Goal: Task Accomplishment & Management: Manage account settings

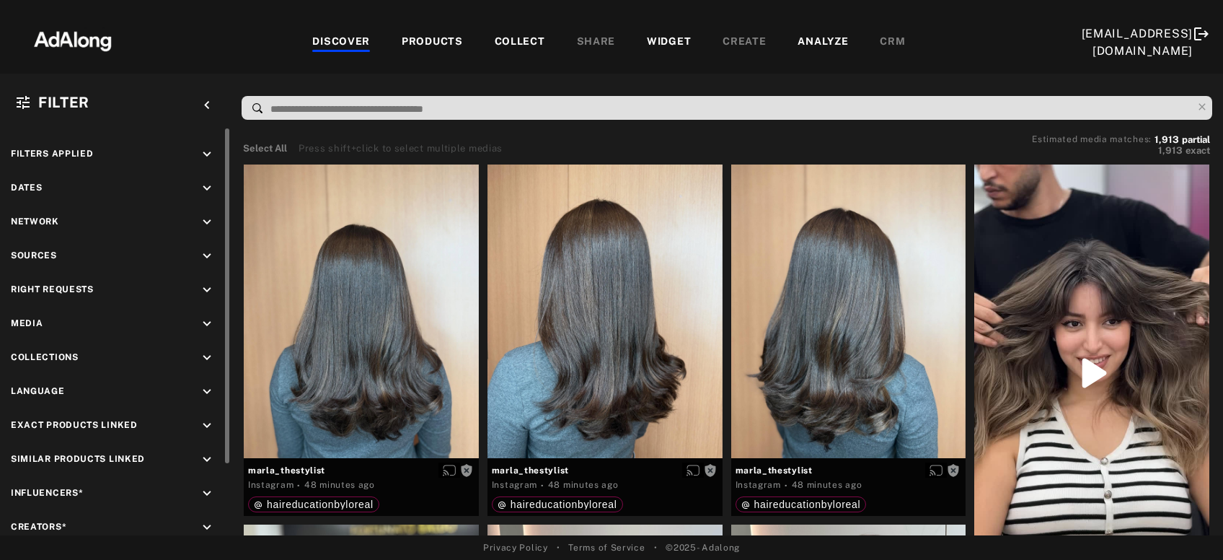
click at [206, 286] on icon "keyboard_arrow_down" at bounding box center [207, 290] width 16 height 16
click at [65, 319] on div "Agreed" at bounding box center [128, 323] width 183 height 15
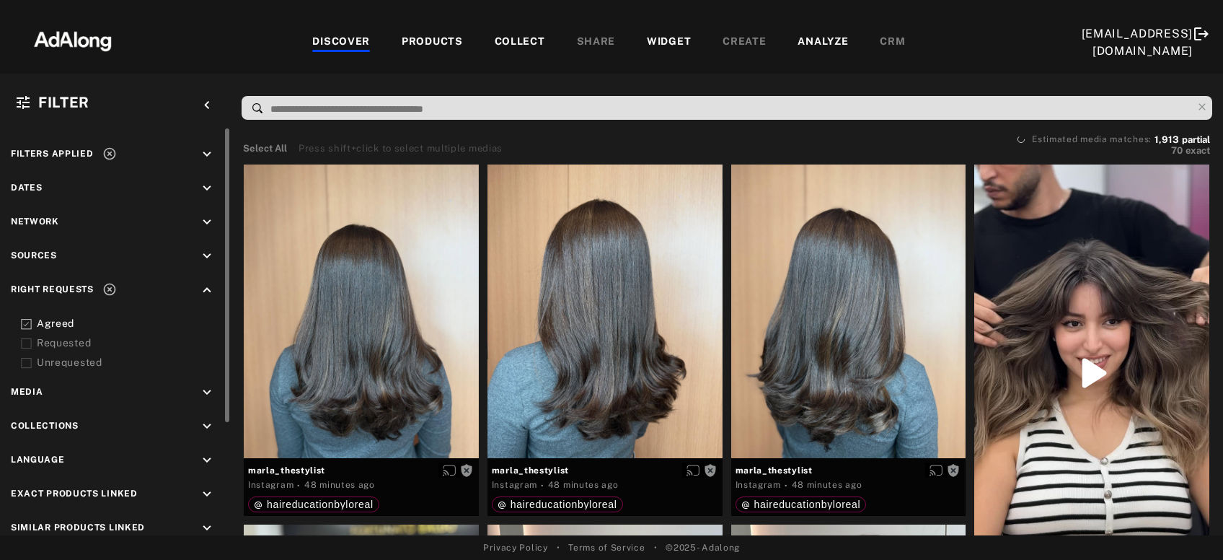
click at [65, 336] on div "Requested" at bounding box center [128, 342] width 183 height 15
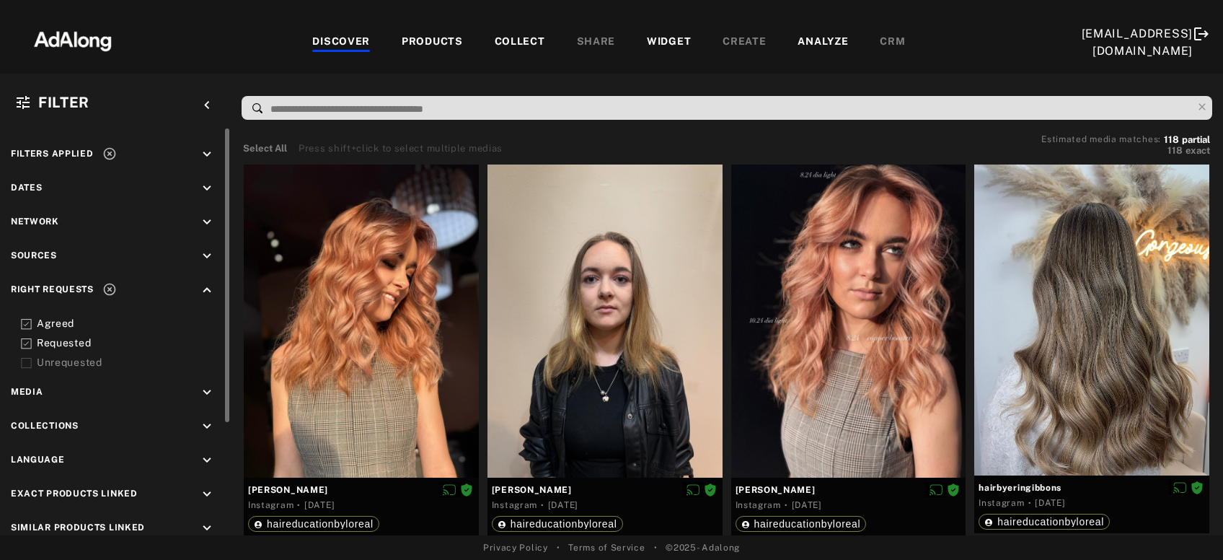
click at [109, 287] on icon at bounding box center [109, 289] width 12 height 12
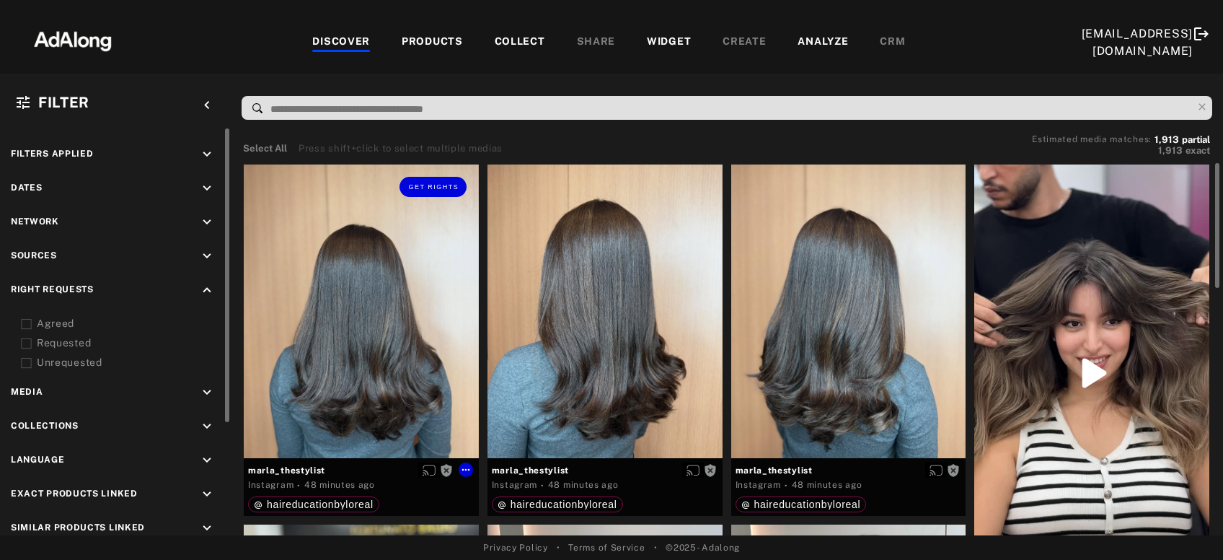
click at [327, 278] on div "Get rights" at bounding box center [361, 310] width 235 height 293
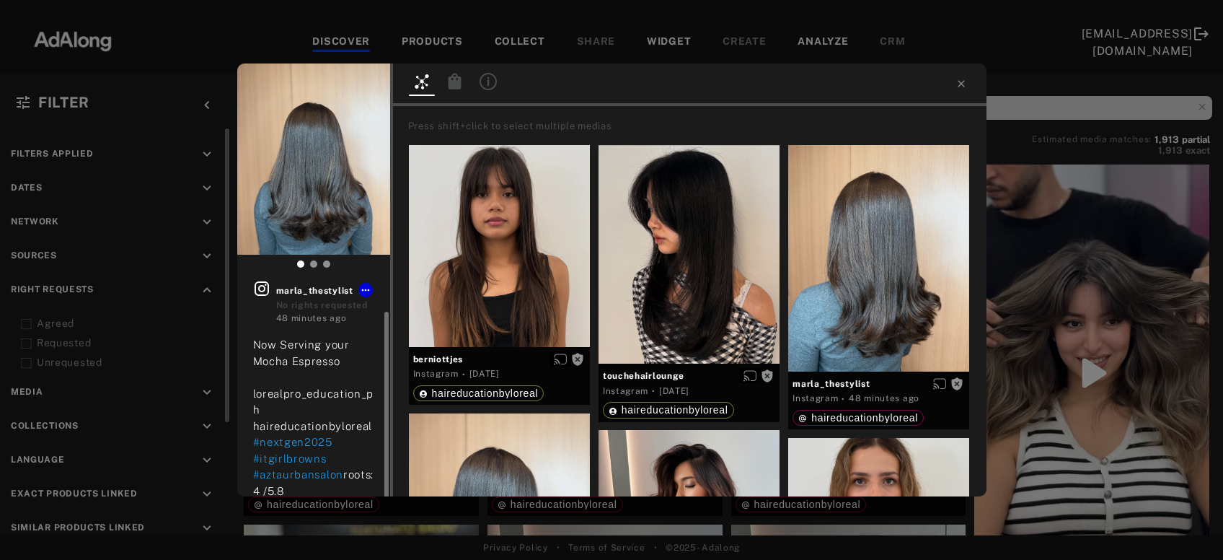
scroll to position [19, 0]
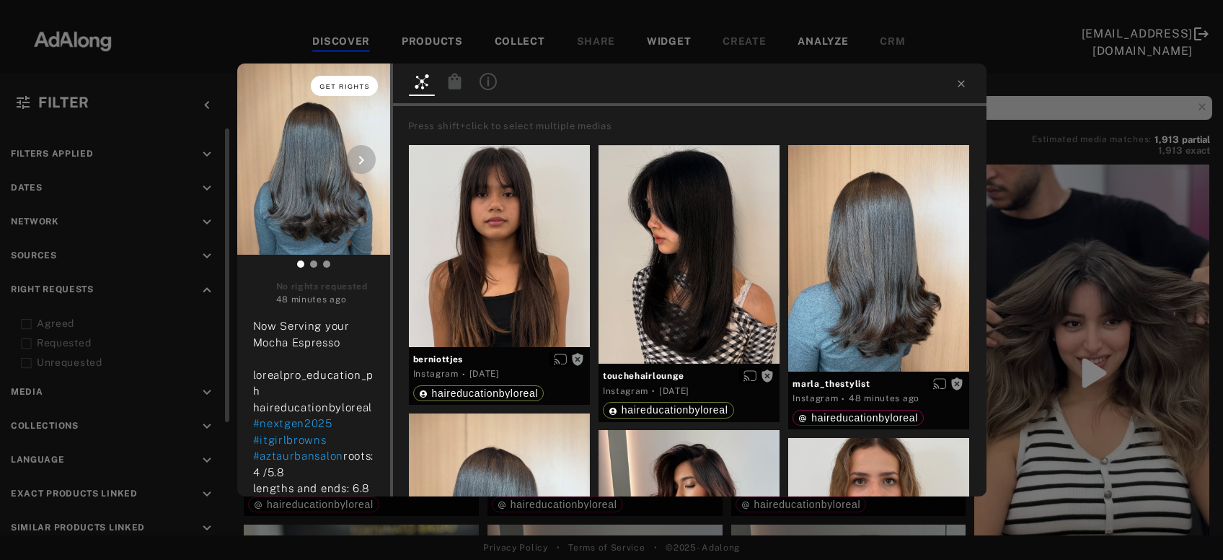
click at [348, 84] on span "Get rights" at bounding box center [344, 86] width 50 height 7
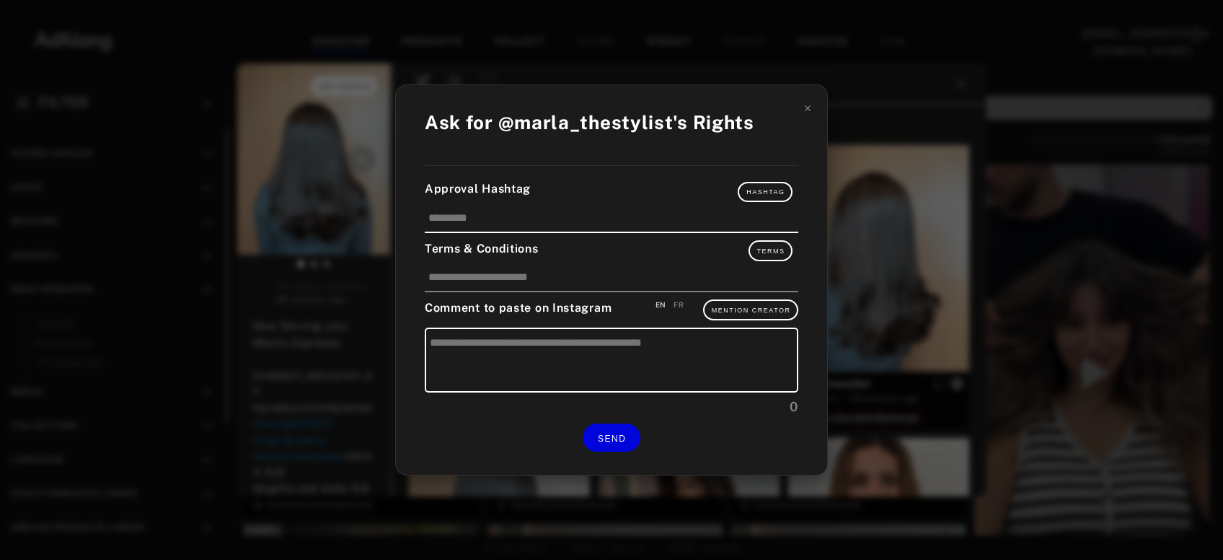
type input "*********"
type textarea "**********"
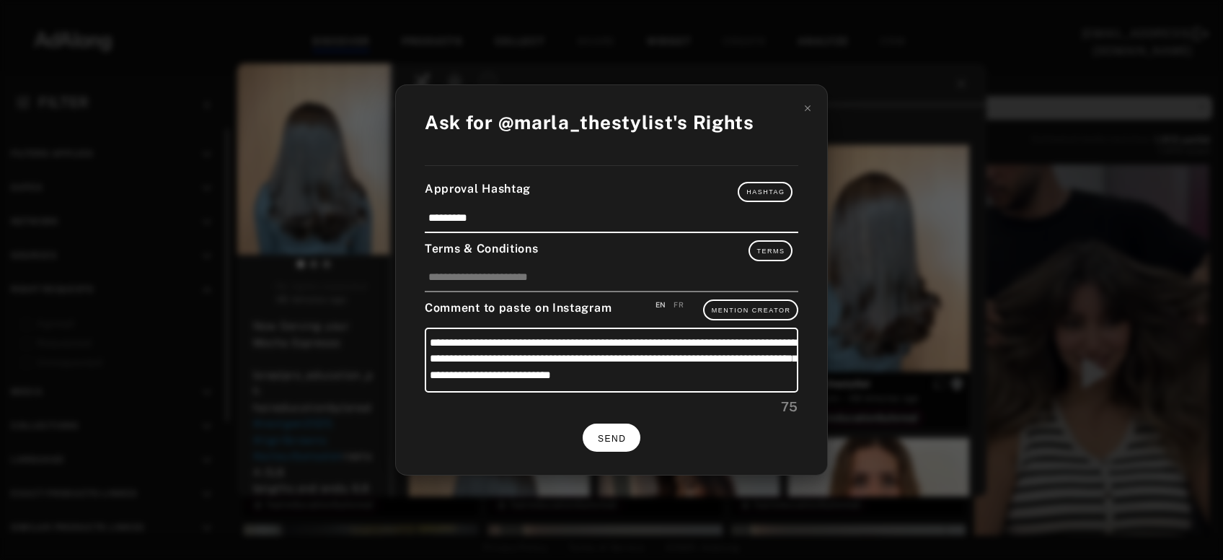
click at [617, 433] on span "SEND" at bounding box center [612, 438] width 28 height 10
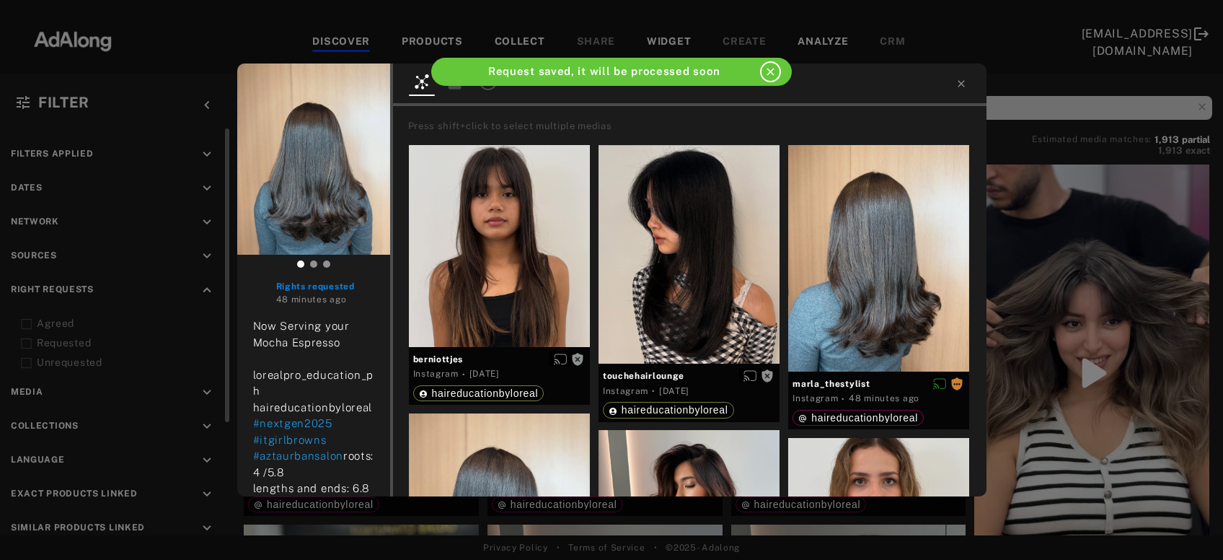
click at [1063, 307] on div "marla_thestylist Rights requested 48 minutes ago Now Serving your Mocha Espress…" at bounding box center [611, 280] width 1223 height 560
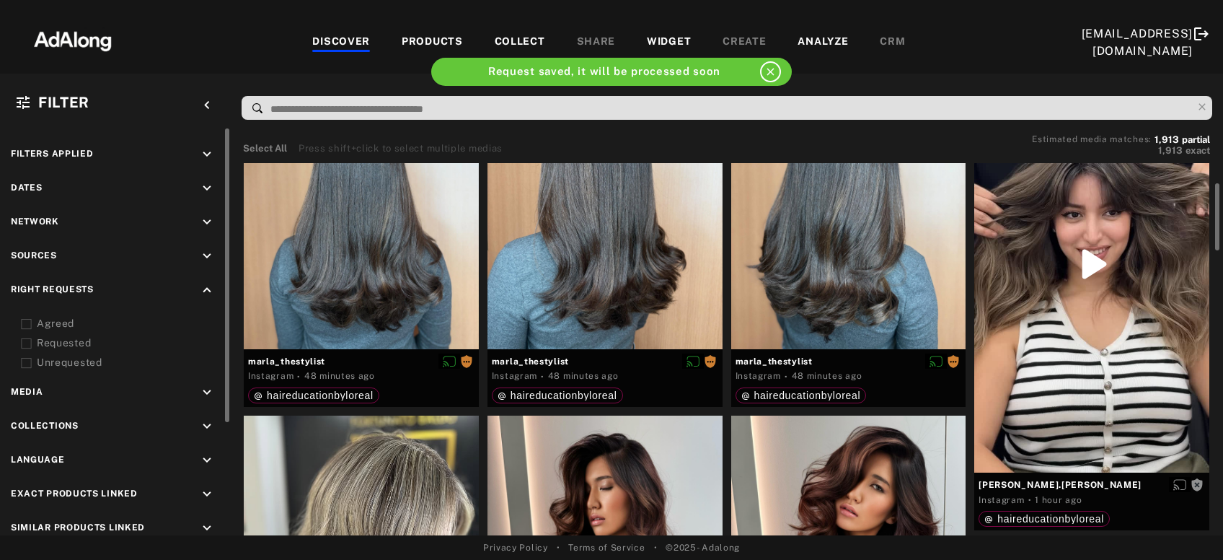
scroll to position [110, 0]
click at [1063, 307] on div at bounding box center [1091, 263] width 235 height 417
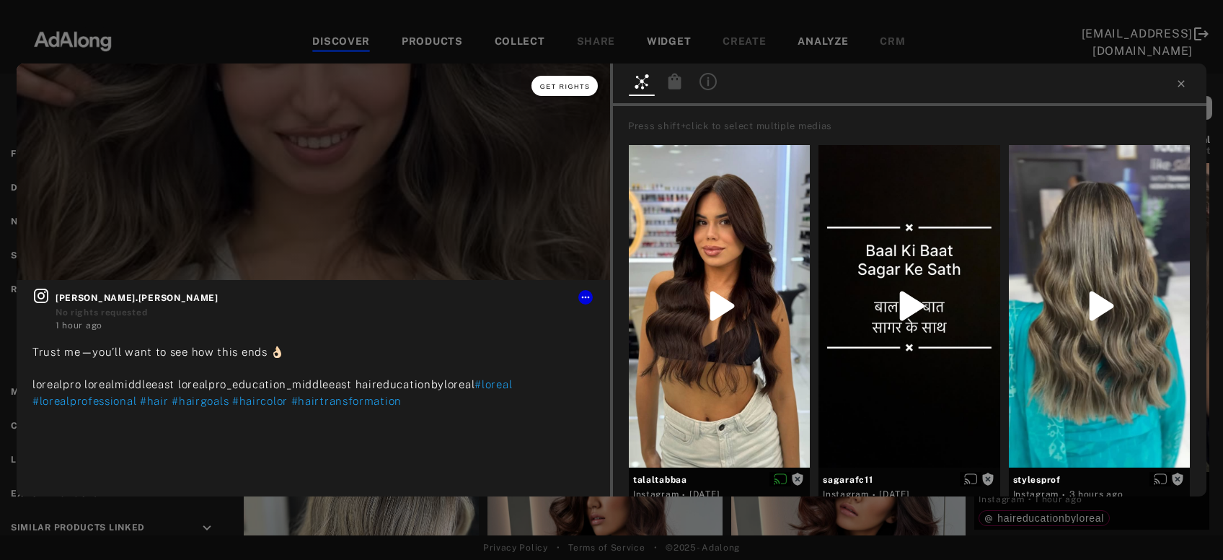
click at [560, 93] on button "Get rights" at bounding box center [564, 86] width 66 height 20
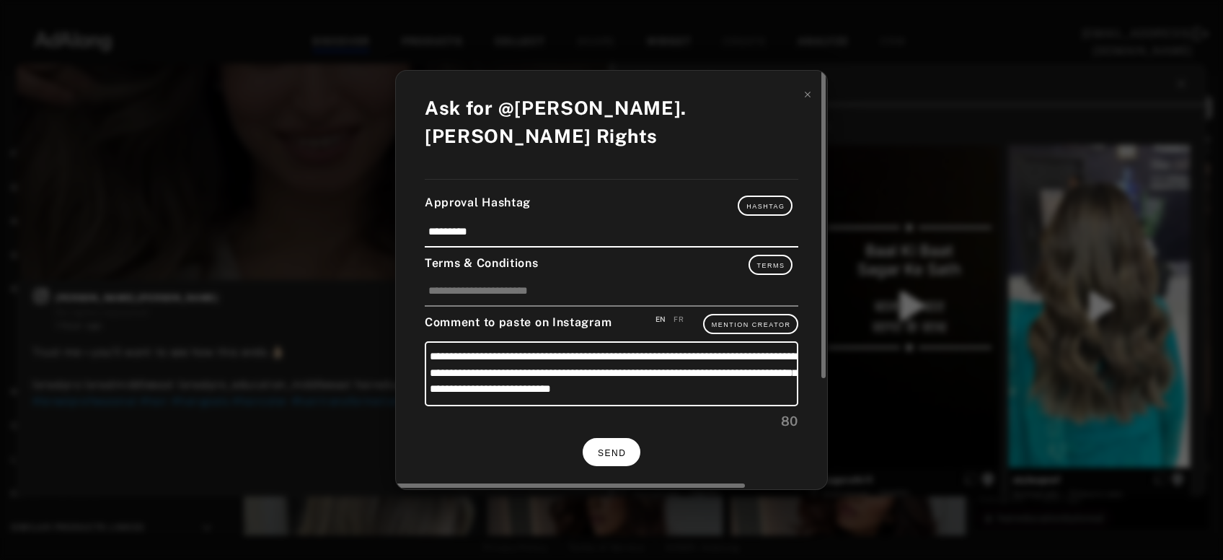
click at [613, 448] on span "SEND" at bounding box center [612, 453] width 28 height 10
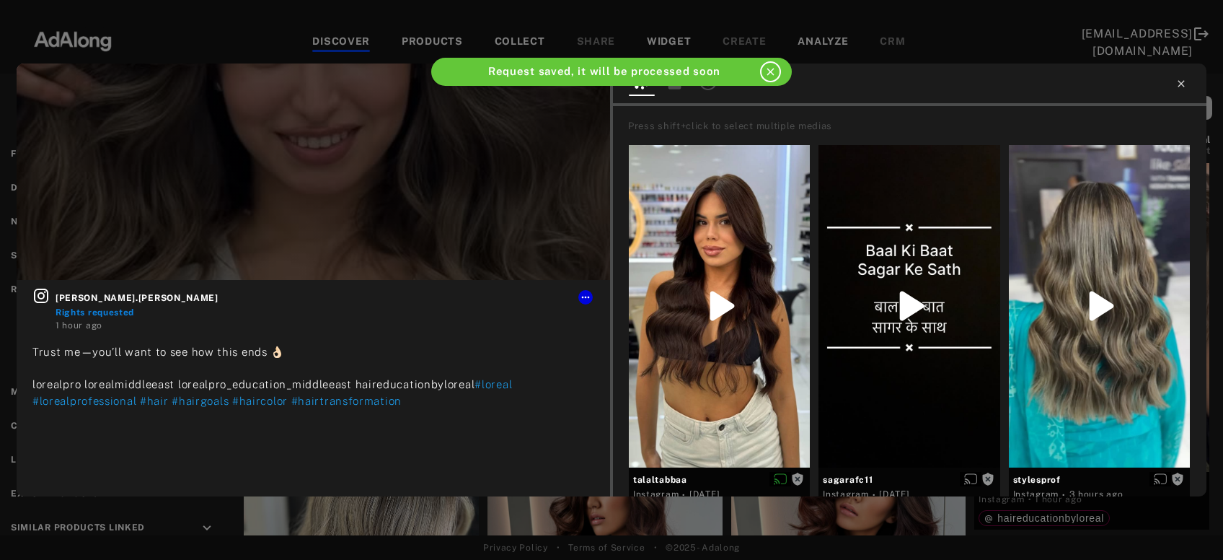
click at [1178, 86] on icon at bounding box center [1180, 83] width 6 height 6
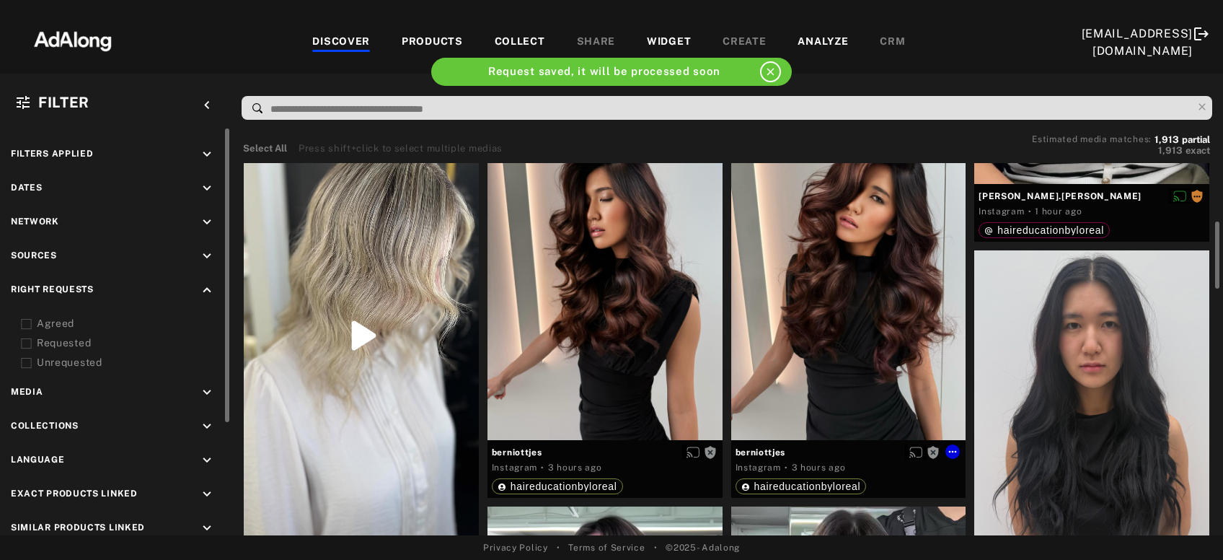
scroll to position [402, 0]
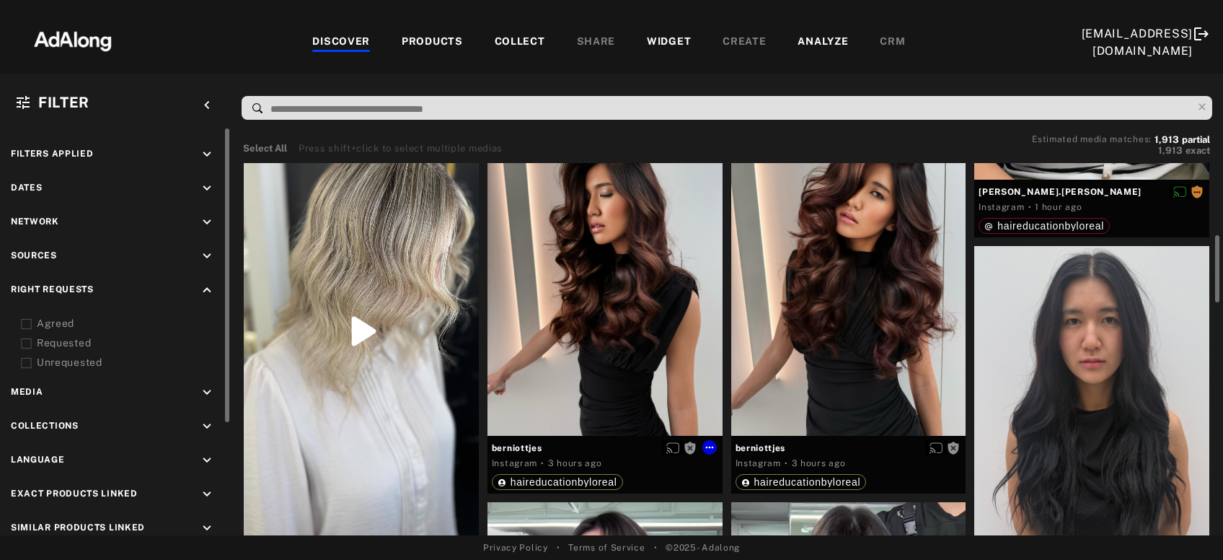
click at [610, 335] on div "Get rights" at bounding box center [604, 279] width 235 height 313
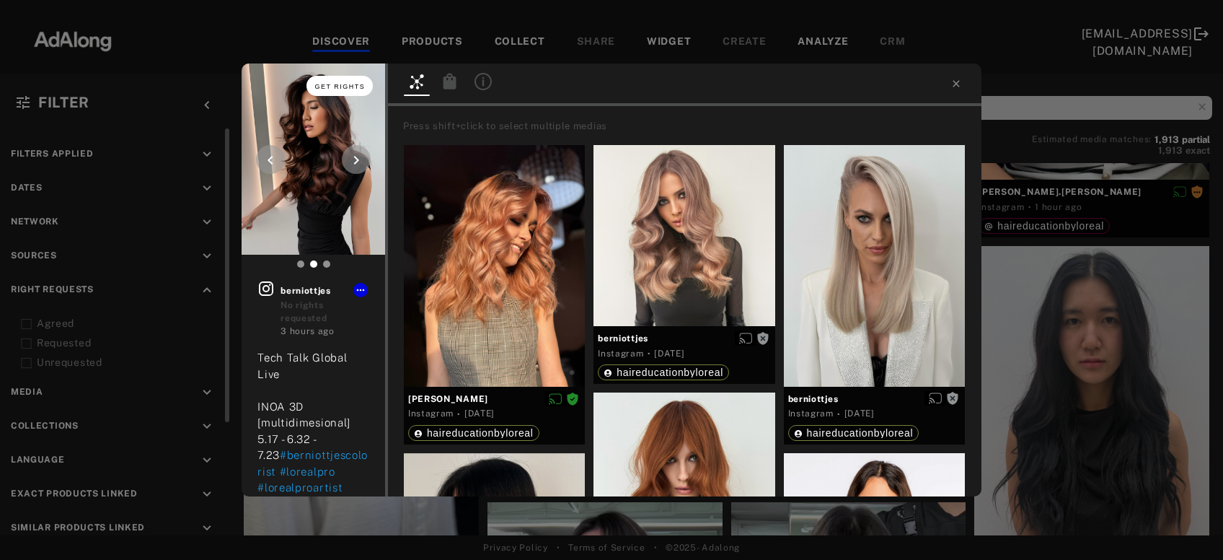
click at [352, 89] on span "Get rights" at bounding box center [340, 86] width 50 height 7
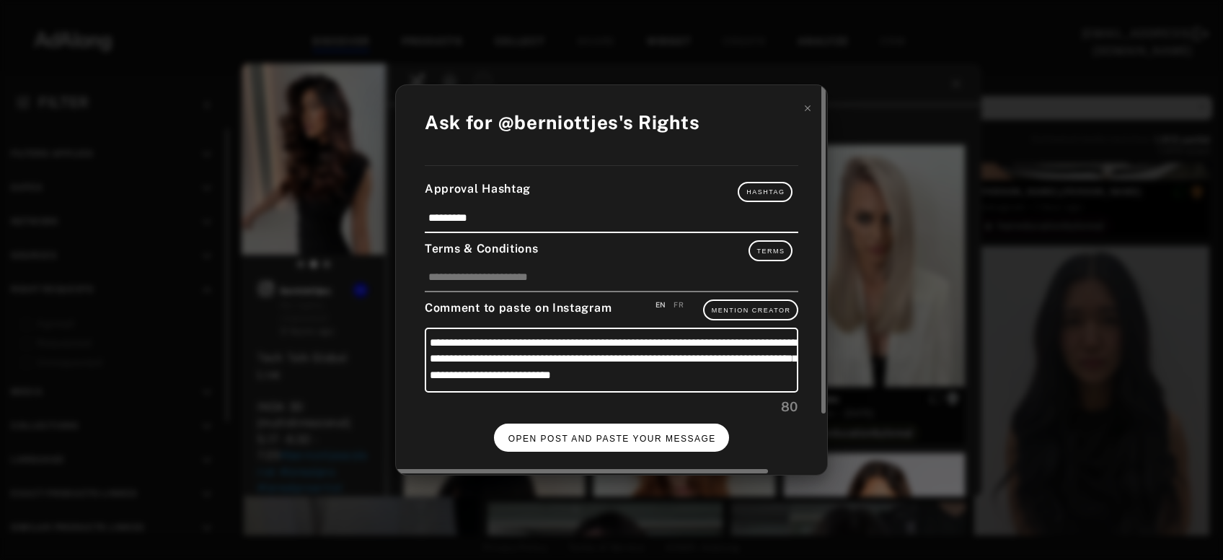
click at [629, 433] on span "OPEN POST AND PASTE YOUR MESSAGE" at bounding box center [612, 438] width 208 height 10
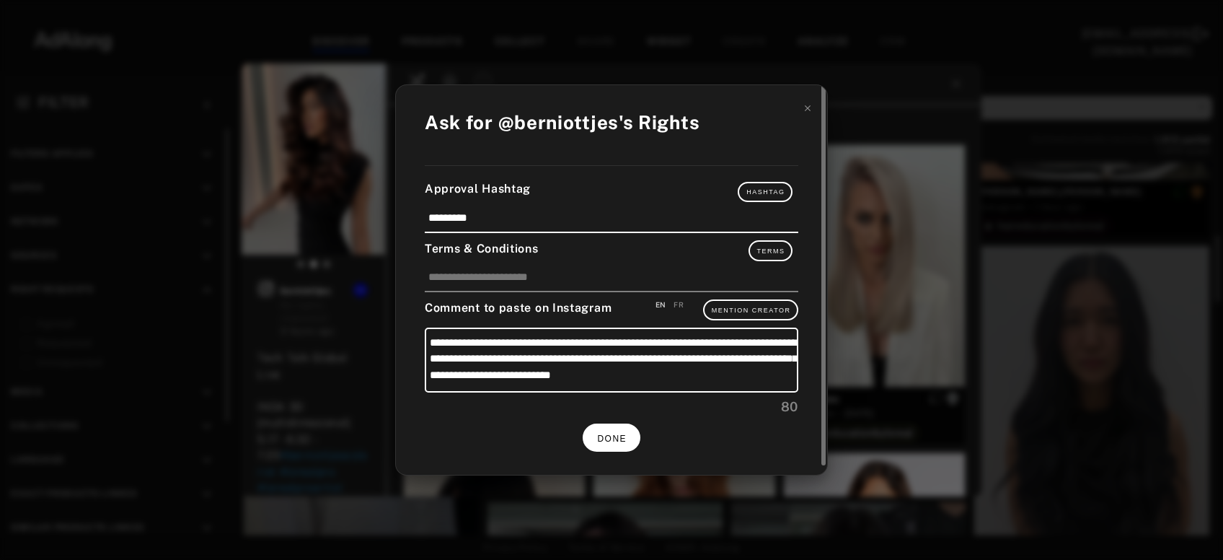
scroll to position [402, 0]
click at [613, 433] on span "DONE" at bounding box center [612, 438] width 30 height 10
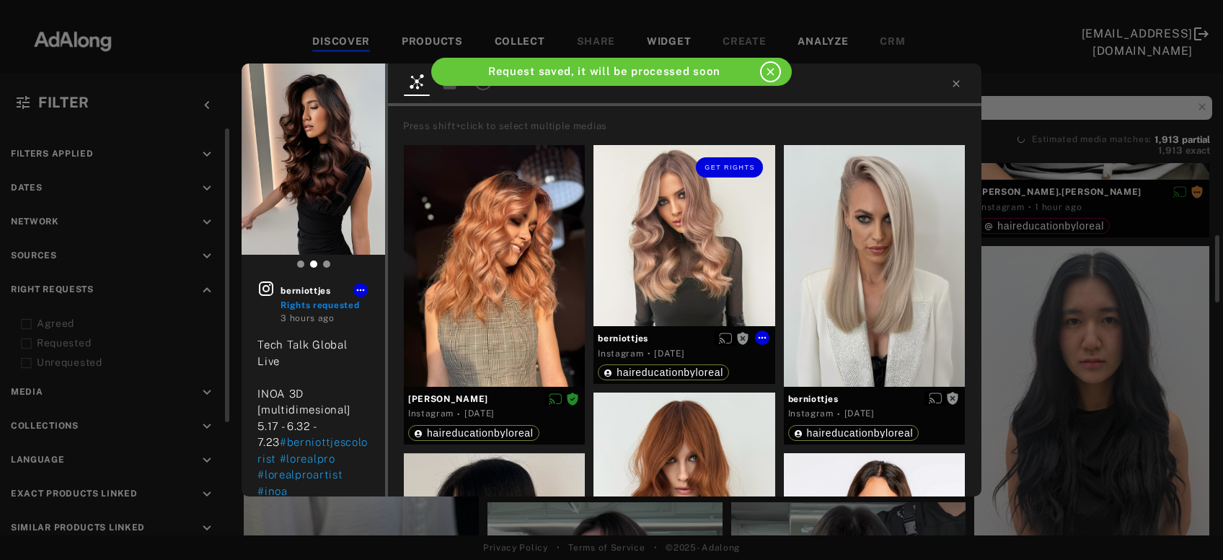
scroll to position [402, 0]
click at [955, 82] on icon at bounding box center [956, 83] width 6 height 6
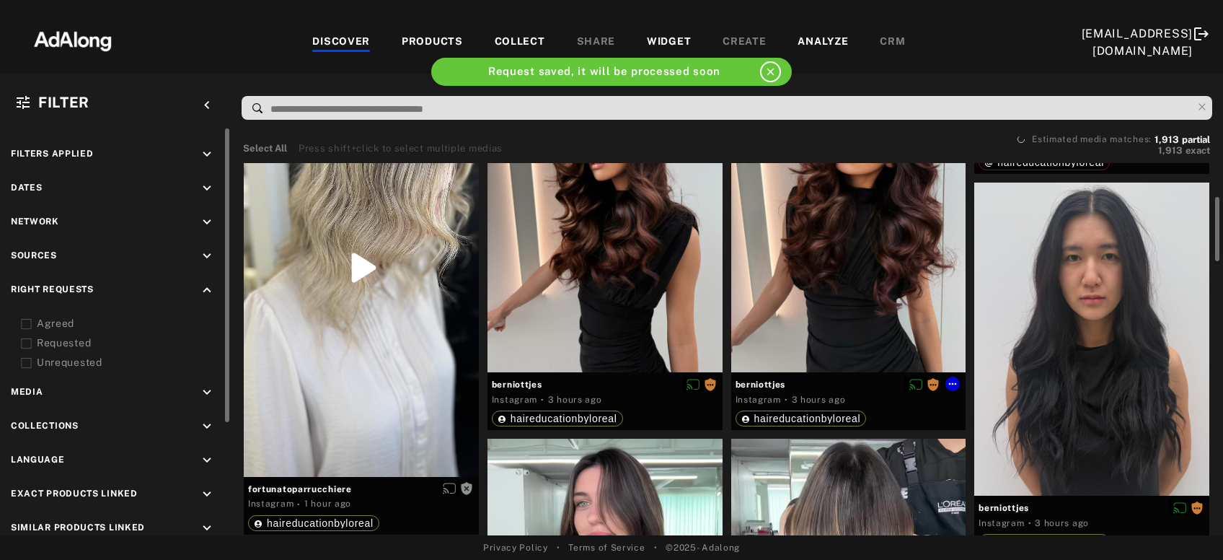
scroll to position [423, 0]
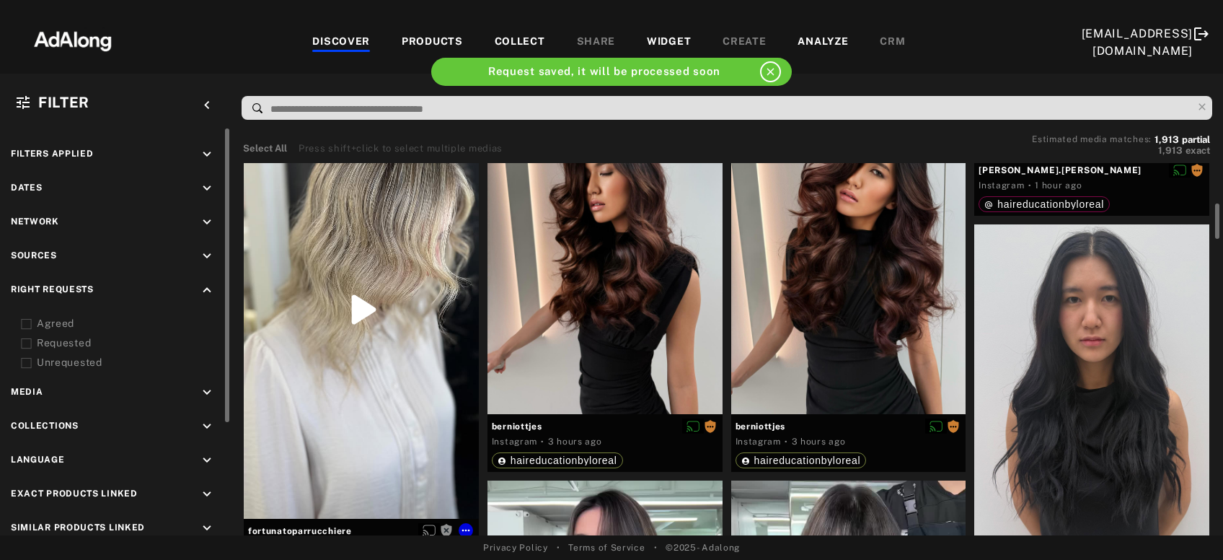
click at [374, 337] on div "Get rights" at bounding box center [361, 309] width 235 height 417
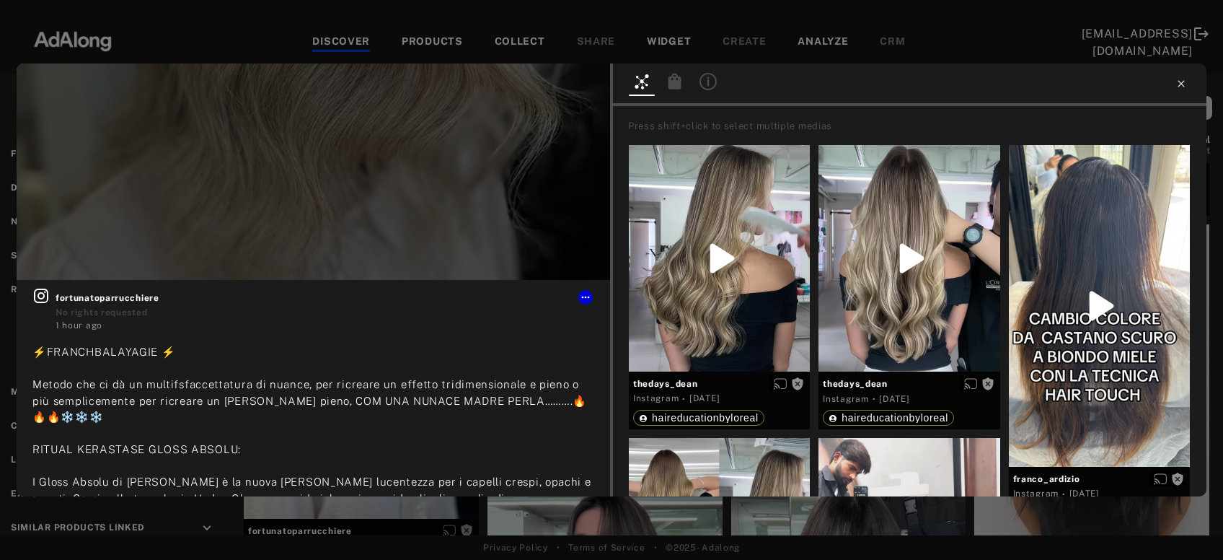
click at [1181, 80] on icon at bounding box center [1181, 84] width 12 height 12
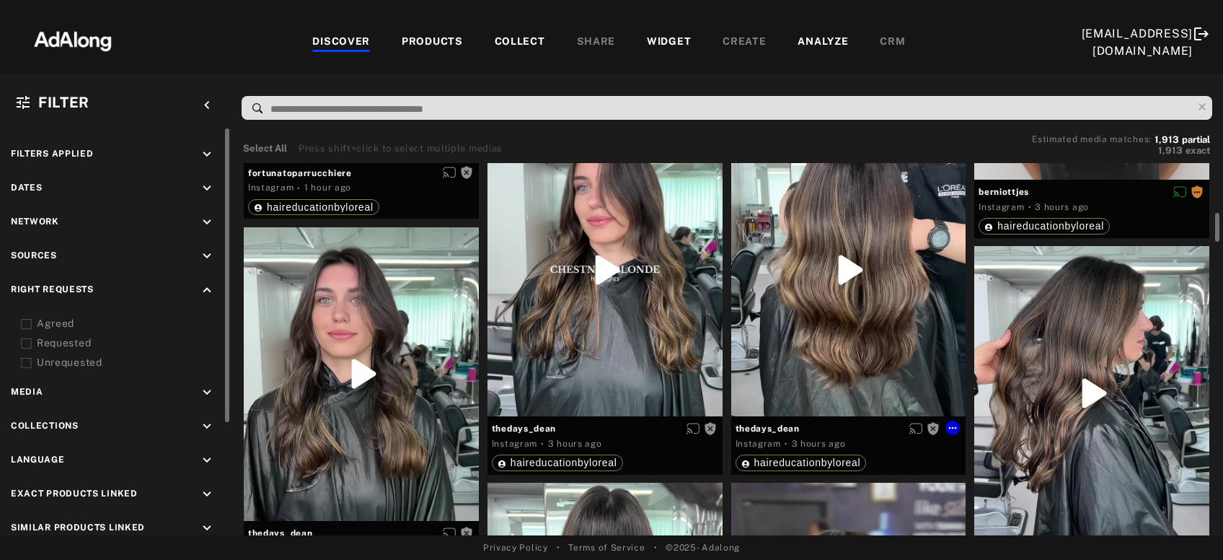
scroll to position [788, 0]
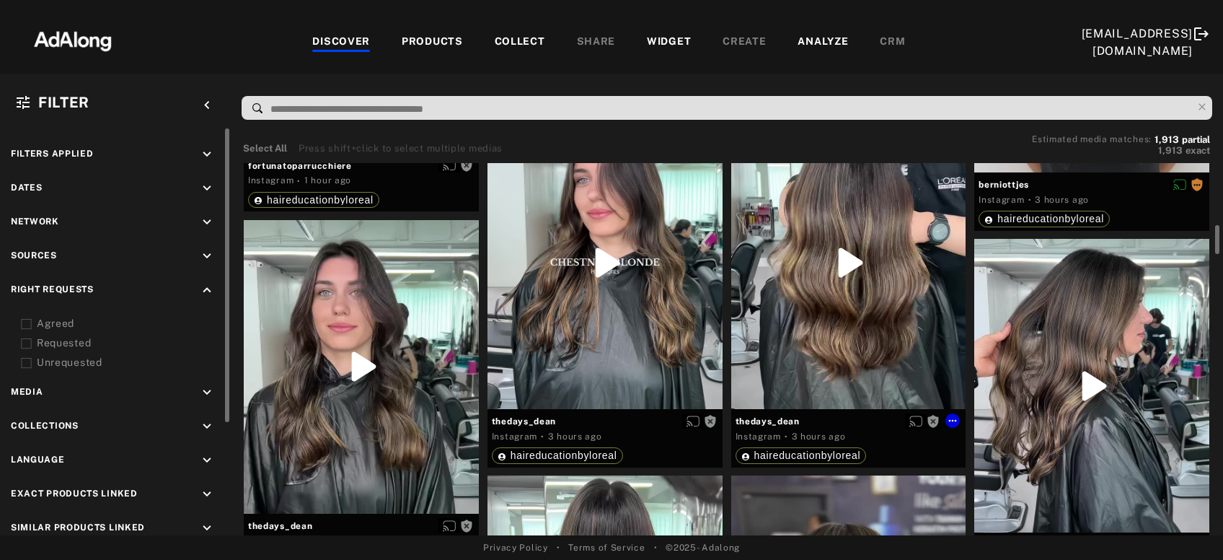
click at [906, 296] on div "Get rights" at bounding box center [848, 261] width 235 height 293
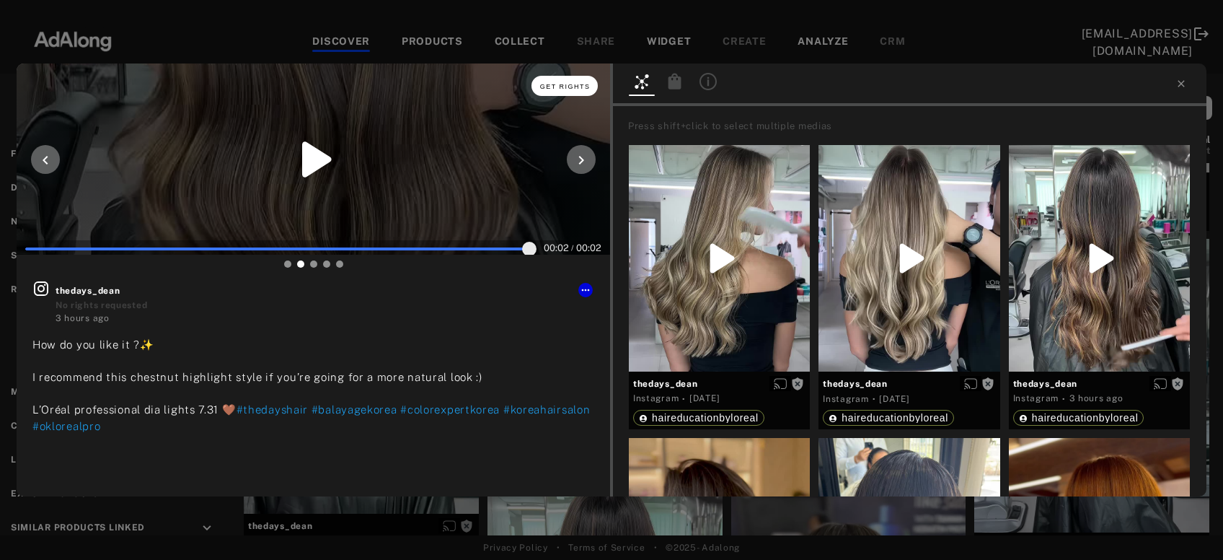
click at [576, 79] on button "Get rights" at bounding box center [564, 86] width 66 height 20
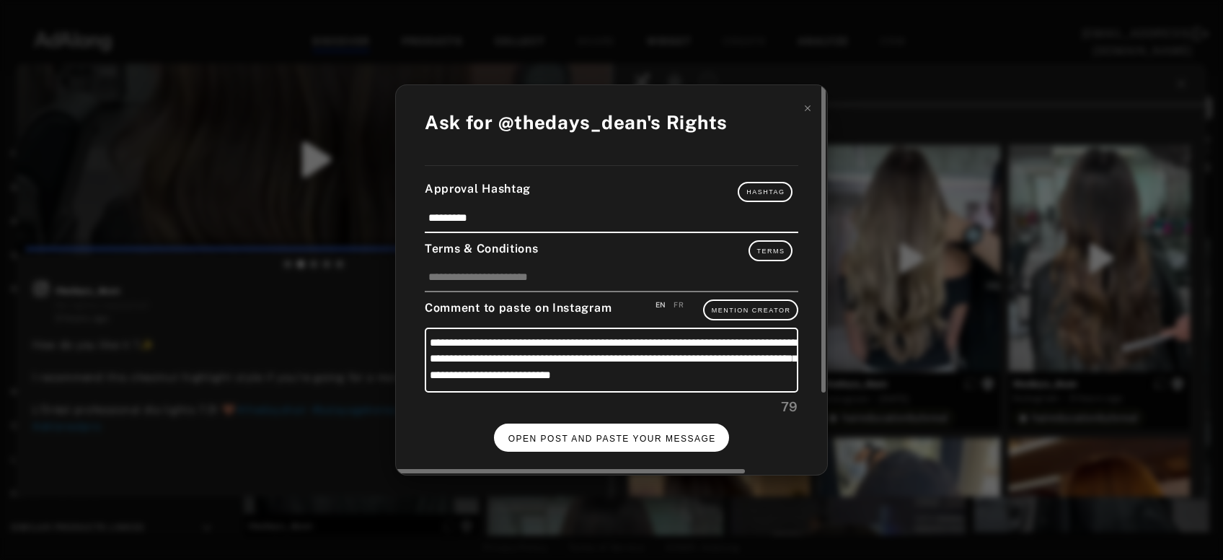
click at [573, 428] on button "OPEN POST AND PASTE YOUR MESSAGE" at bounding box center [612, 437] width 236 height 28
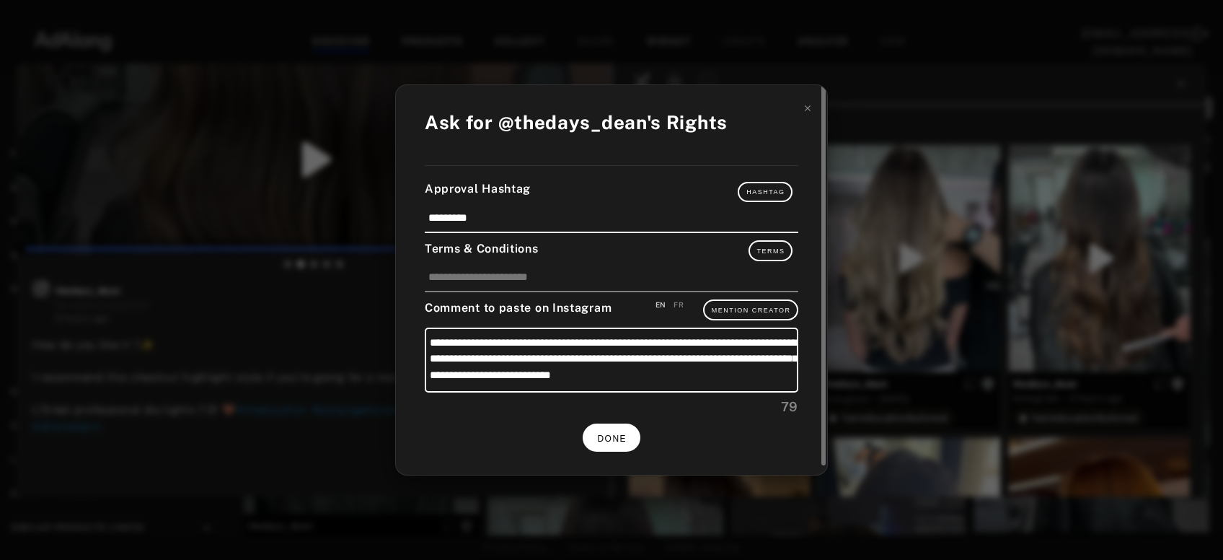
scroll to position [788, 0]
click at [628, 433] on button "DONE" at bounding box center [612, 437] width 58 height 28
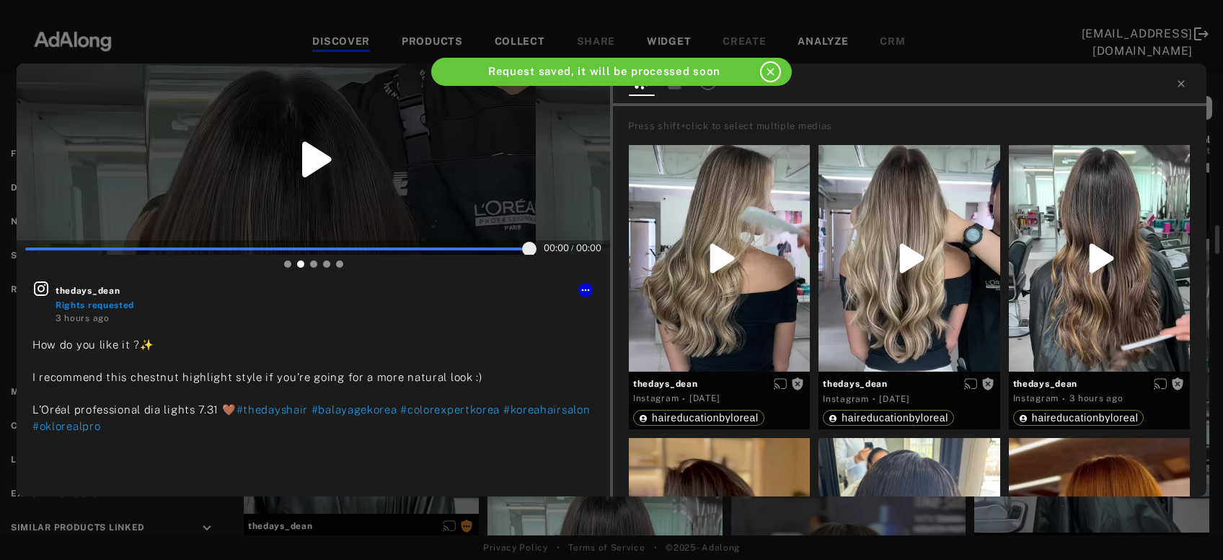
scroll to position [788, 0]
type input "**"
click at [1176, 87] on icon at bounding box center [1181, 84] width 12 height 12
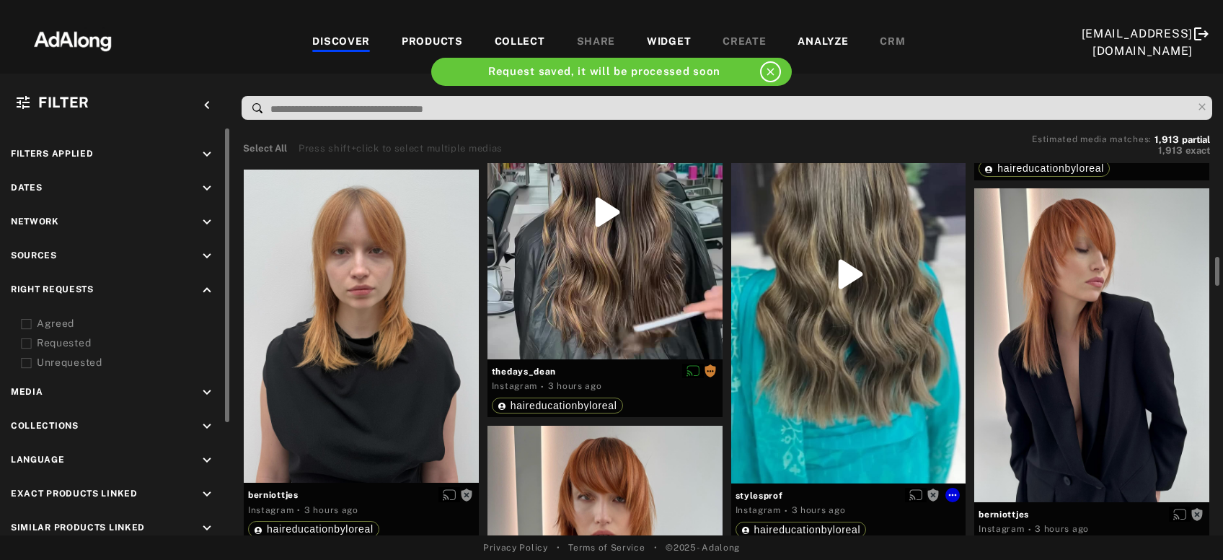
scroll to position [1199, 0]
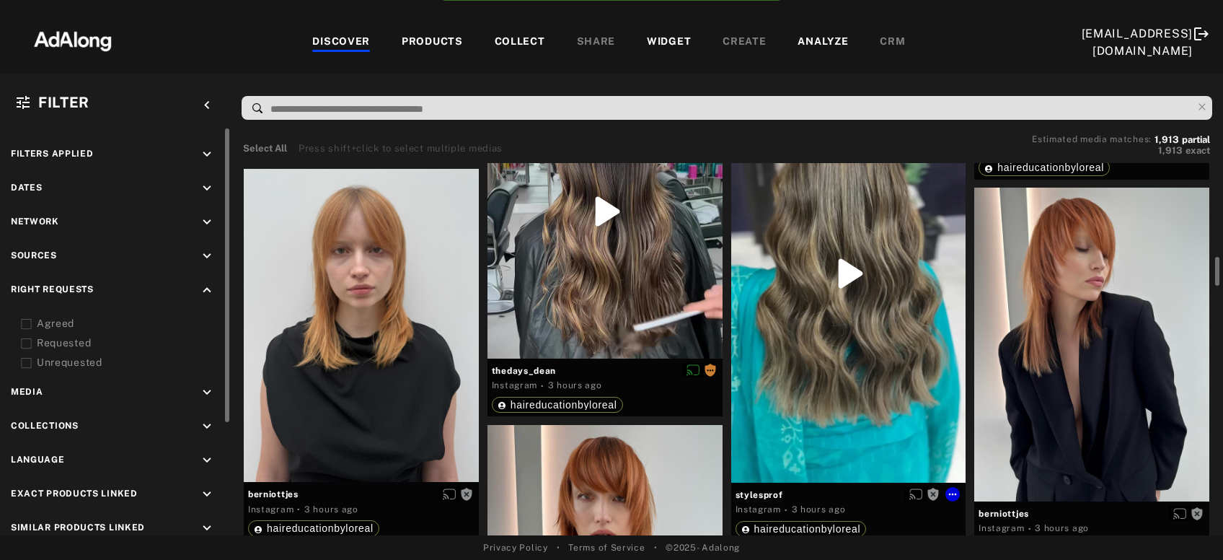
click at [897, 320] on div "Get rights" at bounding box center [848, 272] width 235 height 417
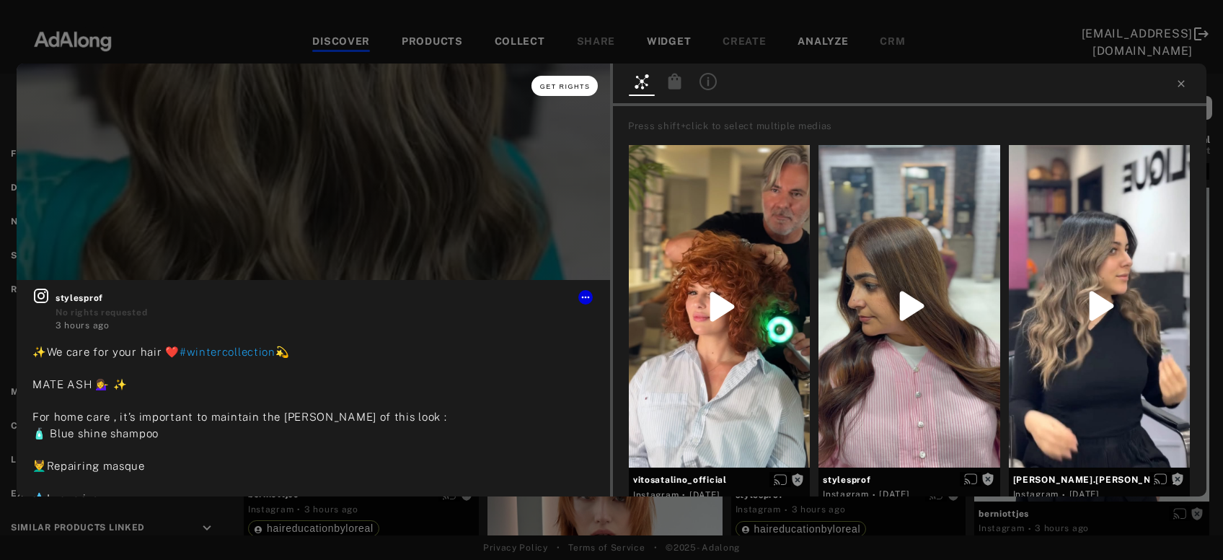
click at [552, 84] on span "Get rights" at bounding box center [565, 86] width 50 height 7
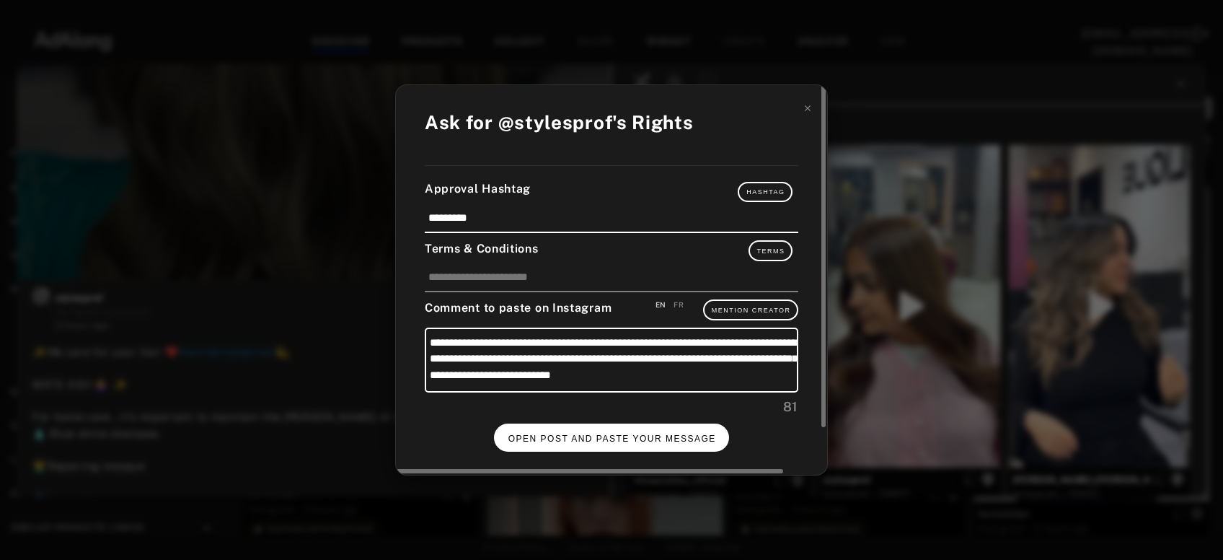
click at [520, 425] on button "OPEN POST AND PASTE YOUR MESSAGE" at bounding box center [612, 437] width 236 height 28
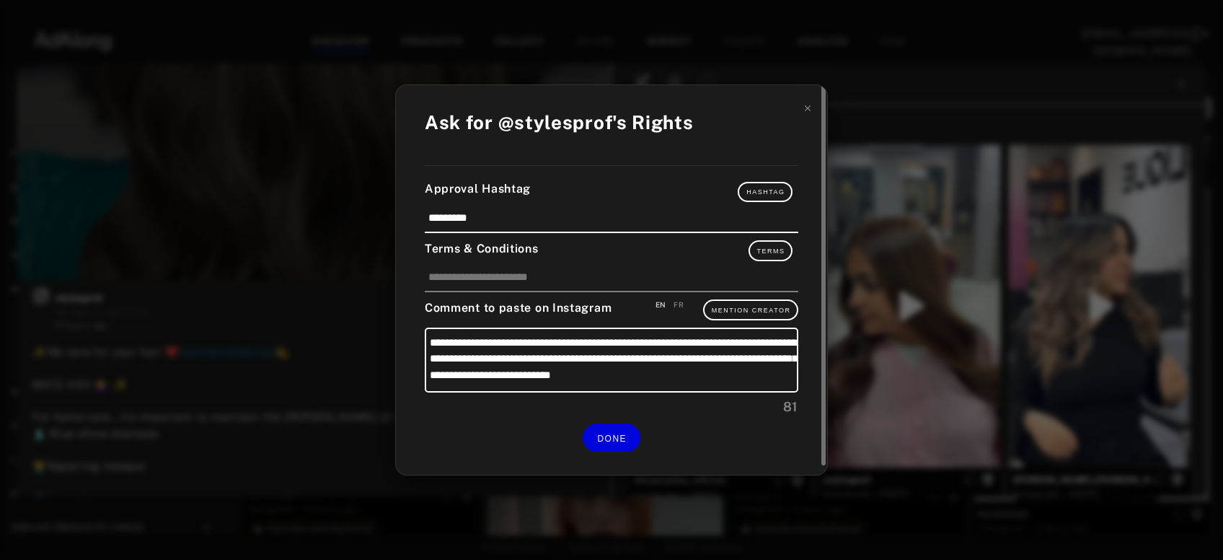
scroll to position [1199, 0]
click at [802, 118] on div "**********" at bounding box center [611, 280] width 431 height 390
click at [810, 112] on icon at bounding box center [808, 108] width 10 height 10
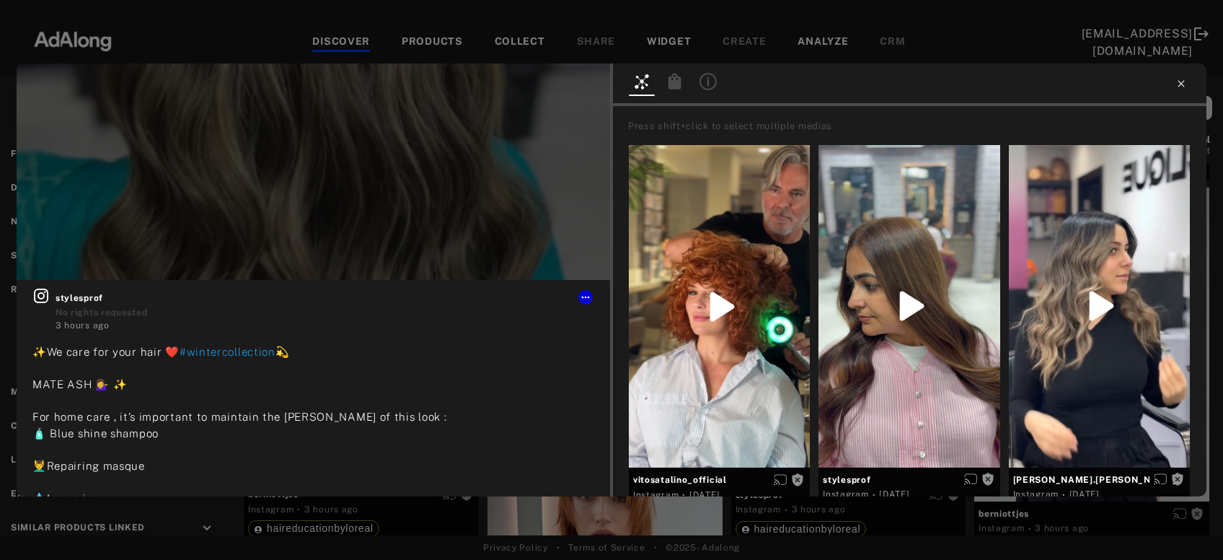
click at [1180, 80] on icon at bounding box center [1181, 84] width 12 height 12
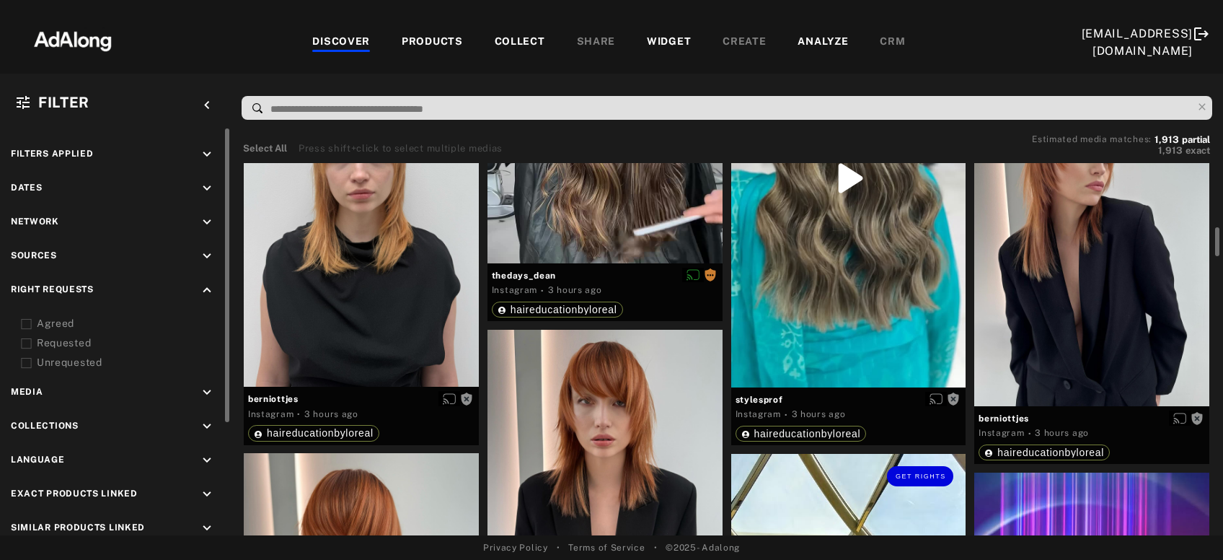
scroll to position [1258, 0]
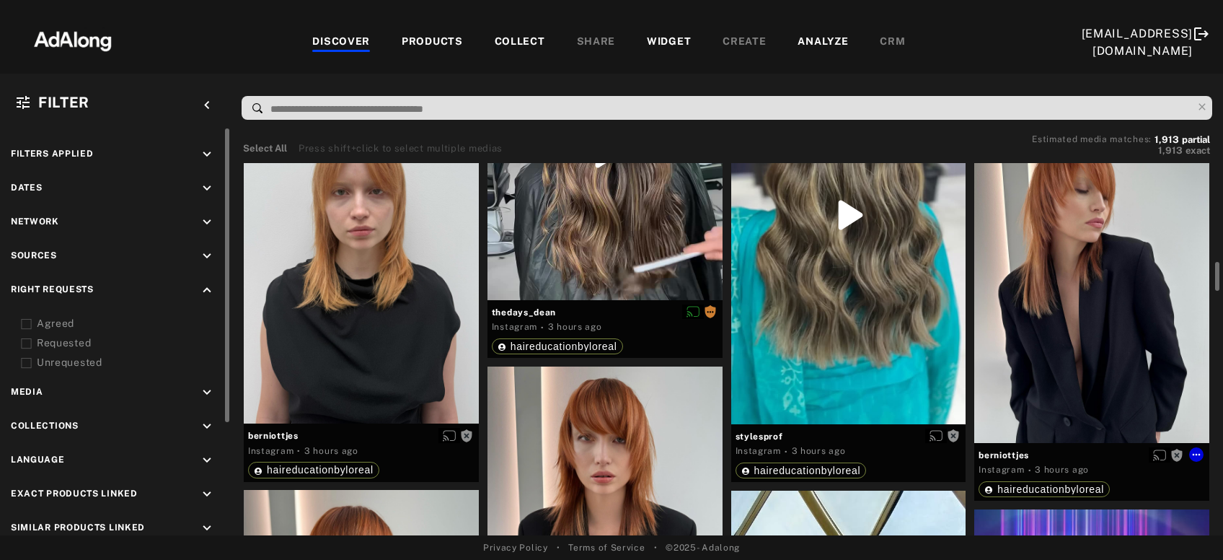
click at [1040, 304] on div "Get rights" at bounding box center [1091, 285] width 235 height 313
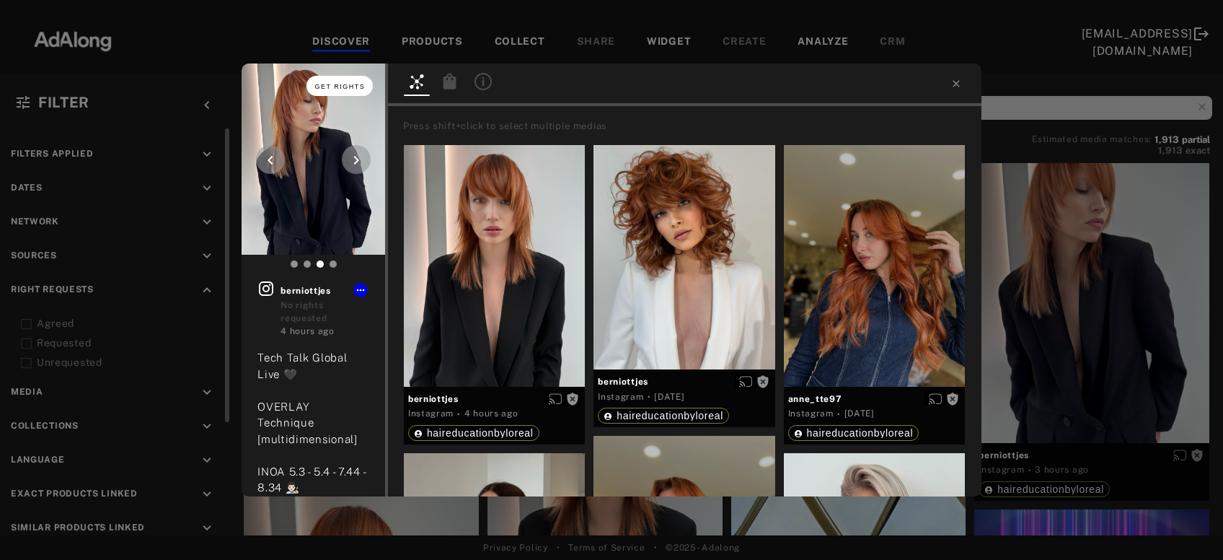
click at [338, 92] on button "Get rights" at bounding box center [339, 86] width 66 height 20
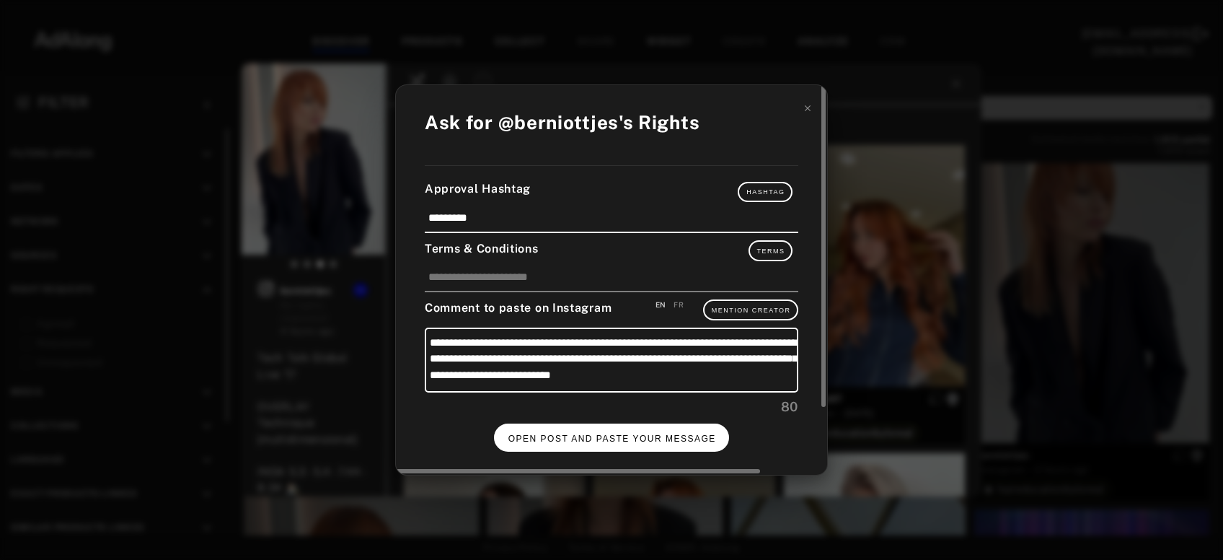
click at [563, 428] on button "OPEN POST AND PASTE YOUR MESSAGE" at bounding box center [612, 437] width 236 height 28
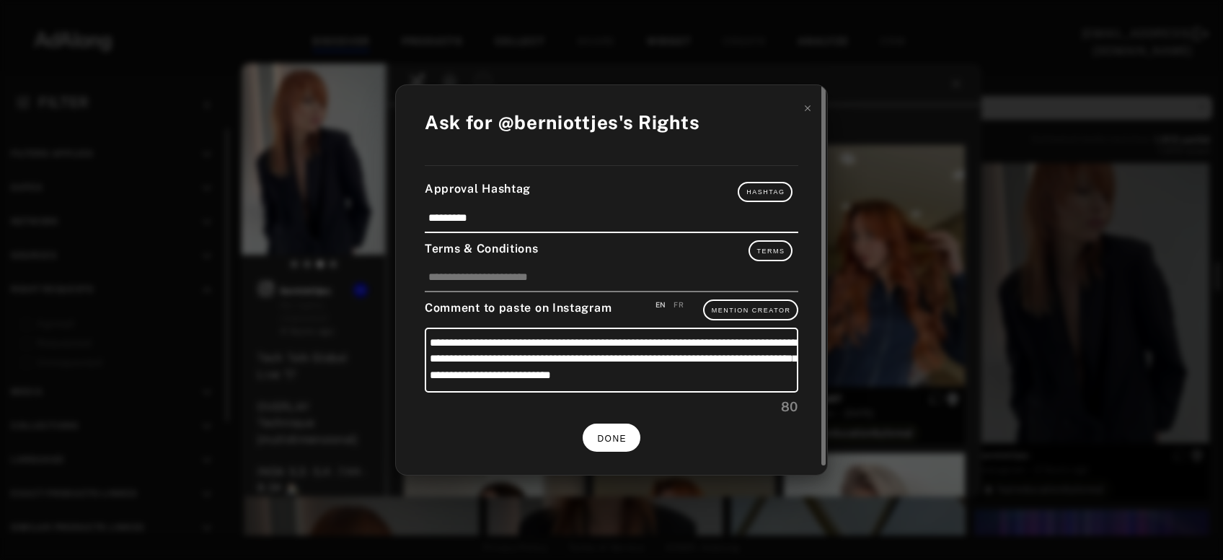
scroll to position [1258, 0]
click at [619, 433] on span "DONE" at bounding box center [612, 438] width 30 height 10
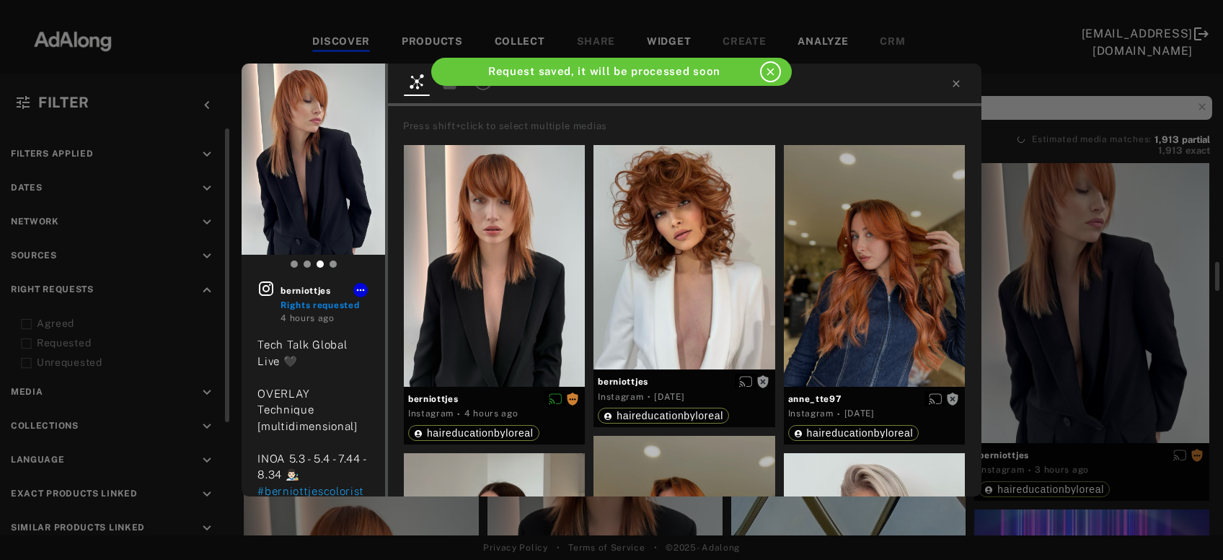
scroll to position [1258, 0]
click at [956, 85] on icon at bounding box center [956, 84] width 12 height 12
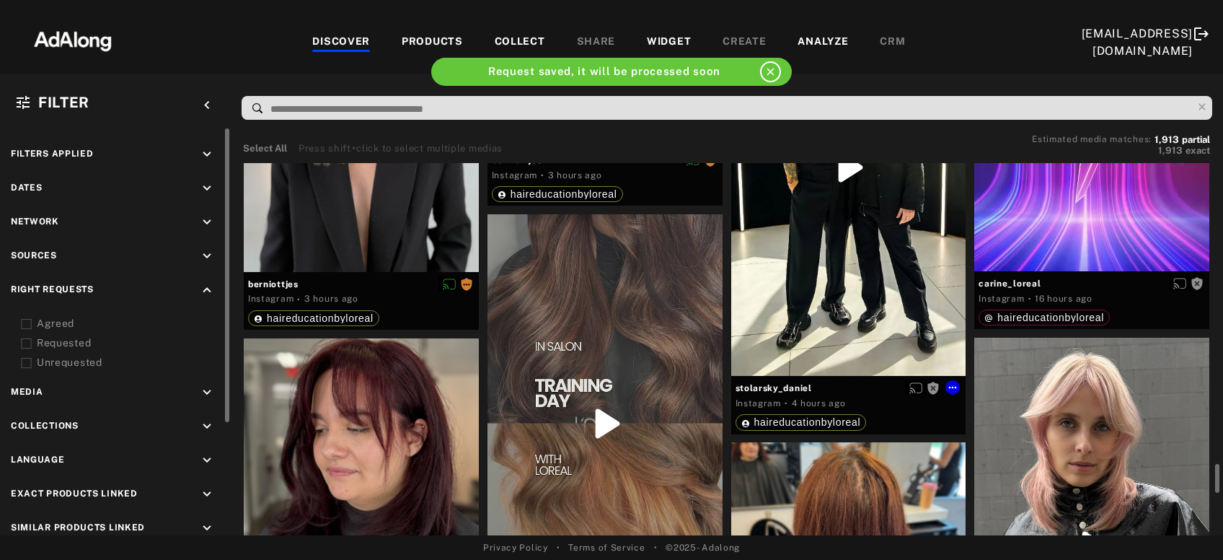
scroll to position [1941, 0]
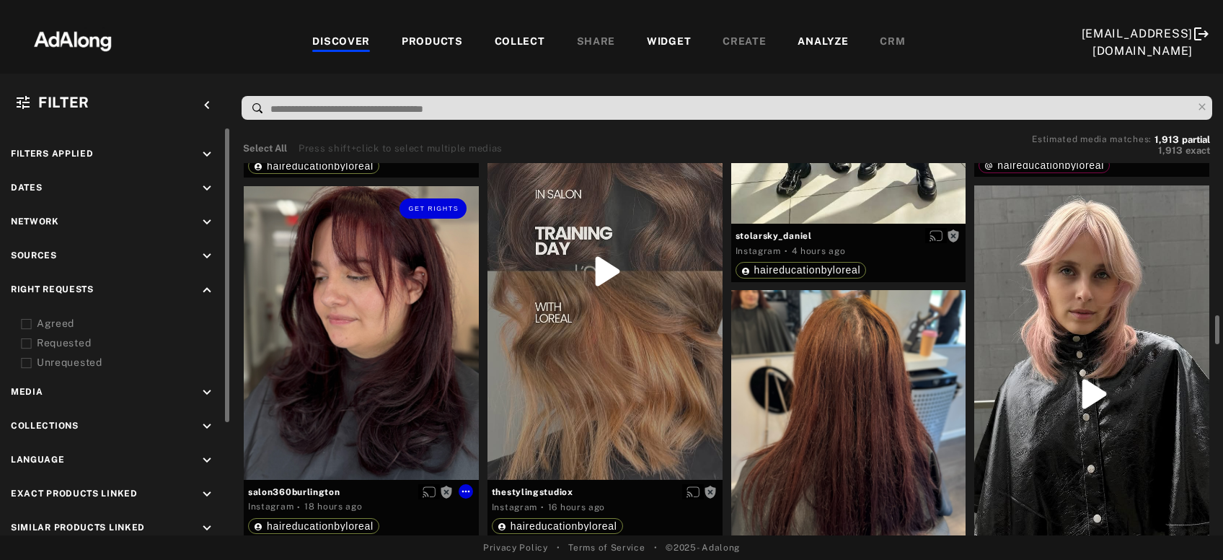
click at [366, 340] on div "Get rights" at bounding box center [361, 332] width 235 height 293
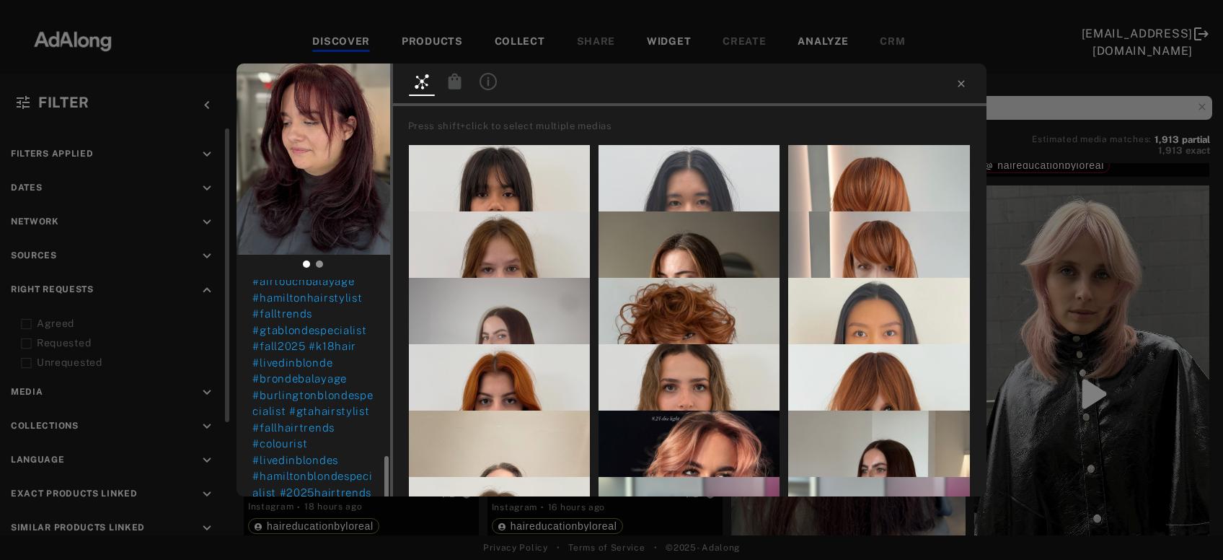
scroll to position [392, 0]
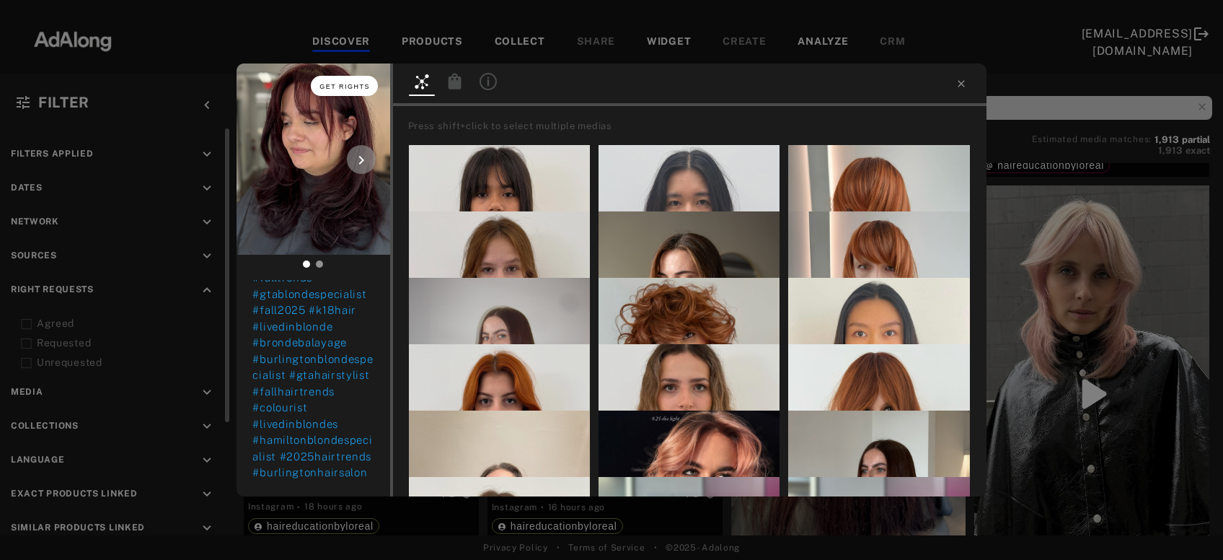
click at [350, 81] on button "Get rights" at bounding box center [344, 86] width 66 height 20
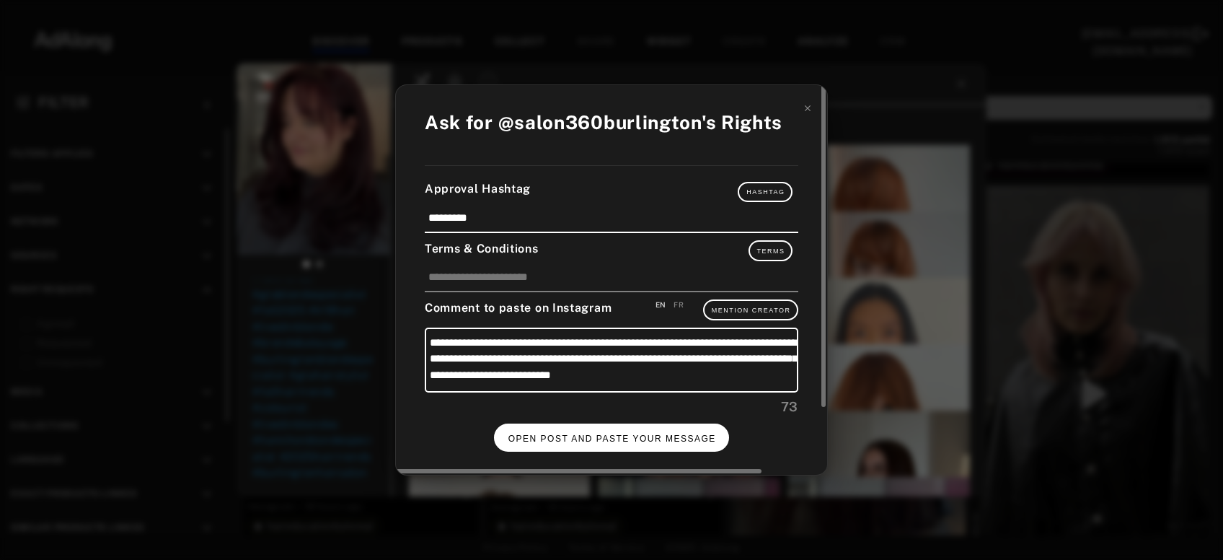
click at [538, 429] on button "OPEN POST AND PASTE YOUR MESSAGE" at bounding box center [612, 437] width 236 height 28
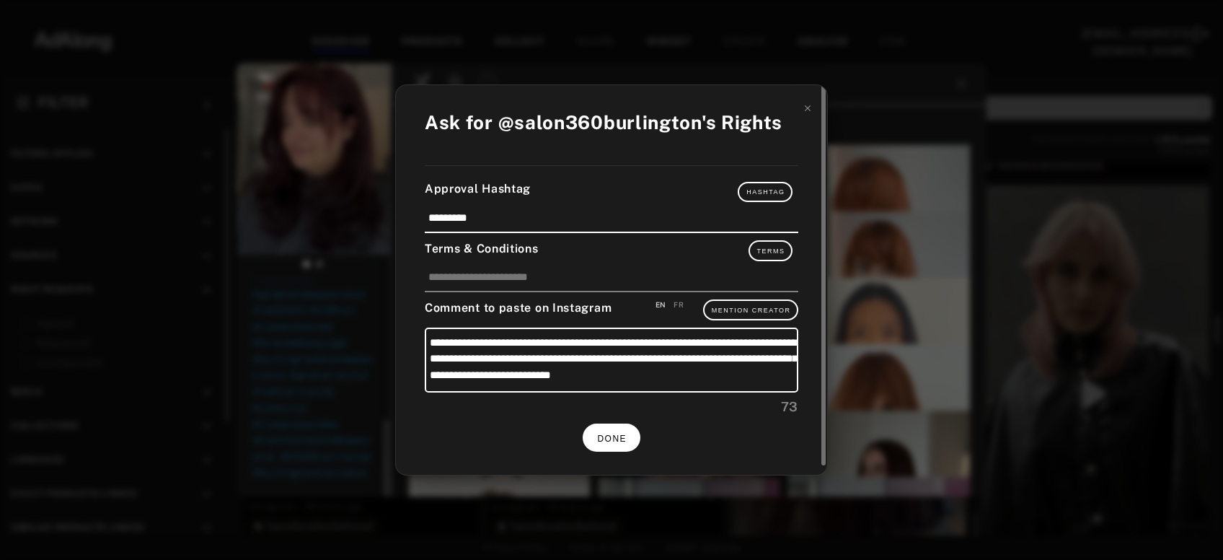
scroll to position [392, 0]
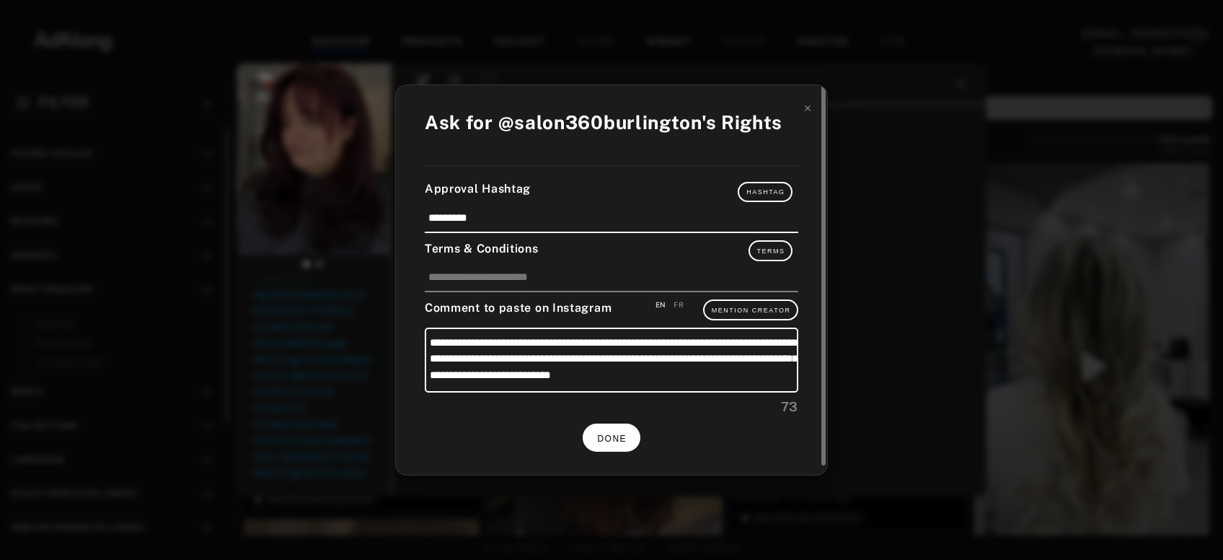
click at [601, 440] on button "DONE" at bounding box center [612, 437] width 58 height 28
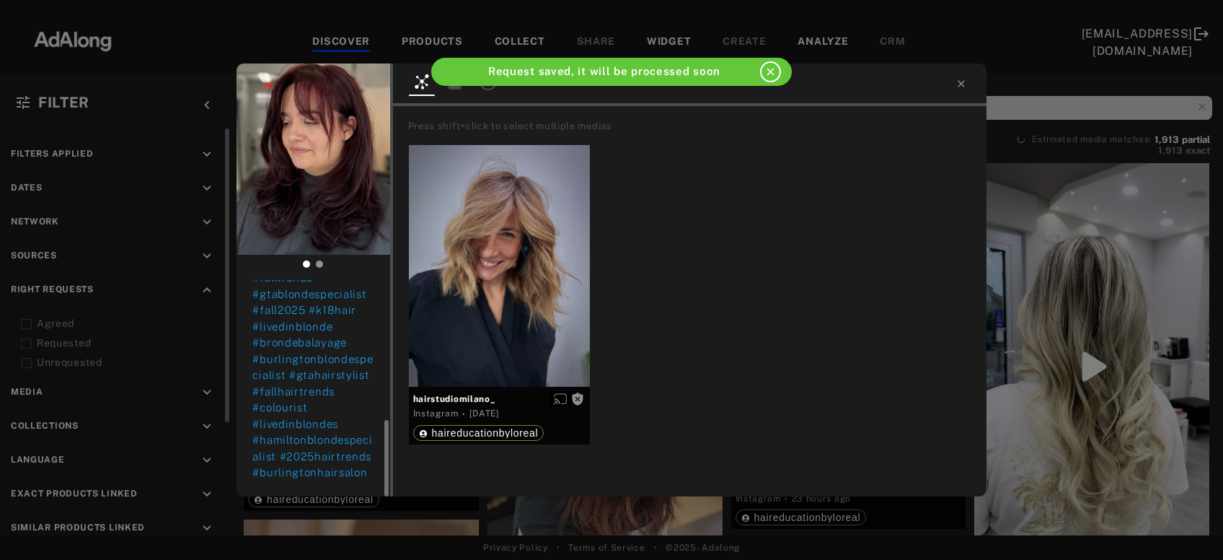
scroll to position [392, 0]
click at [958, 84] on icon at bounding box center [961, 84] width 12 height 12
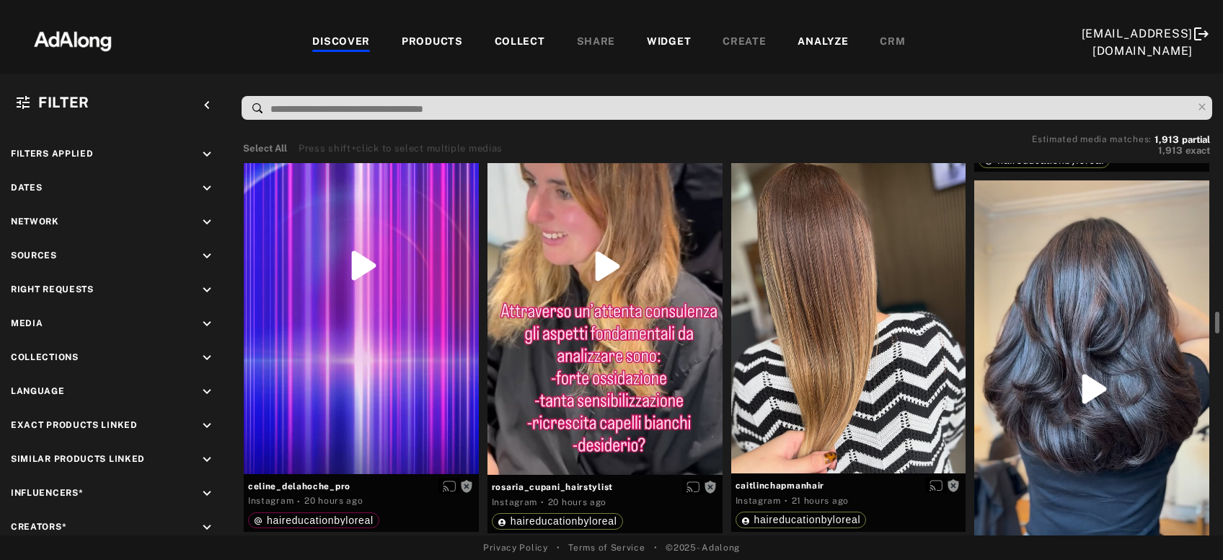
scroll to position [2466, 0]
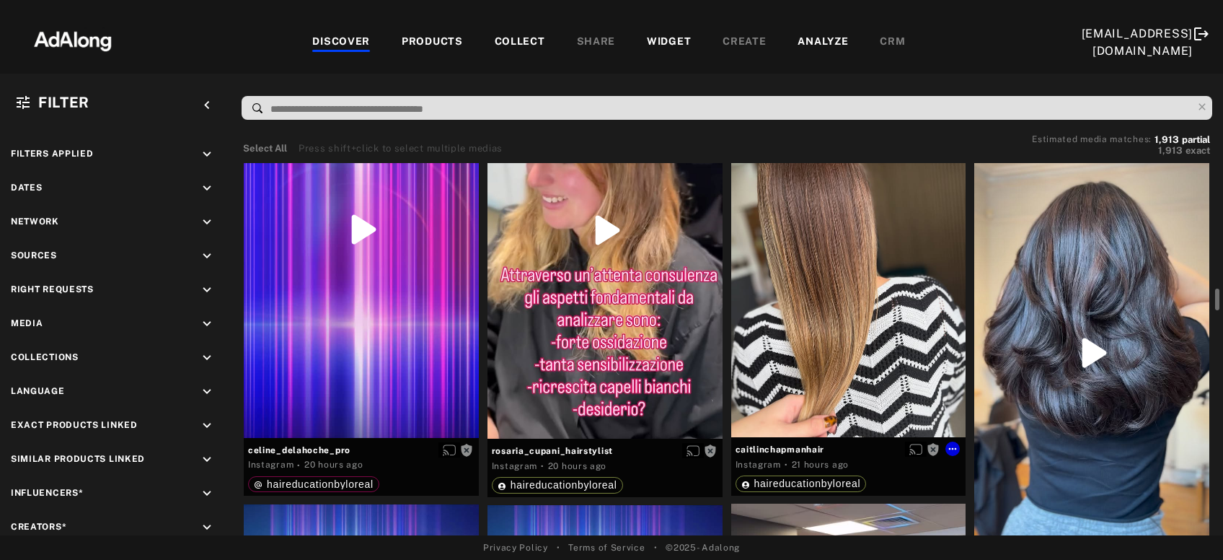
click at [832, 326] on div "Get rights" at bounding box center [848, 281] width 235 height 313
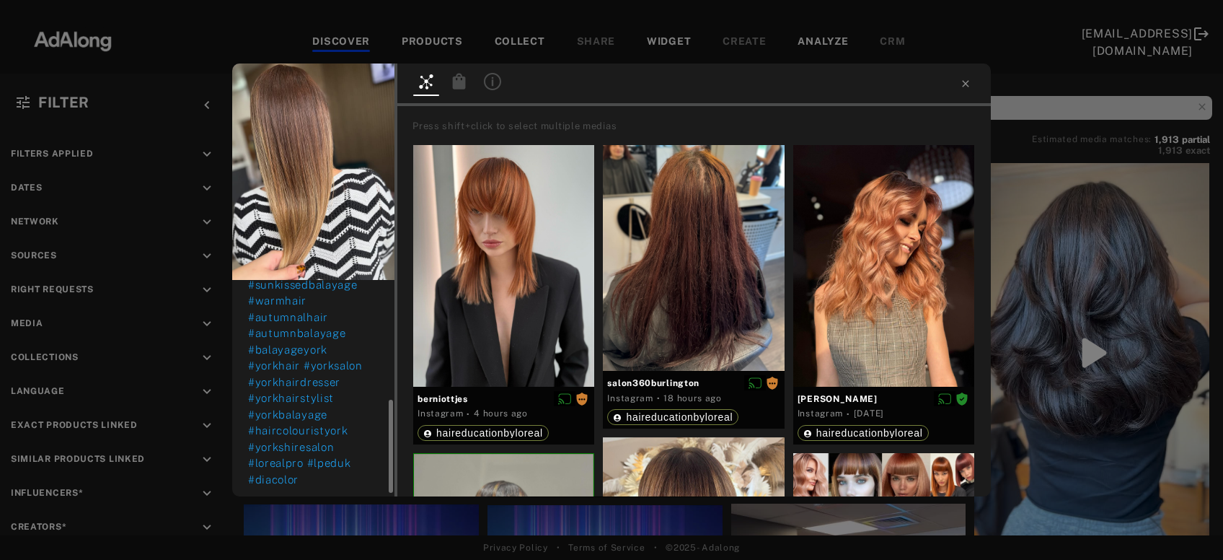
scroll to position [285, 0]
click at [365, 84] on span "Get rights" at bounding box center [349, 86] width 50 height 7
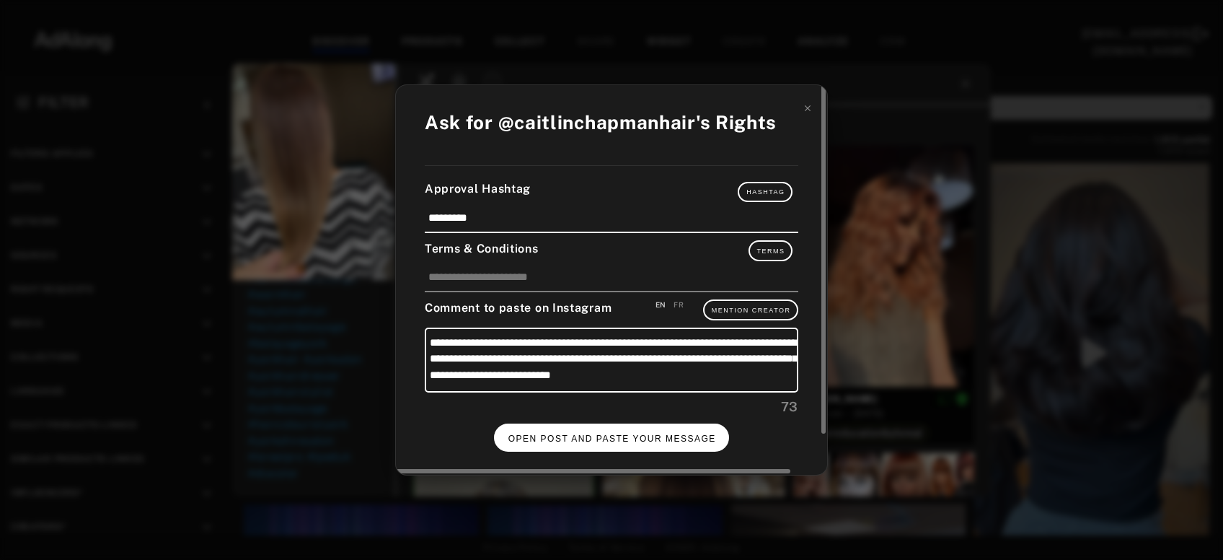
click at [540, 427] on button "OPEN POST AND PASTE YOUR MESSAGE" at bounding box center [612, 437] width 236 height 28
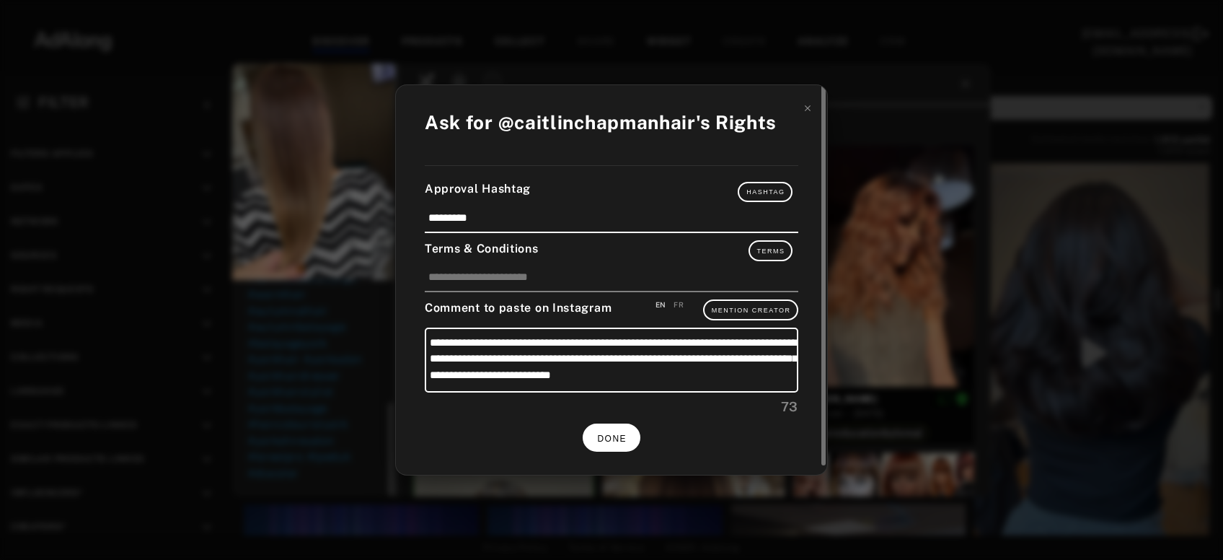
scroll to position [285, 0]
click at [606, 436] on span "DONE" at bounding box center [612, 438] width 30 height 10
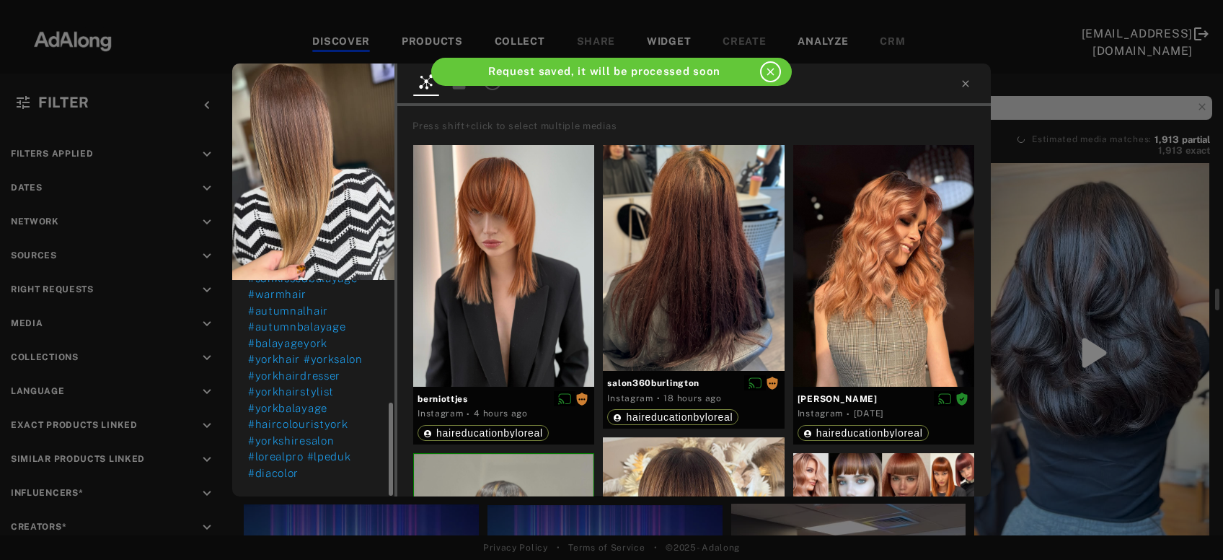
scroll to position [285, 0]
click at [962, 82] on icon at bounding box center [966, 84] width 12 height 12
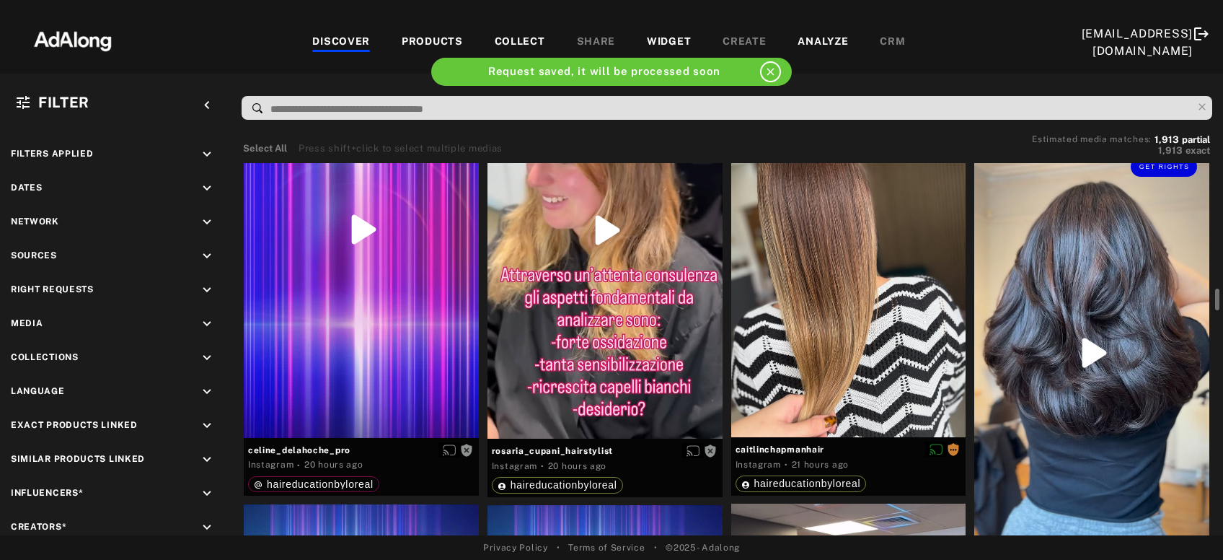
click at [1029, 244] on div "Get rights" at bounding box center [1091, 352] width 235 height 417
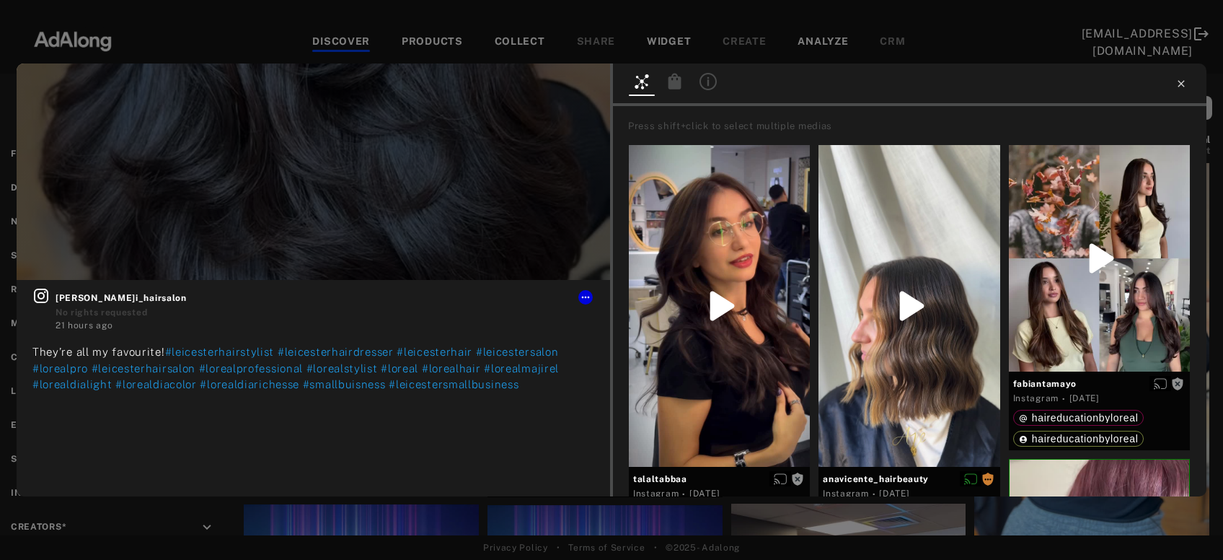
click at [1179, 87] on icon at bounding box center [1181, 84] width 12 height 12
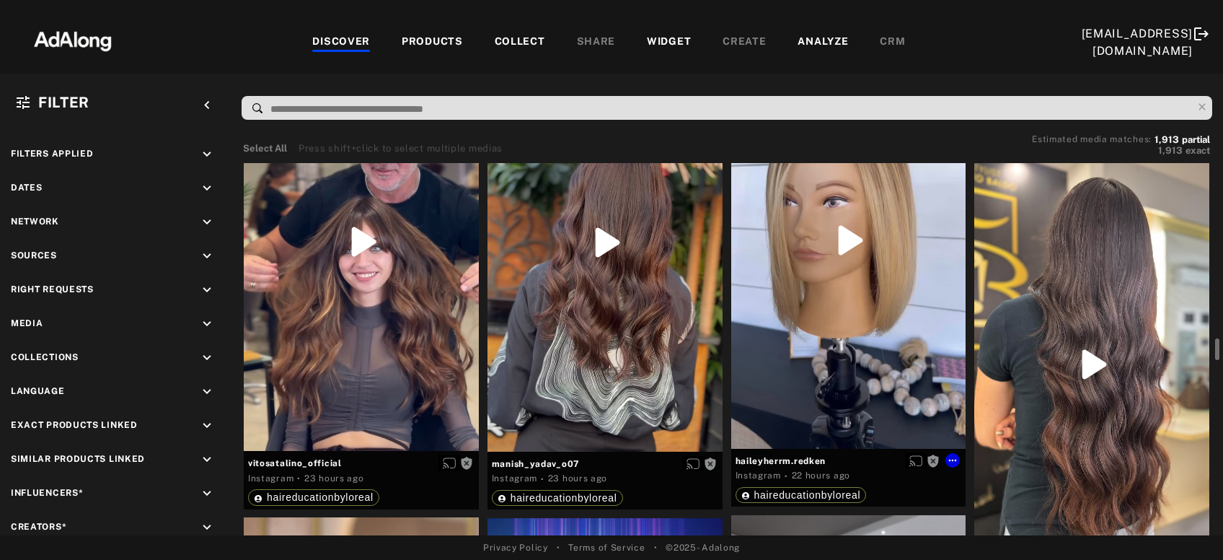
scroll to position [3422, 0]
click at [573, 379] on div "Get rights" at bounding box center [604, 241] width 235 height 417
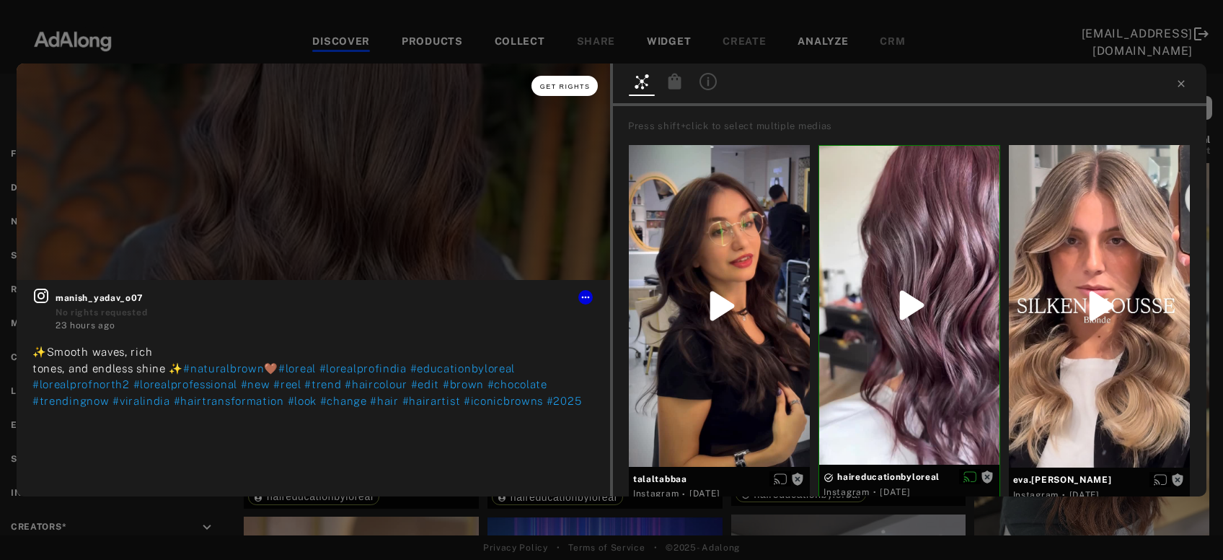
click at [549, 92] on button "Get rights" at bounding box center [564, 86] width 66 height 20
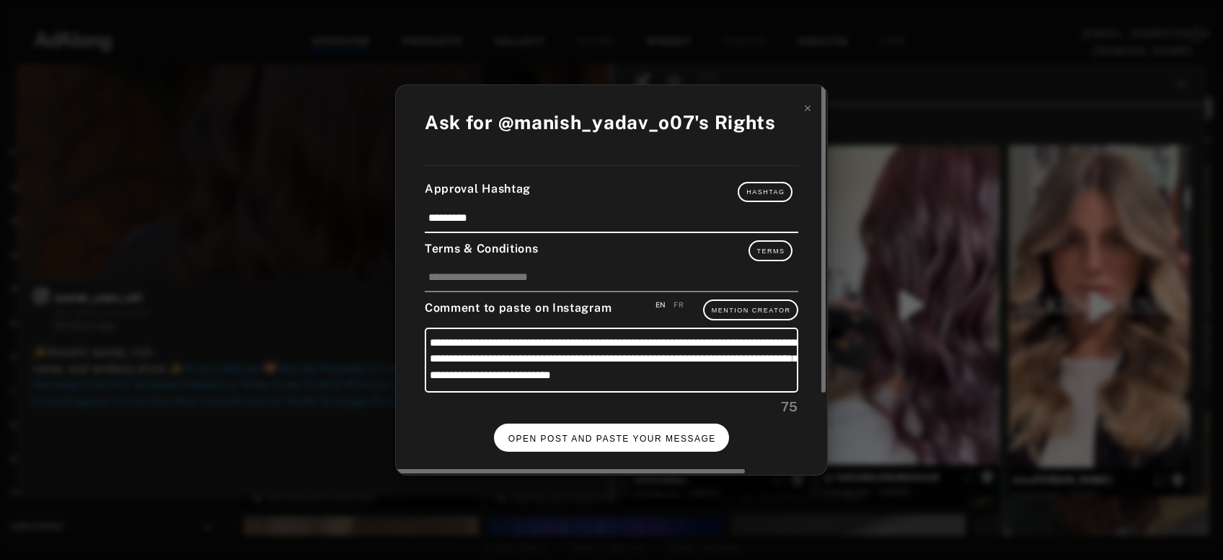
click at [516, 423] on button "OPEN POST AND PASTE YOUR MESSAGE" at bounding box center [612, 437] width 236 height 28
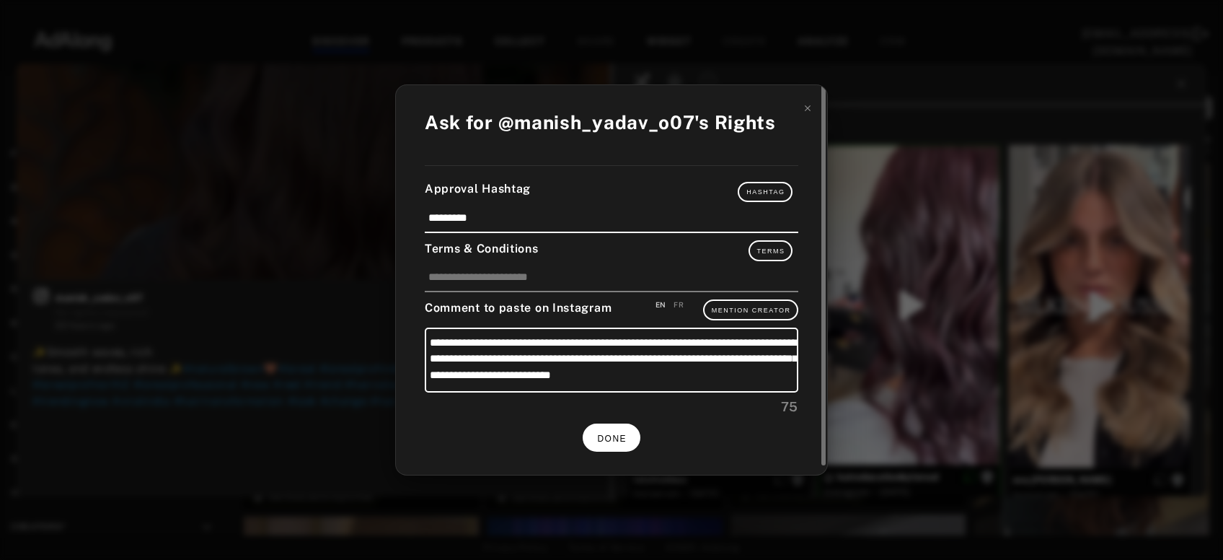
scroll to position [3422, 0]
click at [619, 433] on span "DONE" at bounding box center [612, 438] width 30 height 10
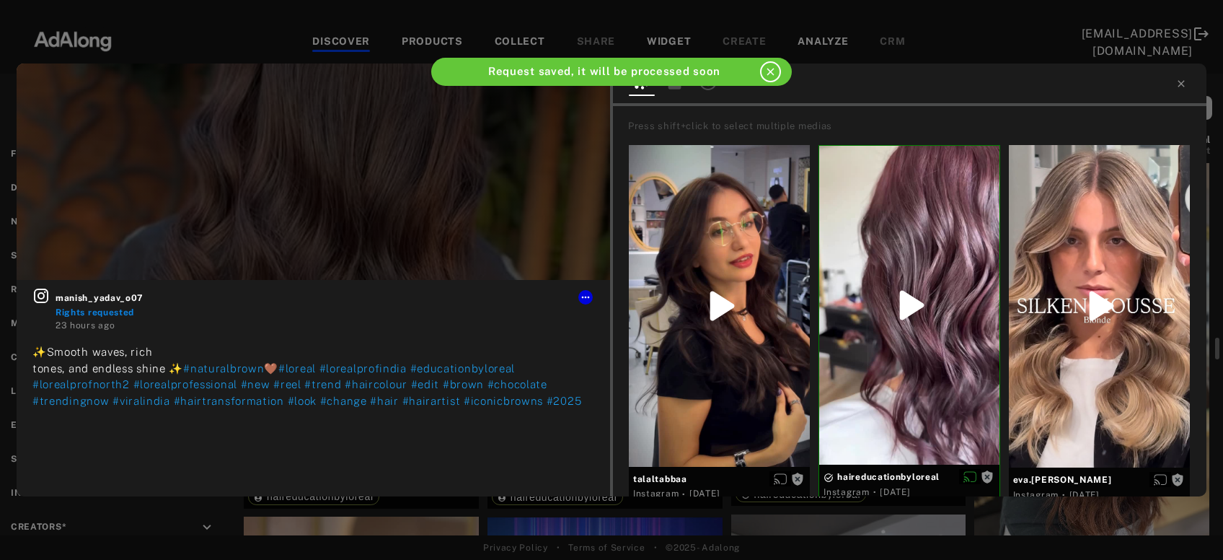
scroll to position [3422, 0]
click at [1182, 81] on icon at bounding box center [1181, 84] width 12 height 12
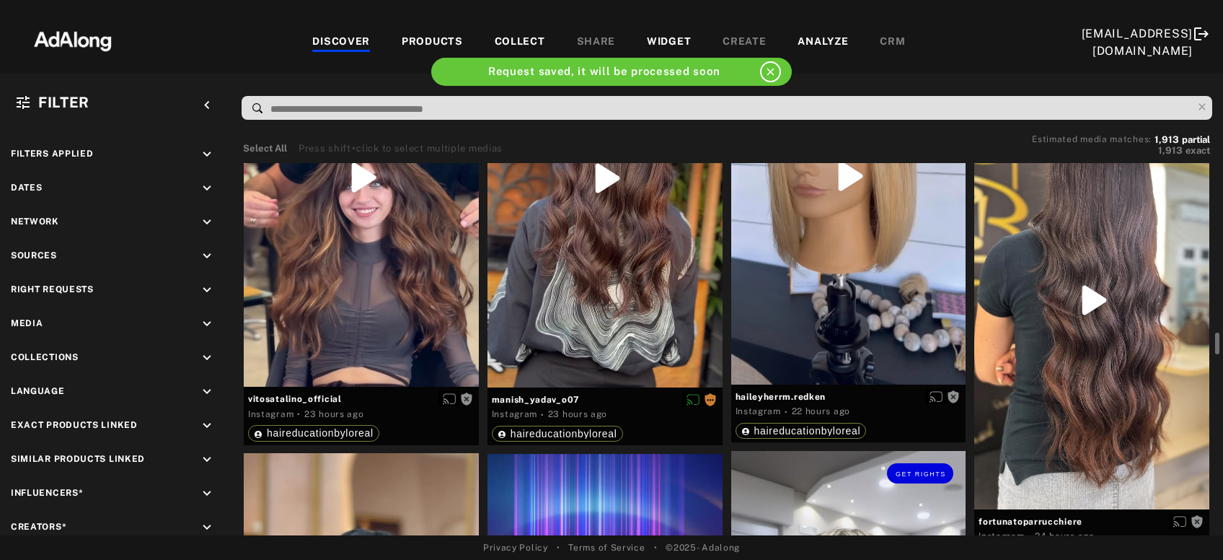
scroll to position [3470, 0]
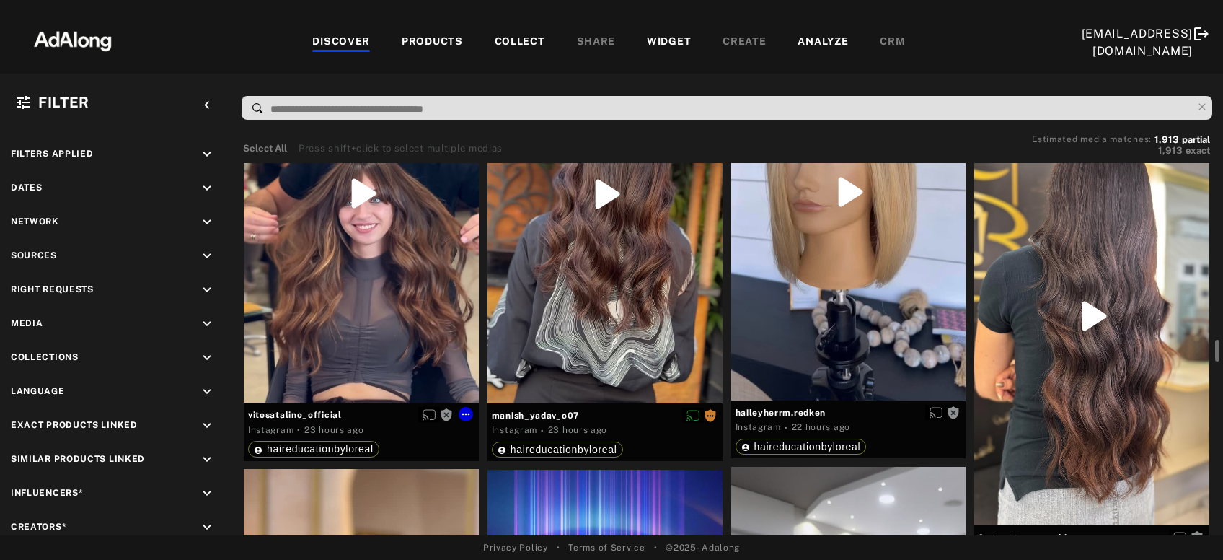
click at [351, 341] on div "Get rights" at bounding box center [361, 193] width 235 height 418
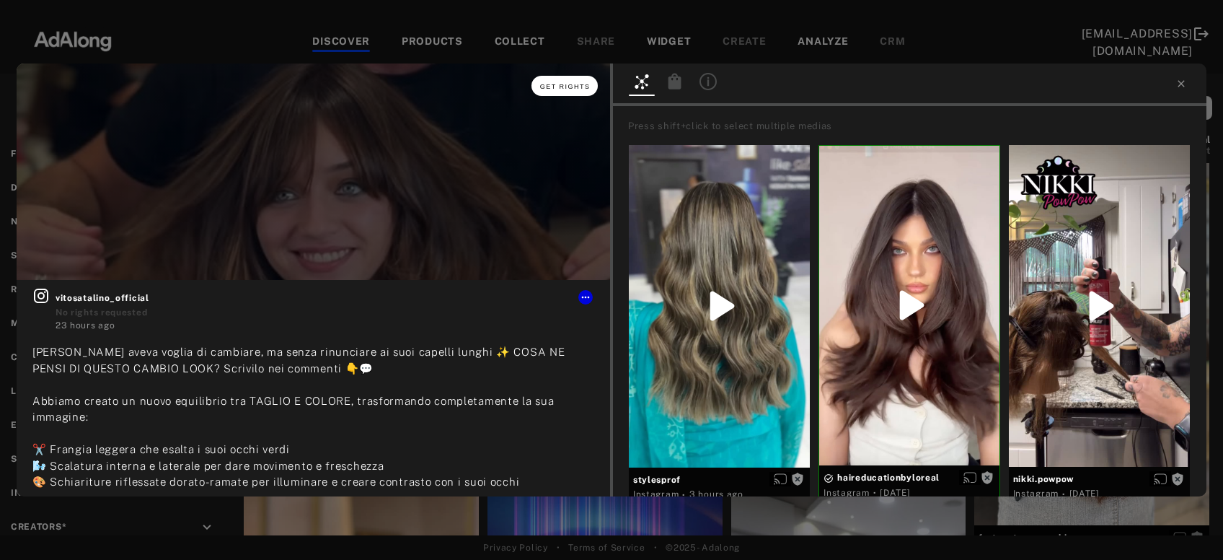
click at [570, 89] on span "Get rights" at bounding box center [565, 86] width 50 height 7
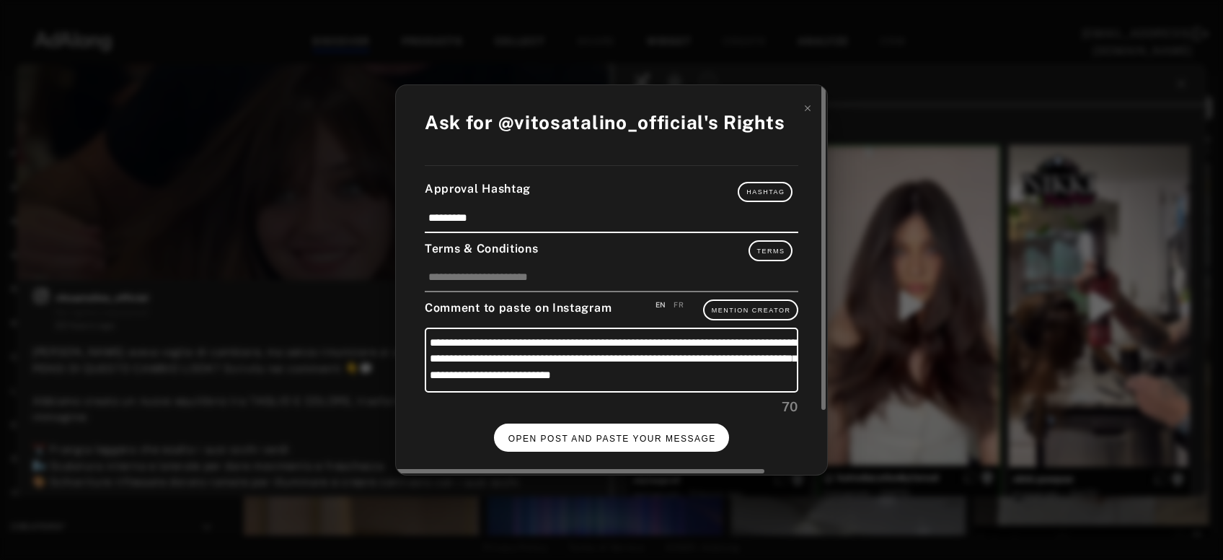
click at [537, 429] on button "OPEN POST AND PASTE YOUR MESSAGE" at bounding box center [612, 437] width 236 height 28
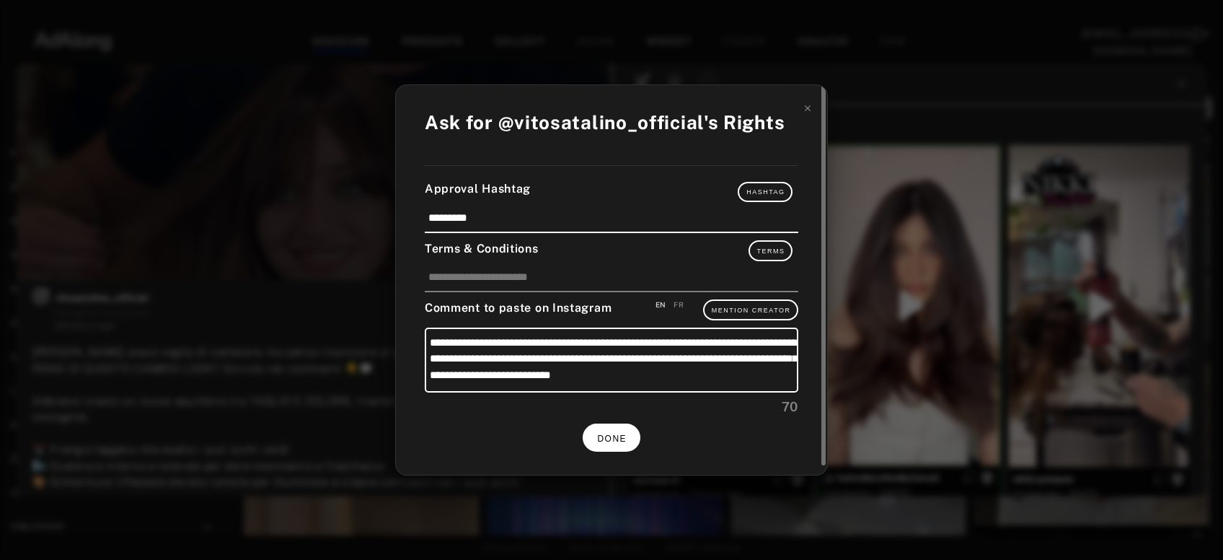
scroll to position [3470, 0]
click at [810, 110] on icon at bounding box center [808, 108] width 10 height 10
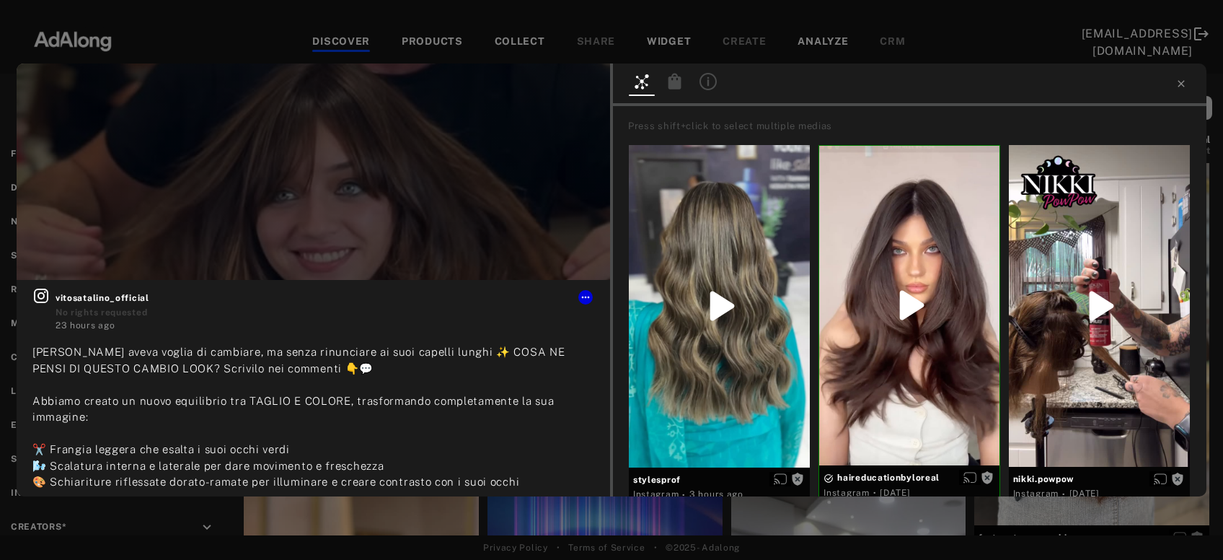
scroll to position [3470, 0]
click at [569, 84] on span "Get rights" at bounding box center [565, 86] width 50 height 7
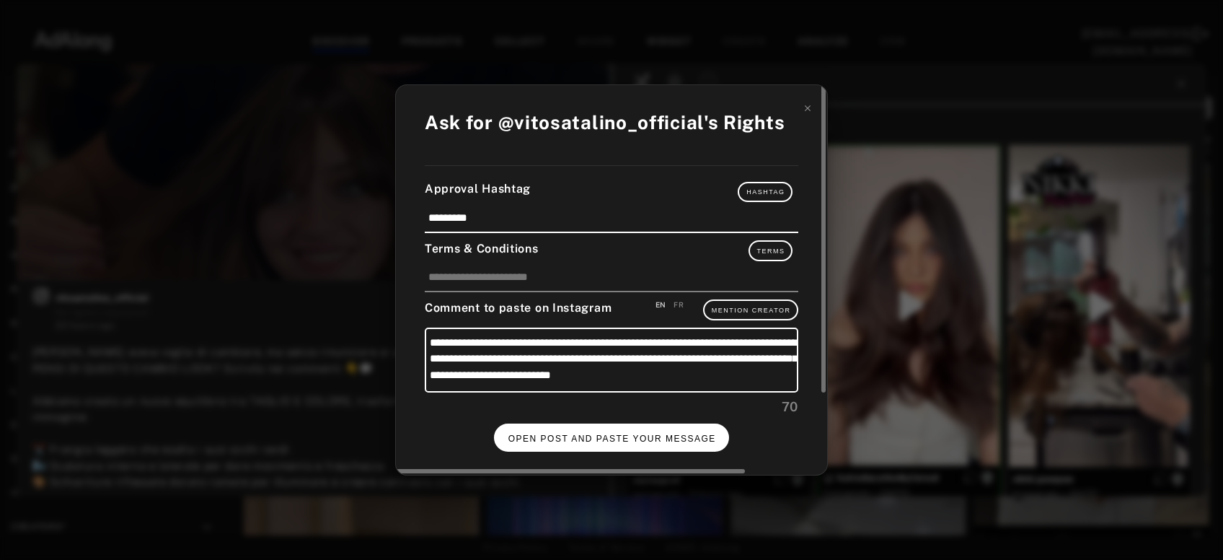
click at [548, 445] on button "OPEN POST AND PASTE YOUR MESSAGE" at bounding box center [612, 437] width 236 height 28
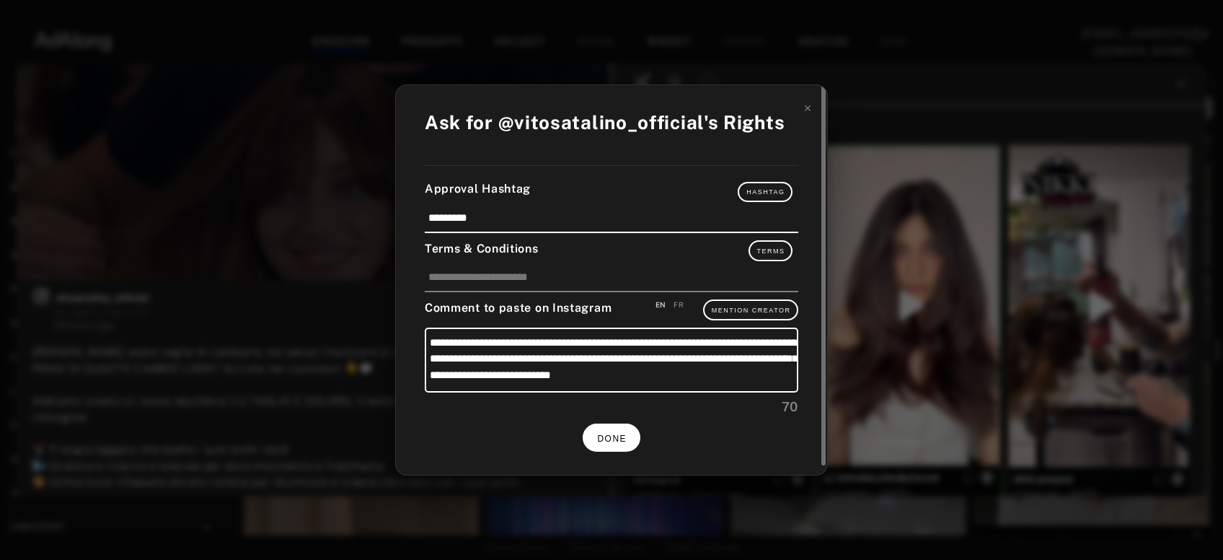
scroll to position [3470, 0]
click at [627, 433] on button "DONE" at bounding box center [612, 437] width 58 height 28
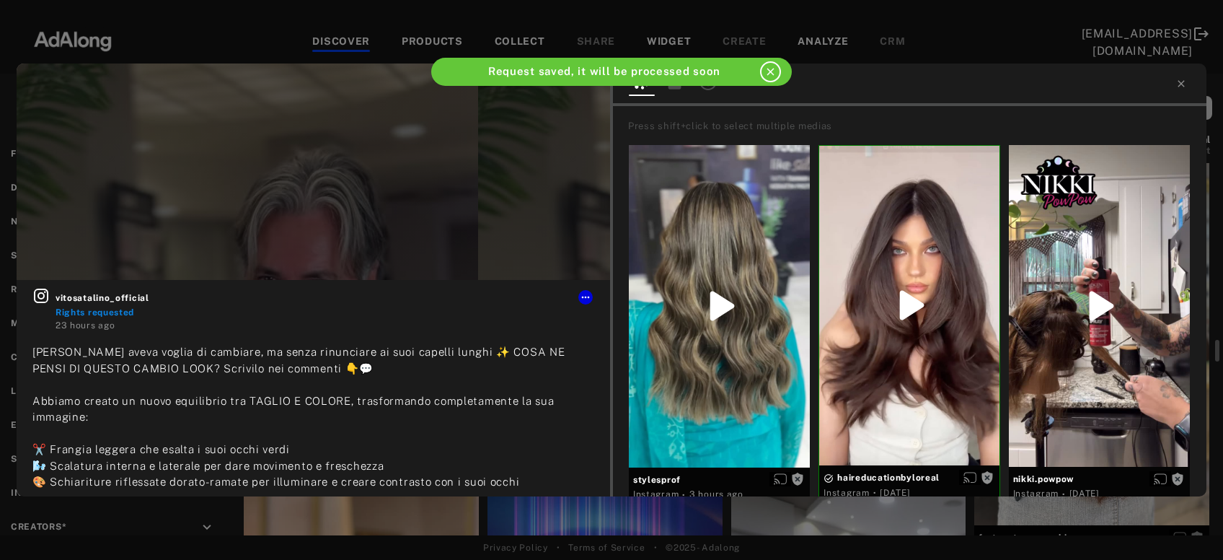
scroll to position [3470, 0]
click at [1180, 87] on icon at bounding box center [1181, 84] width 12 height 12
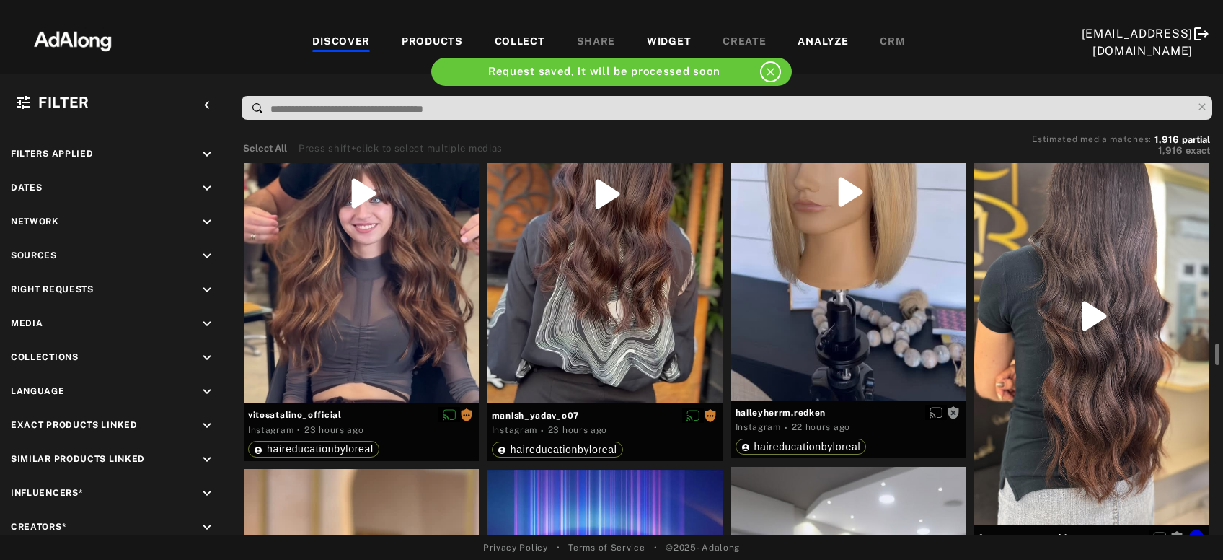
click at [1058, 334] on div "Get rights" at bounding box center [1091, 315] width 235 height 417
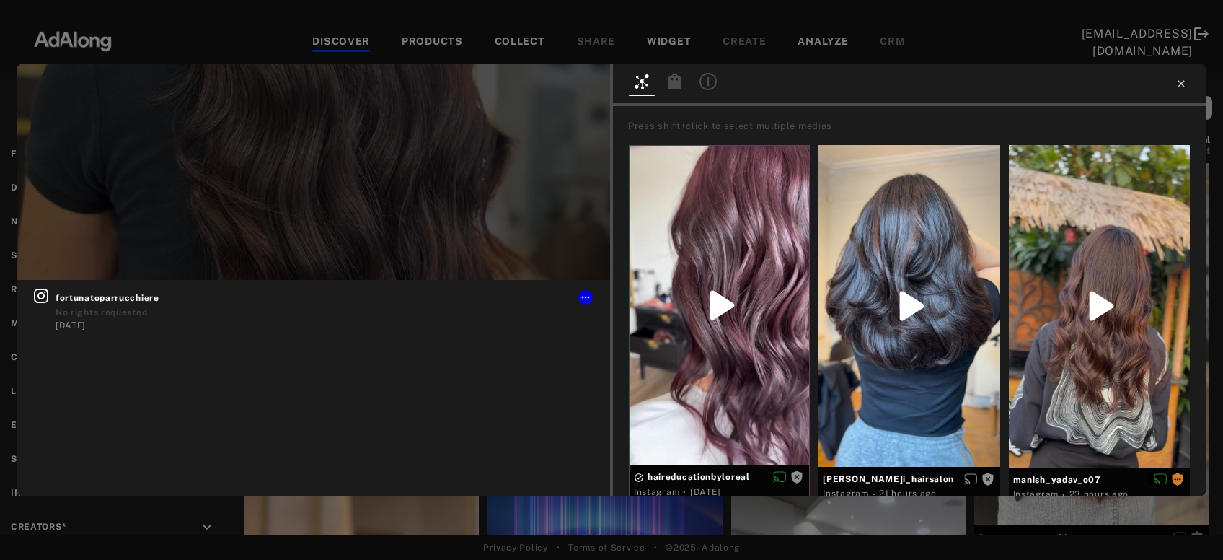
click at [1181, 79] on icon at bounding box center [1181, 84] width 12 height 12
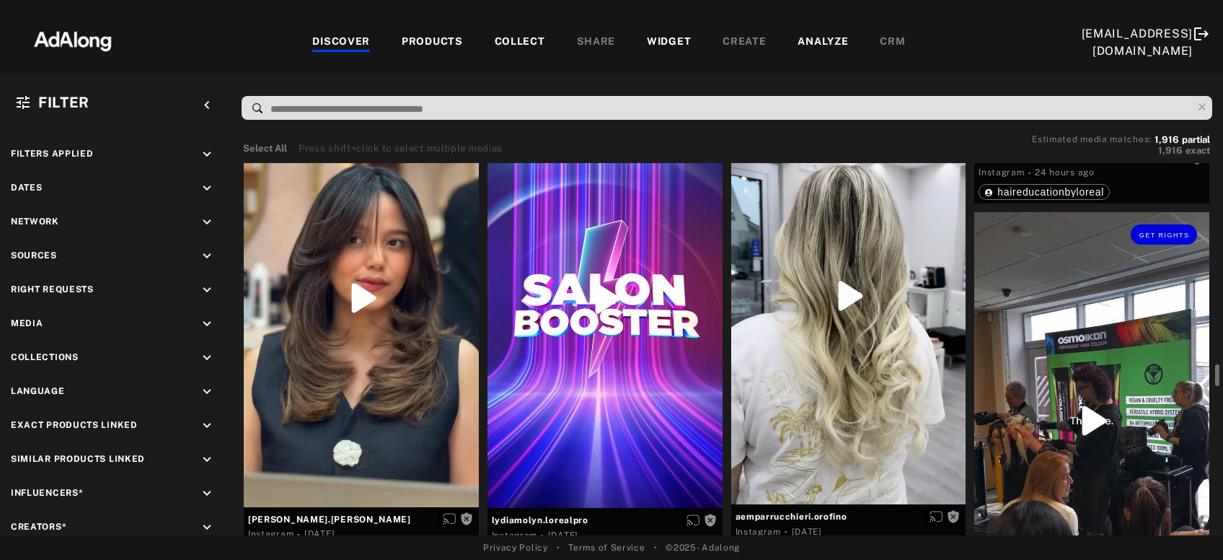
scroll to position [3848, 0]
click at [371, 342] on div "Get rights" at bounding box center [361, 298] width 235 height 417
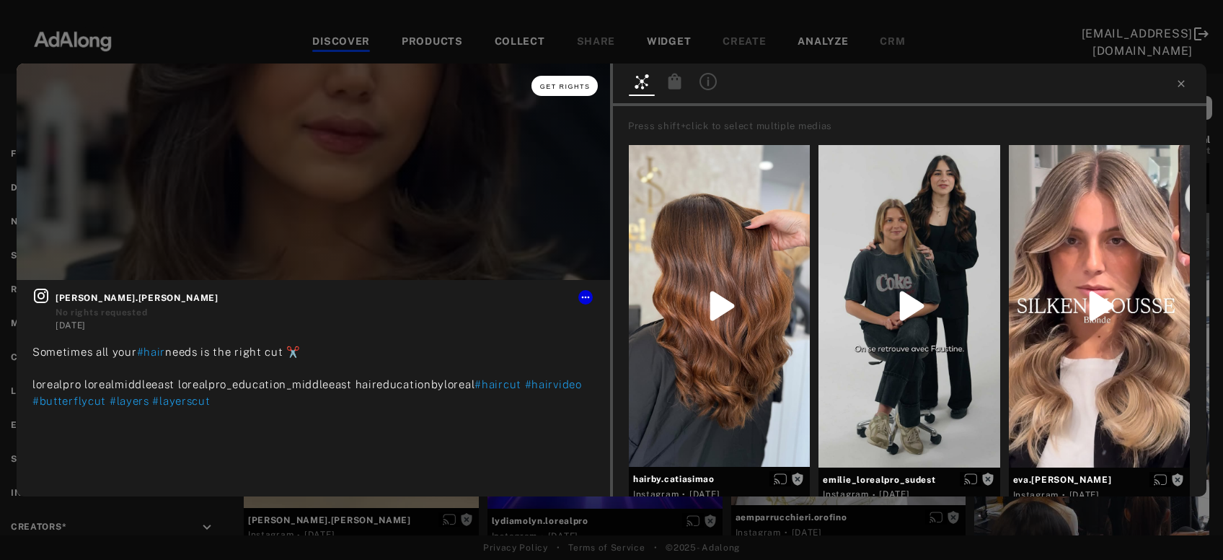
click at [577, 87] on span "Get rights" at bounding box center [565, 86] width 50 height 7
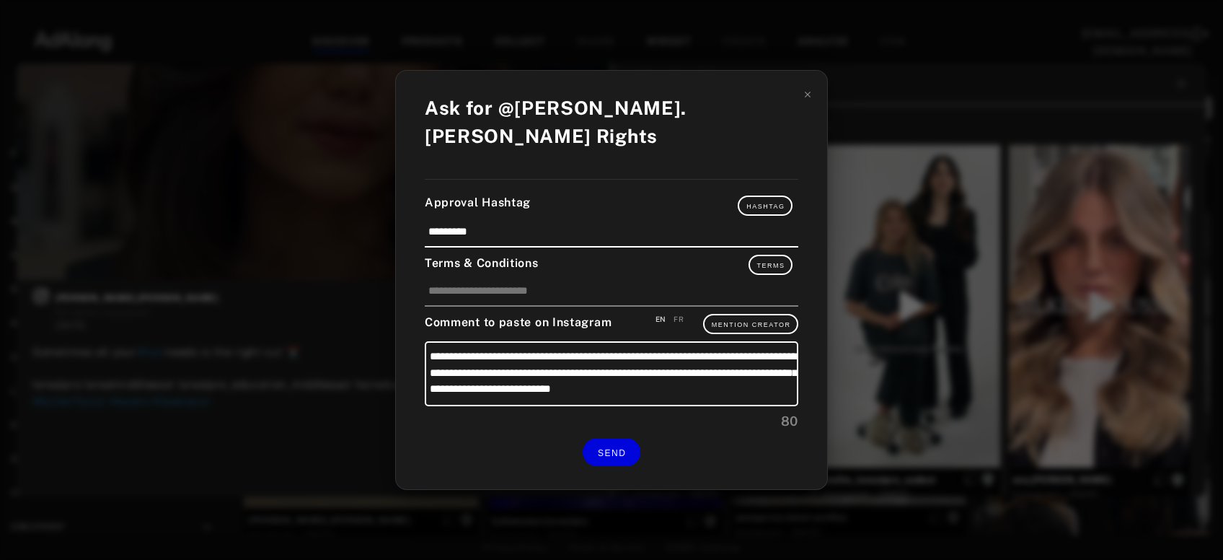
click at [339, 434] on div "**********" at bounding box center [611, 280] width 1223 height 560
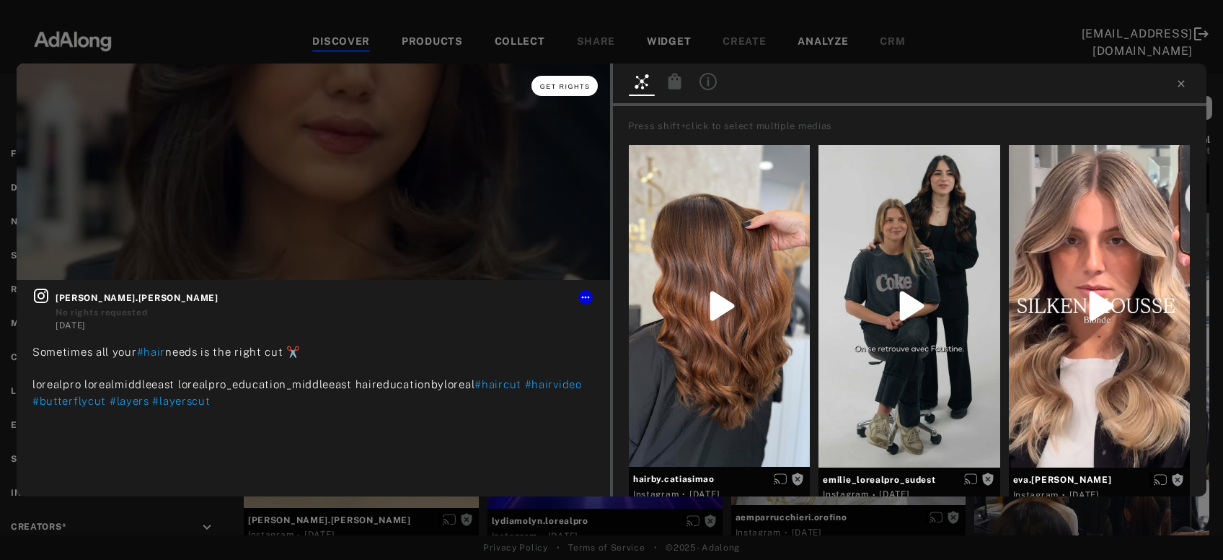
click at [569, 93] on button "Get rights" at bounding box center [564, 86] width 66 height 20
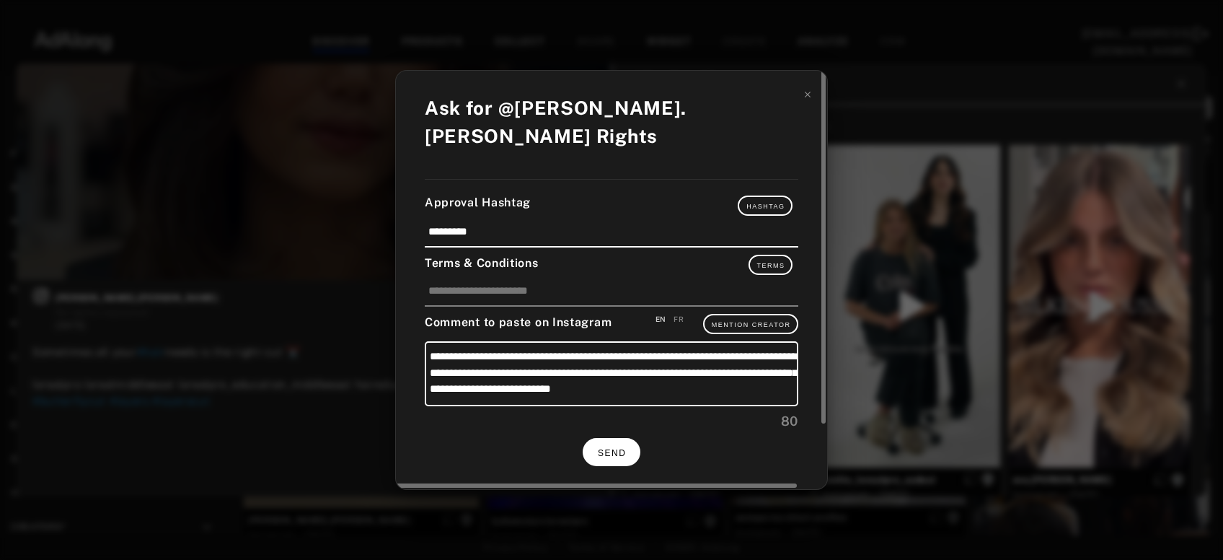
click at [610, 448] on span "SEND" at bounding box center [612, 453] width 28 height 10
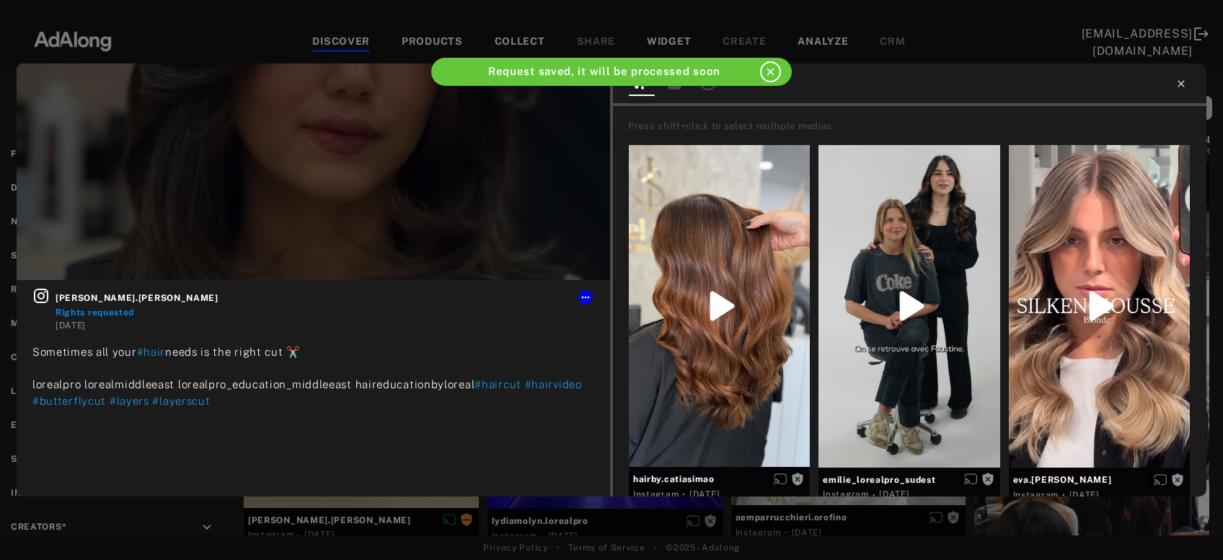
click at [1177, 89] on icon at bounding box center [1181, 84] width 12 height 12
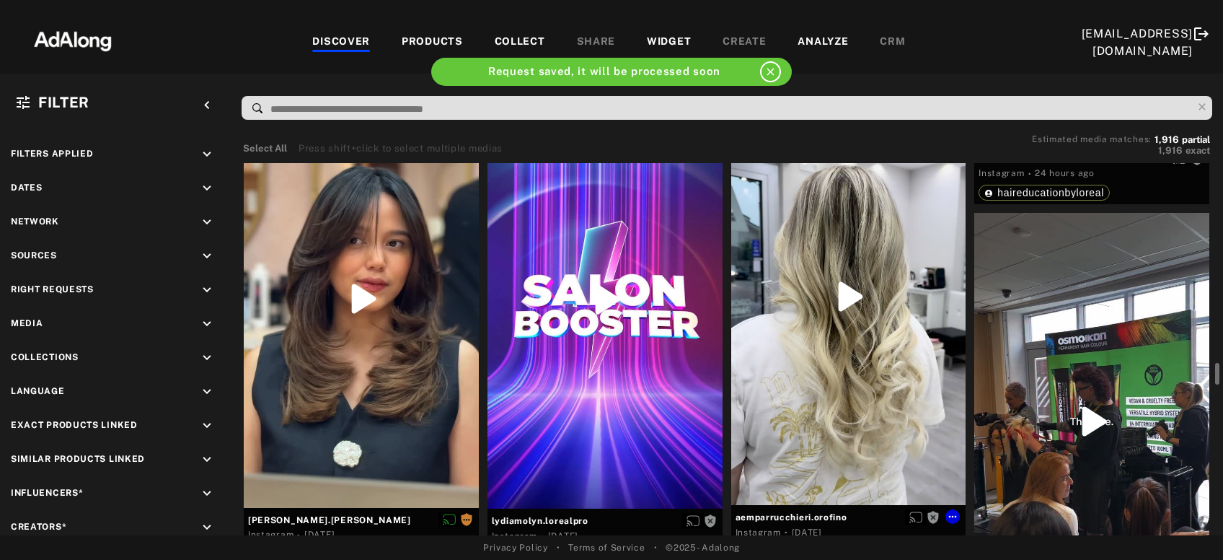
click at [887, 370] on div "Get rights" at bounding box center [848, 296] width 235 height 417
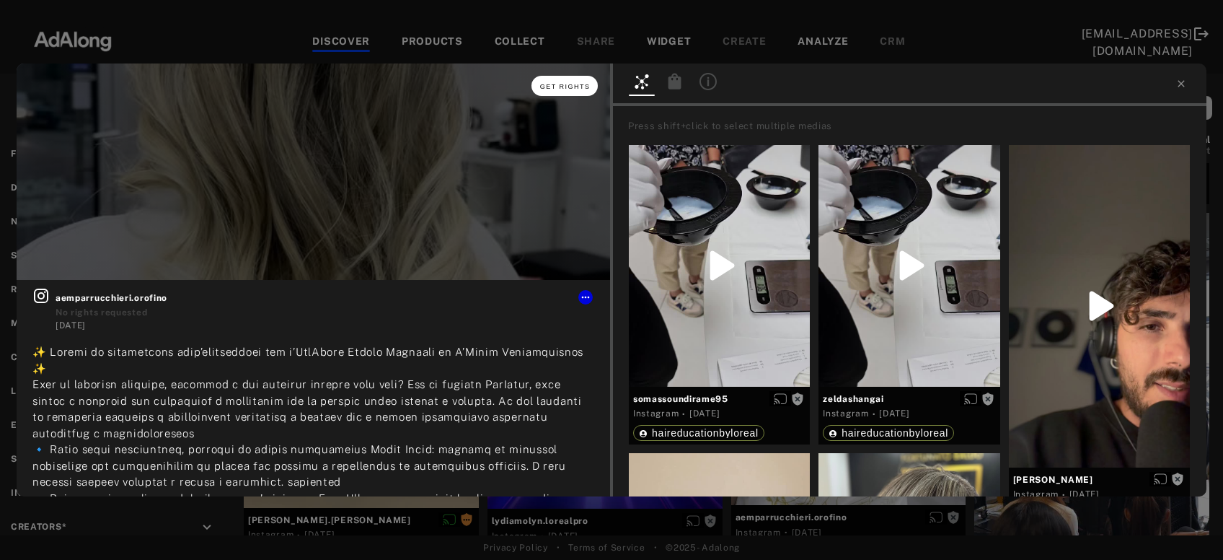
click at [565, 91] on button "Get rights" at bounding box center [564, 86] width 66 height 20
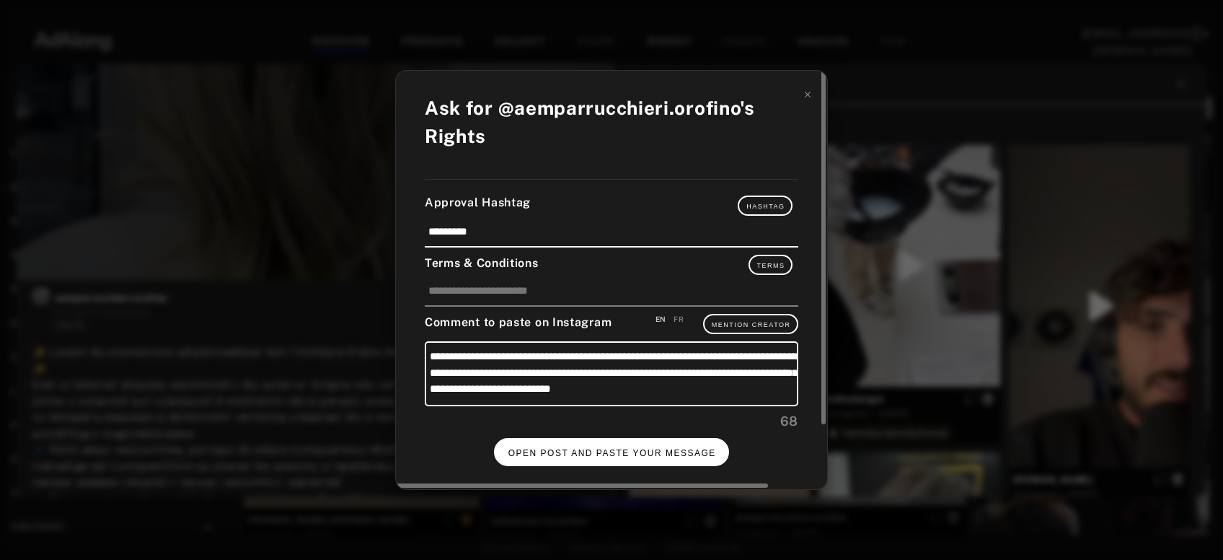
click at [569, 438] on button "OPEN POST AND PASTE YOUR MESSAGE" at bounding box center [612, 452] width 236 height 28
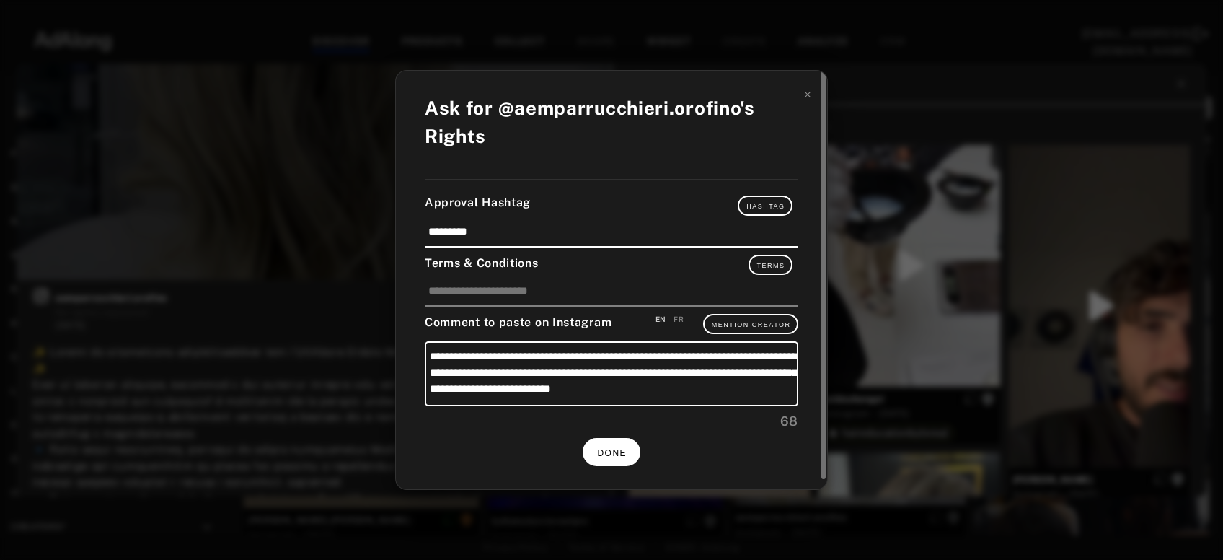
scroll to position [3848, 0]
click at [809, 100] on icon at bounding box center [808, 94] width 10 height 10
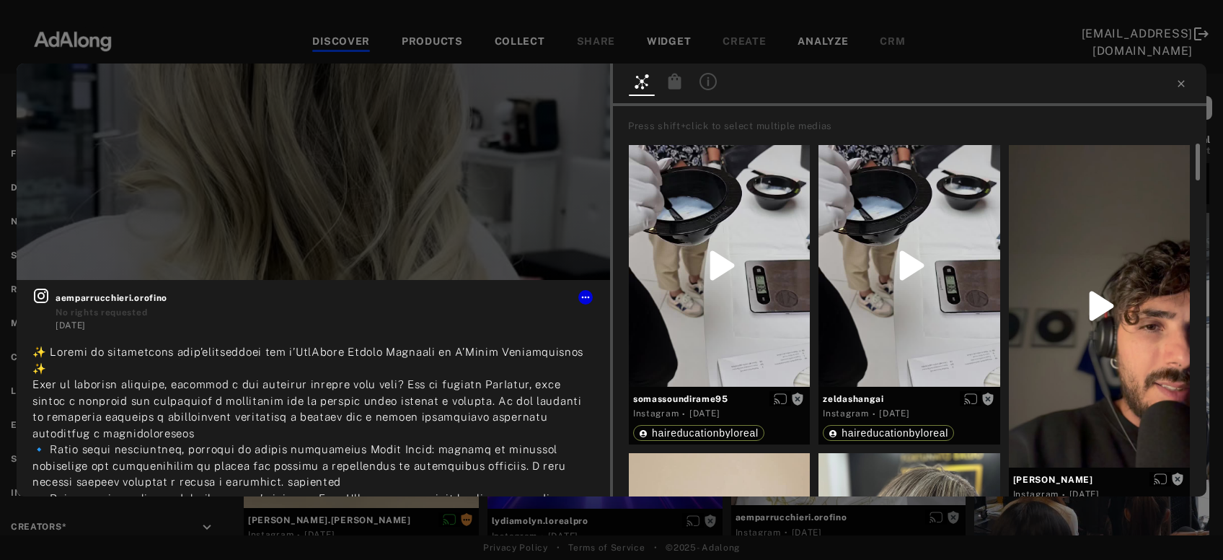
scroll to position [3848, 0]
click at [1182, 79] on icon at bounding box center [1181, 84] width 12 height 12
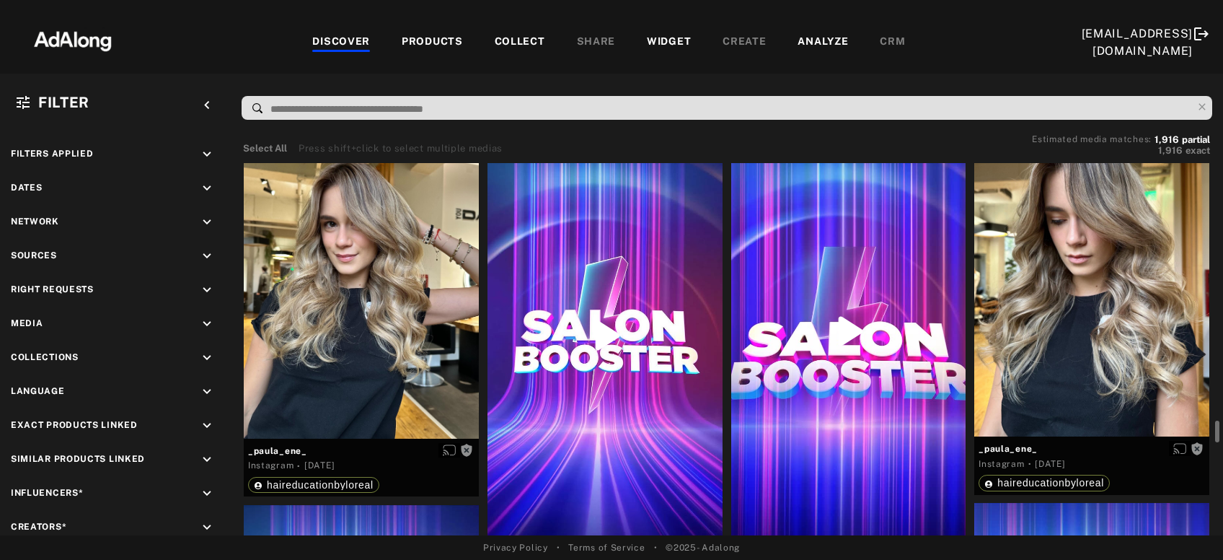
scroll to position [4789, 0]
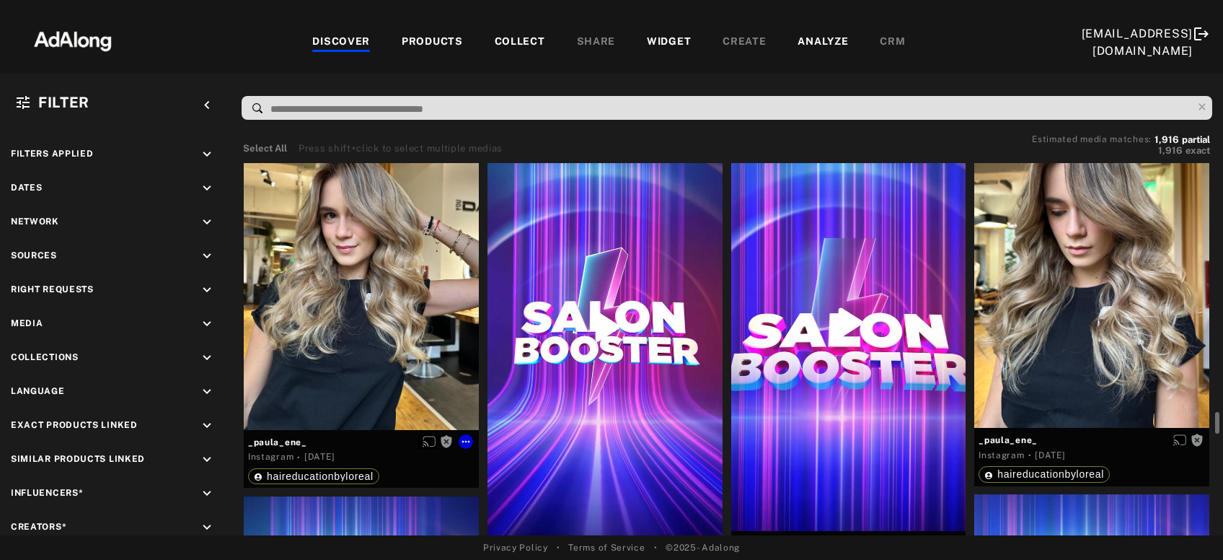
click at [384, 317] on div "Get rights" at bounding box center [361, 273] width 235 height 313
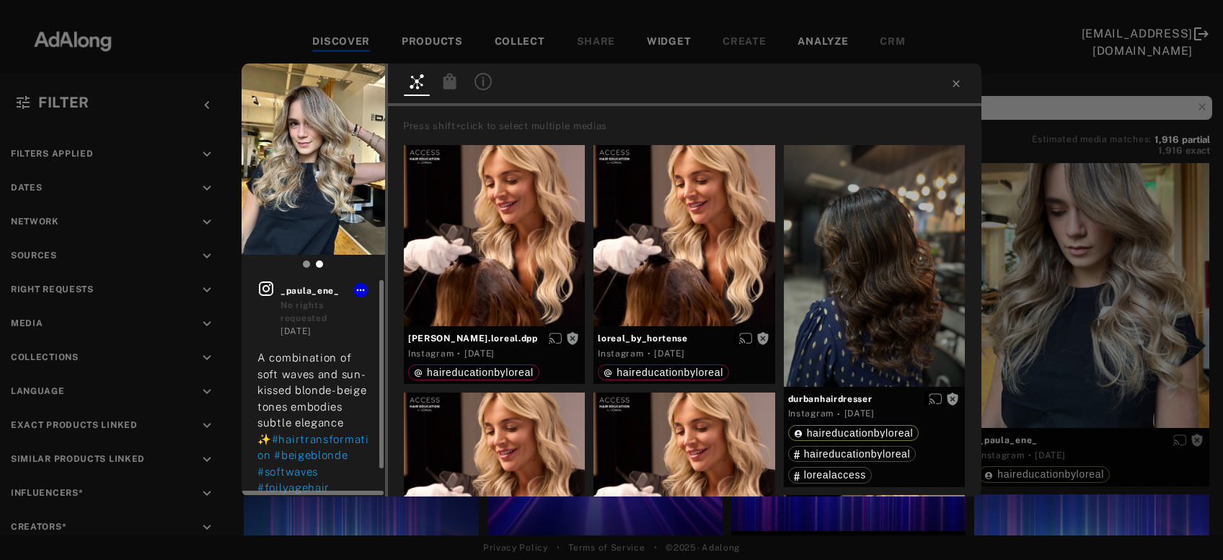
scroll to position [32, 0]
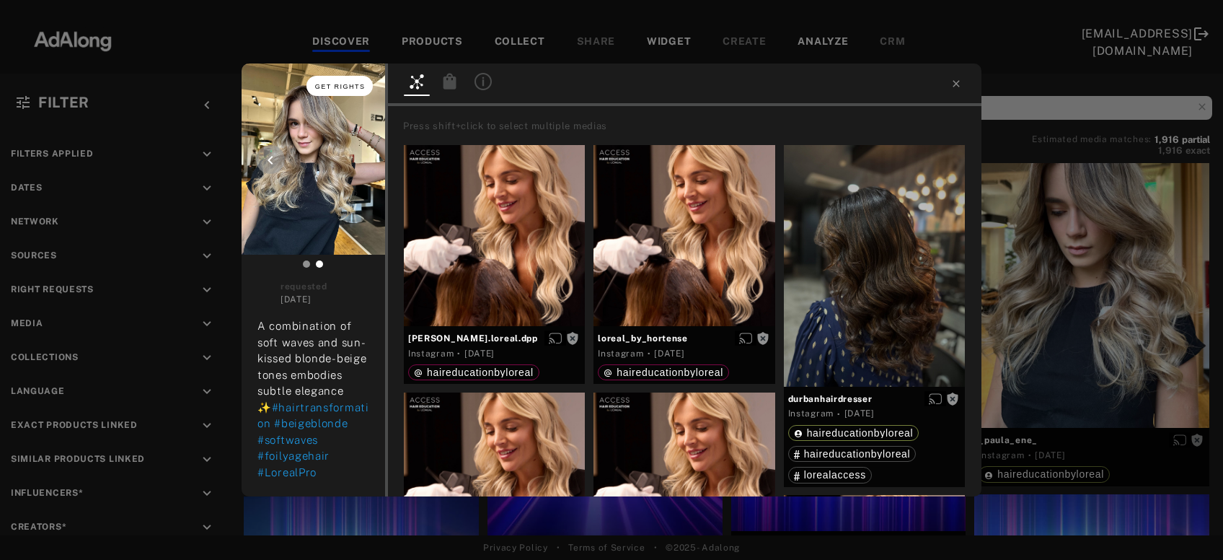
click at [342, 84] on span "Get rights" at bounding box center [340, 86] width 50 height 7
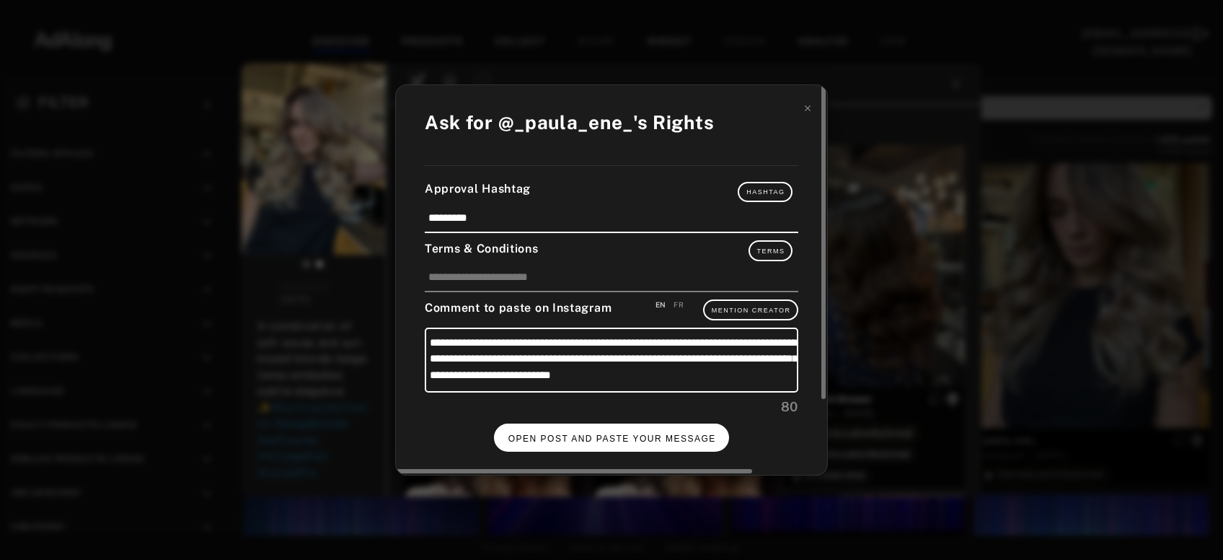
click at [549, 425] on button "OPEN POST AND PASTE YOUR MESSAGE" at bounding box center [612, 437] width 236 height 28
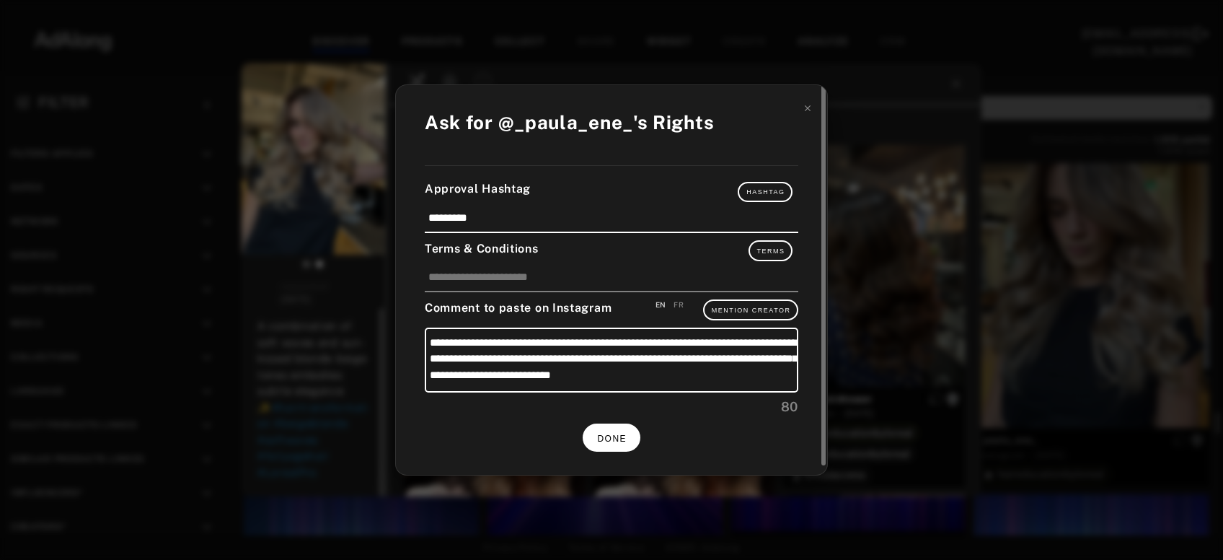
scroll to position [32, 0]
click at [615, 436] on span "DONE" at bounding box center [612, 438] width 30 height 10
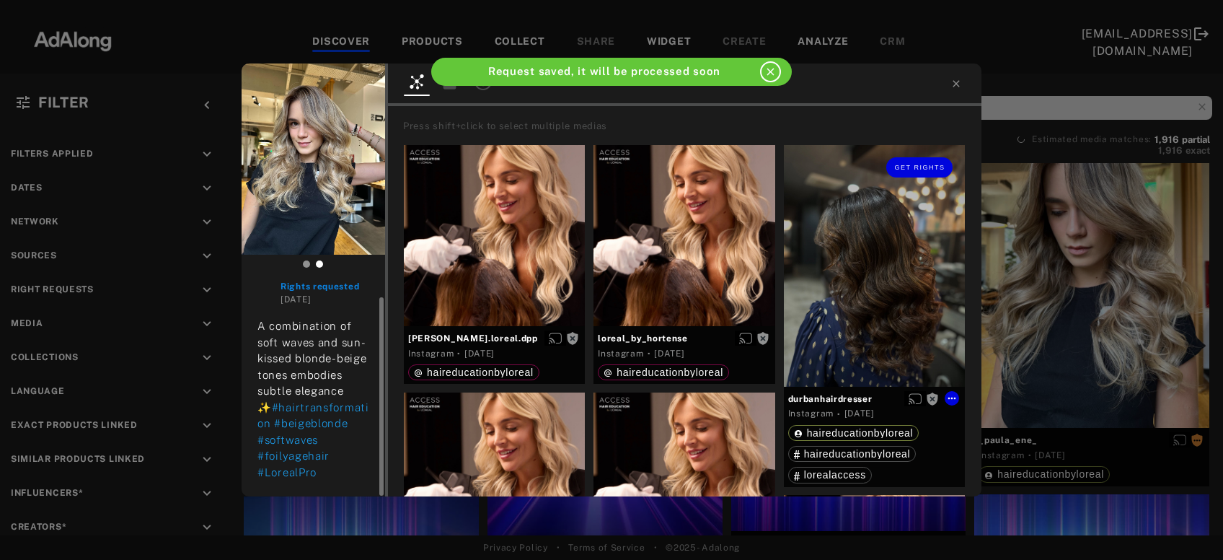
scroll to position [19, 0]
click at [953, 90] on div at bounding box center [684, 84] width 593 height 43
click at [957, 84] on icon at bounding box center [956, 83] width 6 height 6
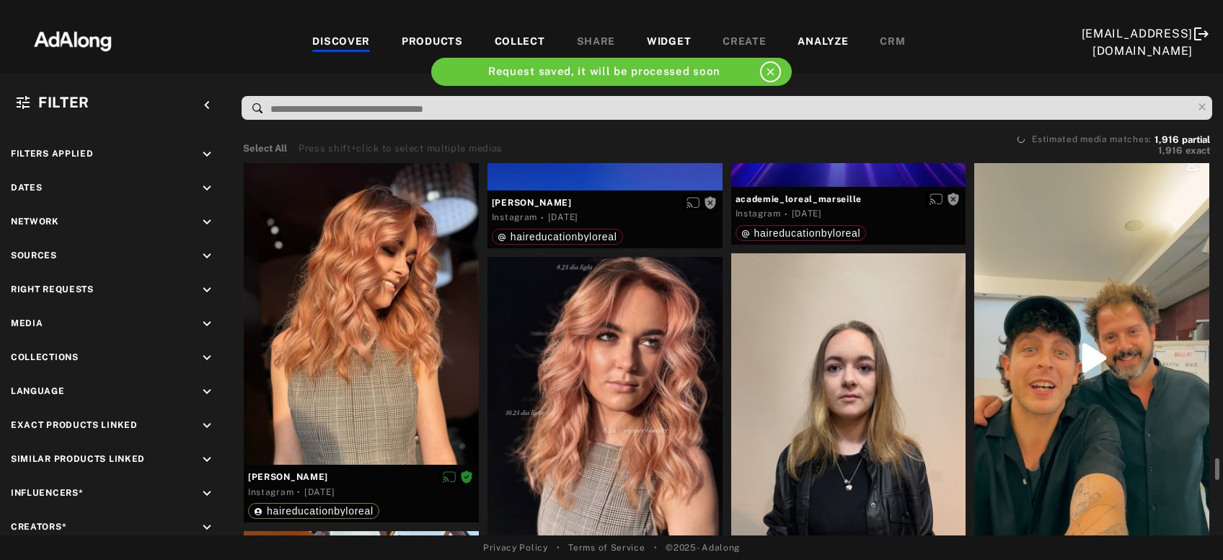
scroll to position [5833, 0]
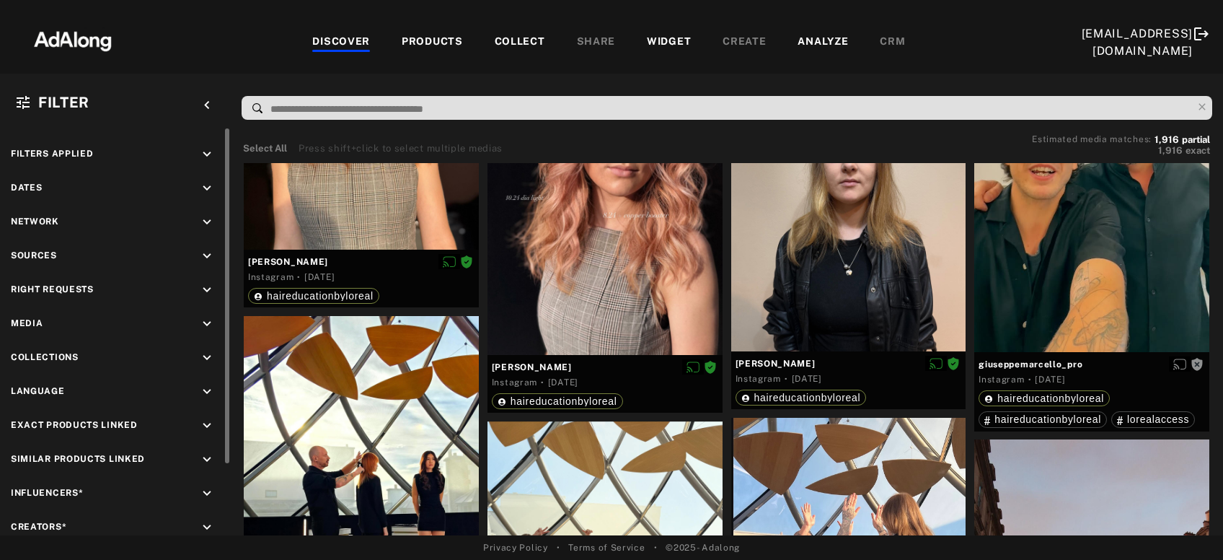
click at [204, 283] on icon "keyboard_arrow_down" at bounding box center [207, 290] width 16 height 16
click at [48, 322] on div "Agreed" at bounding box center [128, 323] width 183 height 15
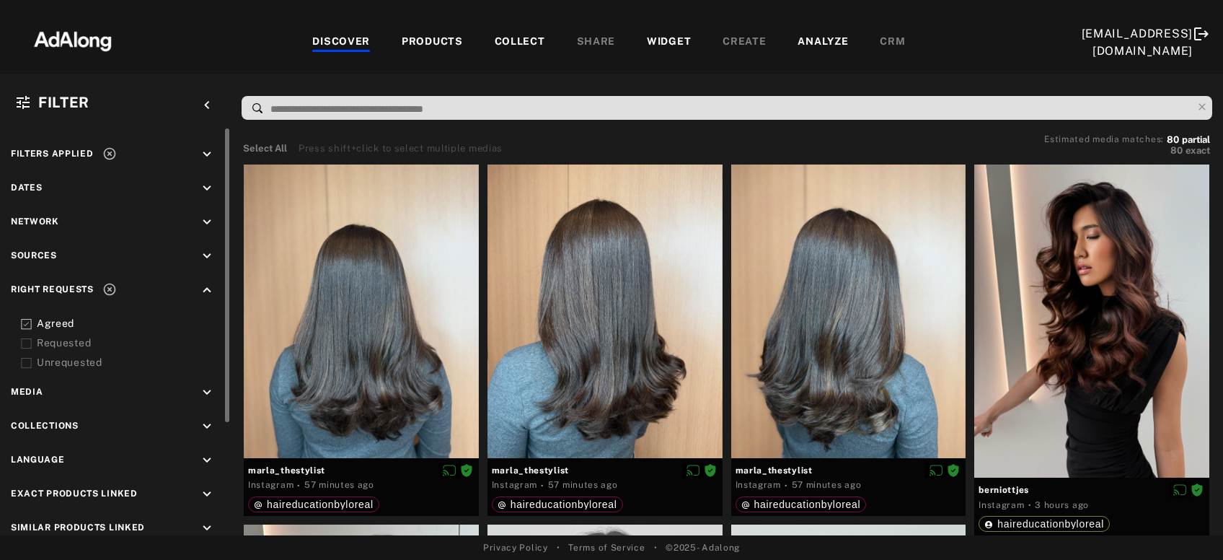
click at [30, 342] on icon at bounding box center [26, 343] width 11 height 11
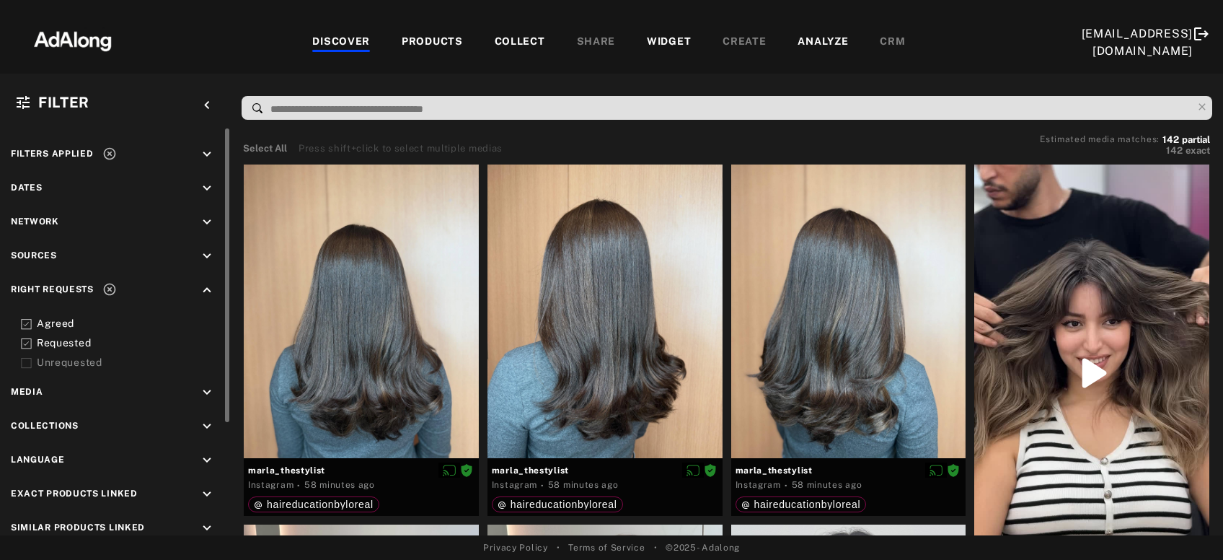
click at [27, 340] on icon at bounding box center [26, 343] width 11 height 11
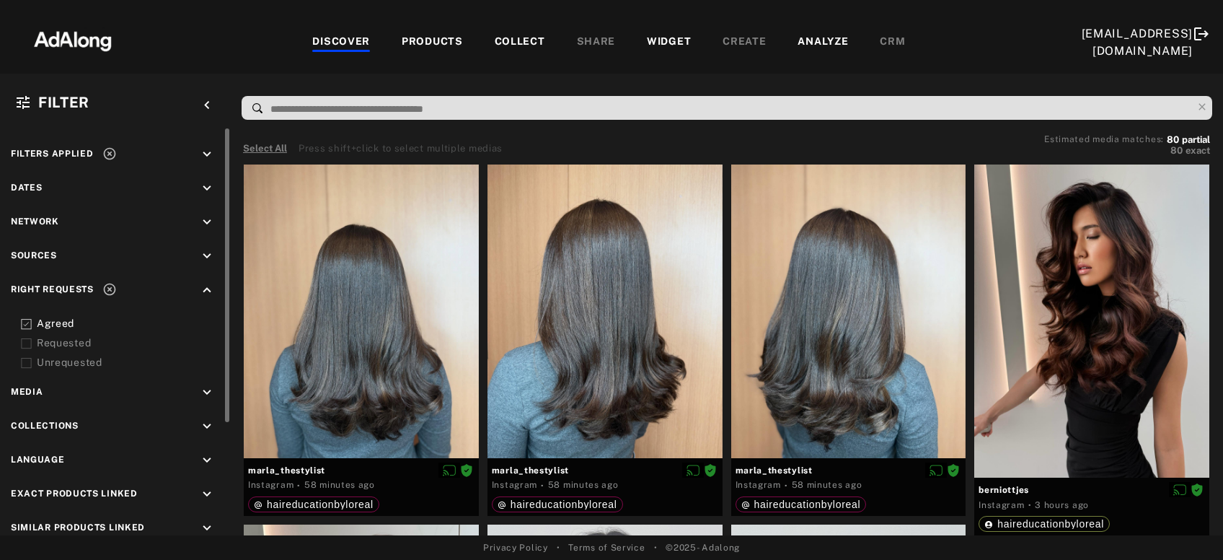
click at [269, 143] on button "Select All" at bounding box center [265, 148] width 44 height 14
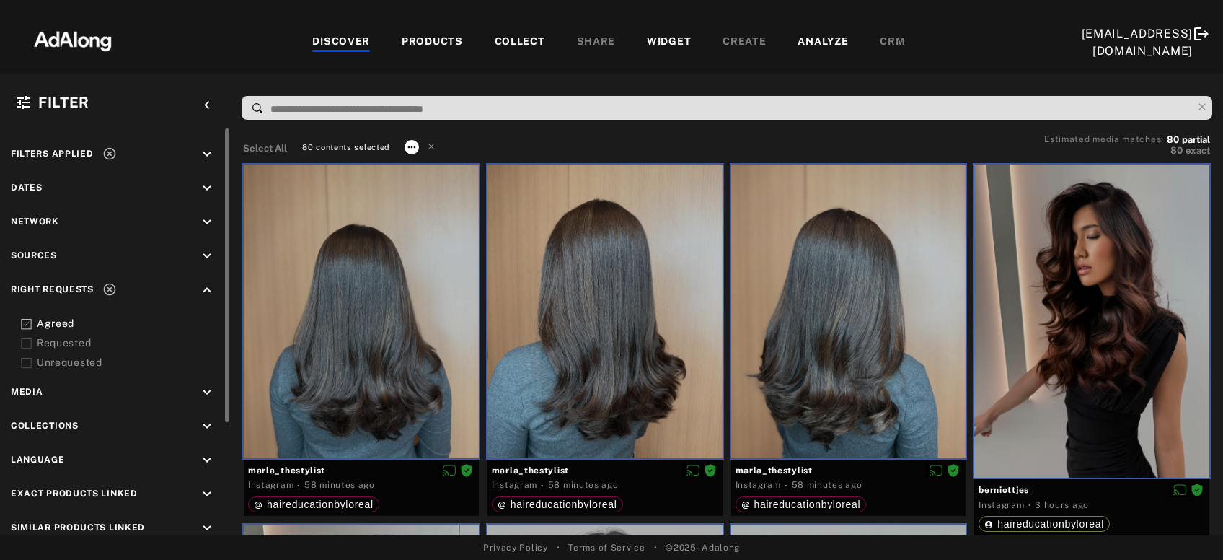
click at [410, 146] on icon at bounding box center [412, 147] width 8 height 2
click at [431, 163] on span "Collect" at bounding box center [428, 164] width 27 height 10
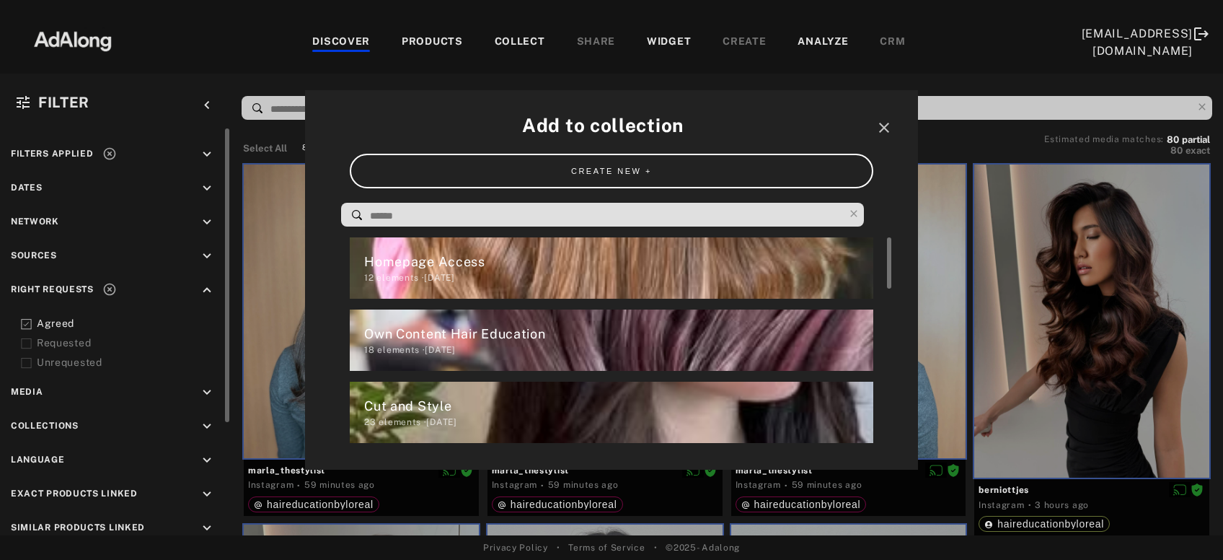
click at [453, 269] on div "Homepage Access" at bounding box center [618, 261] width 508 height 19
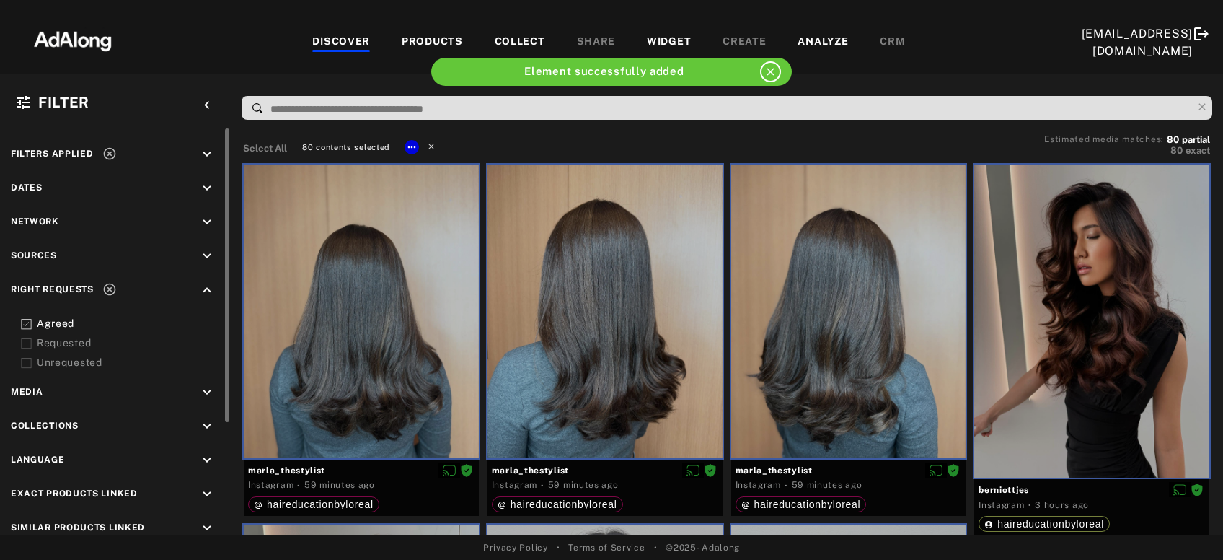
click at [428, 146] on icon at bounding box center [431, 146] width 10 height 10
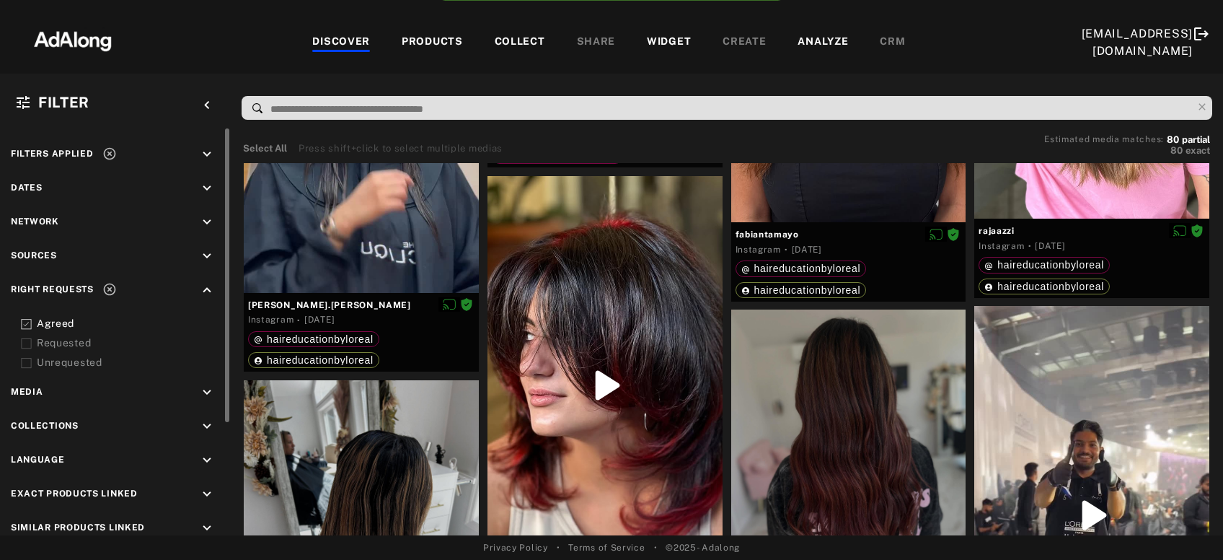
scroll to position [7435, 0]
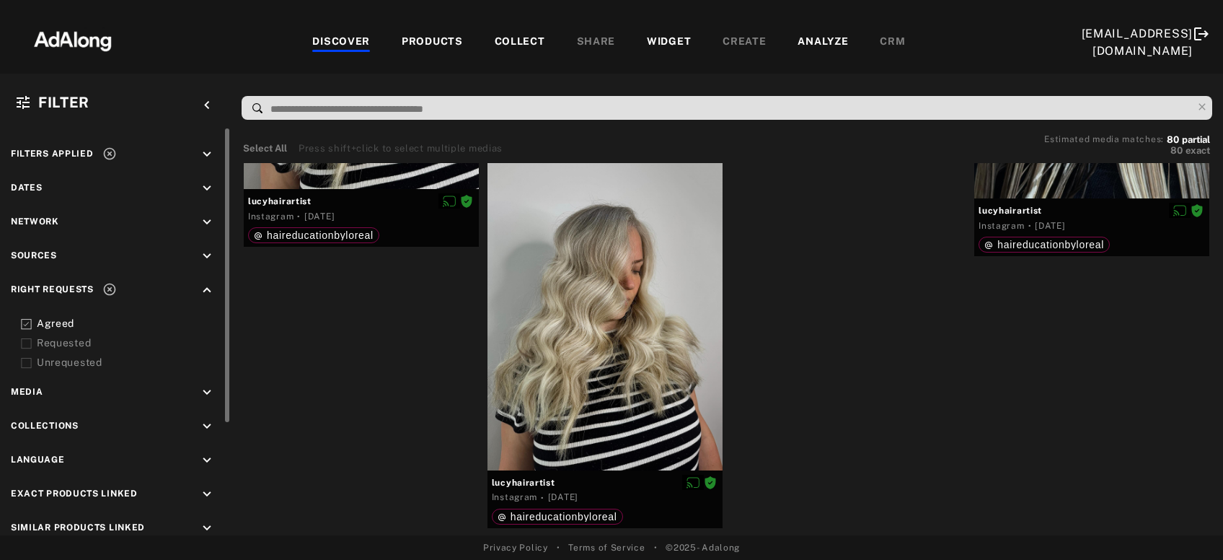
click at [503, 39] on div "COLLECT" at bounding box center [520, 42] width 50 height 17
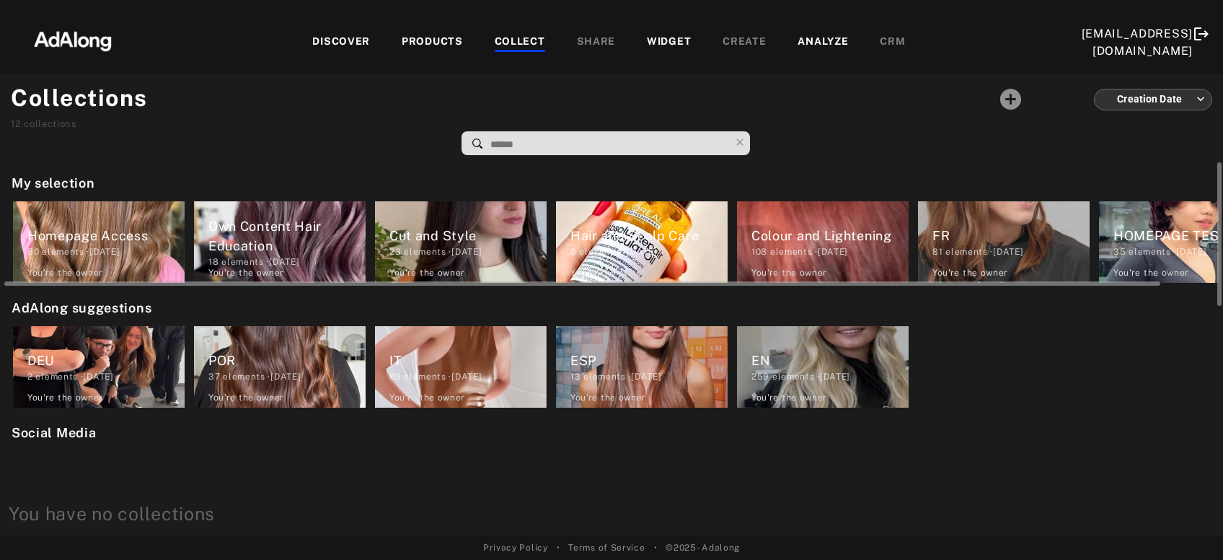
click at [146, 249] on div "80 elements · 2025.09.29" at bounding box center [105, 251] width 157 height 13
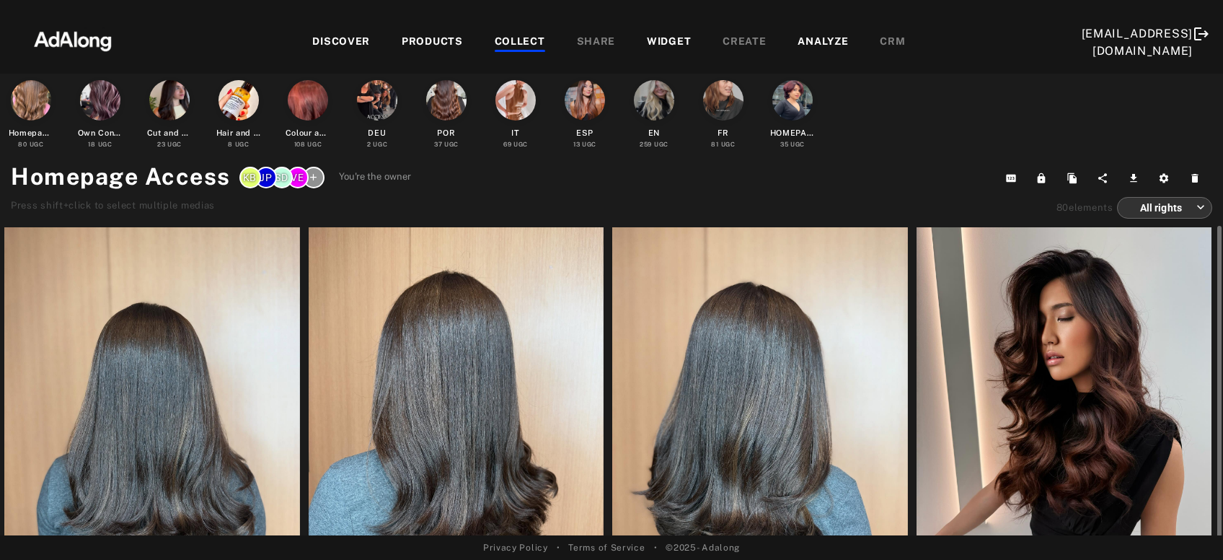
click at [477, 376] on div at bounding box center [457, 411] width 296 height 369
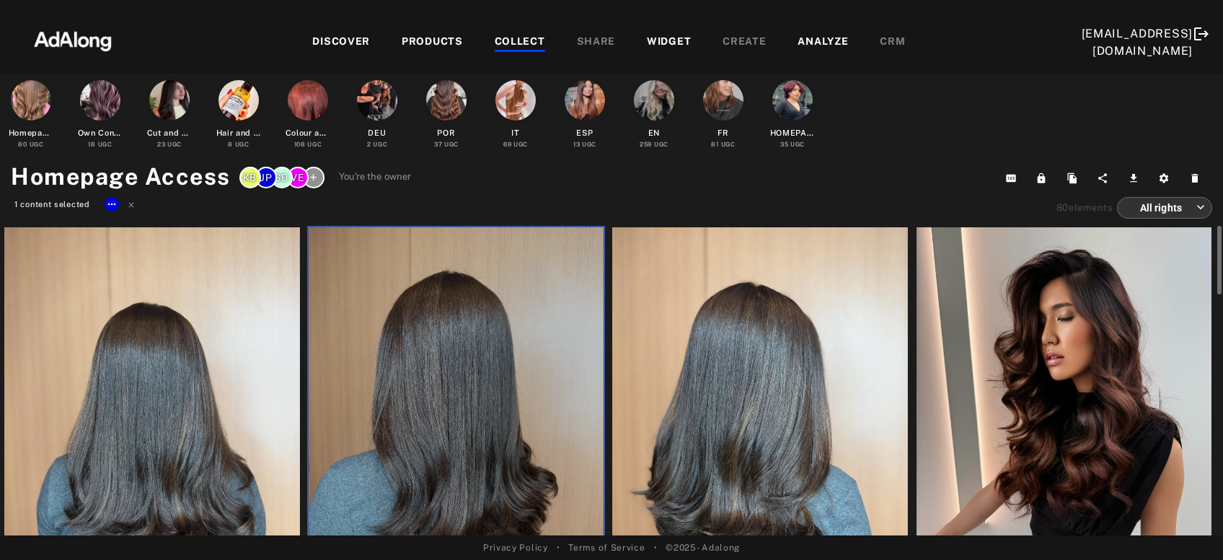
click at [695, 402] on div at bounding box center [760, 411] width 296 height 369
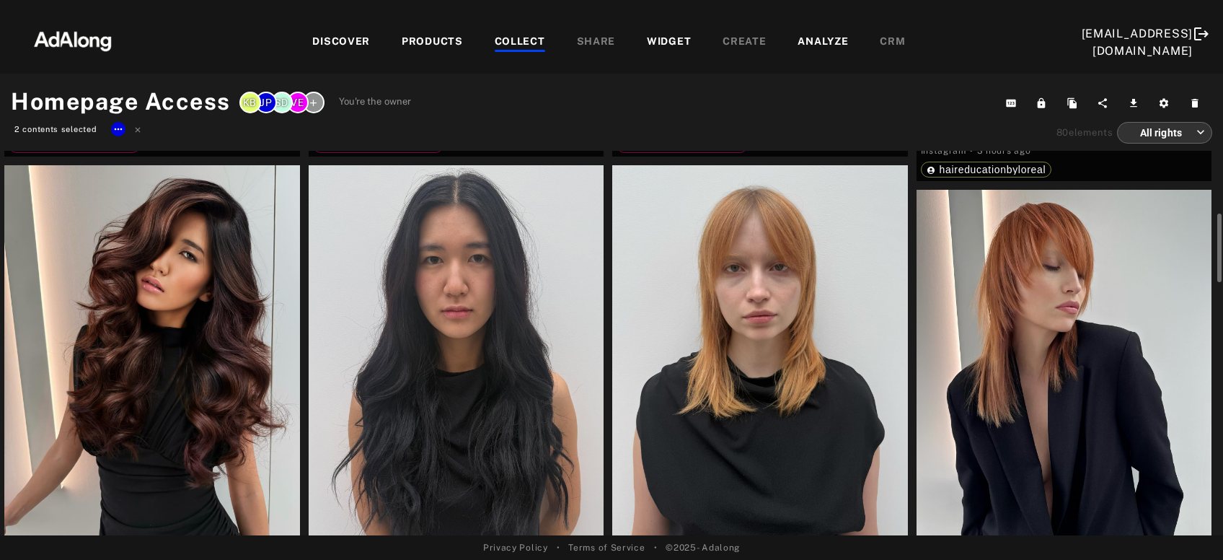
scroll to position [433, 0]
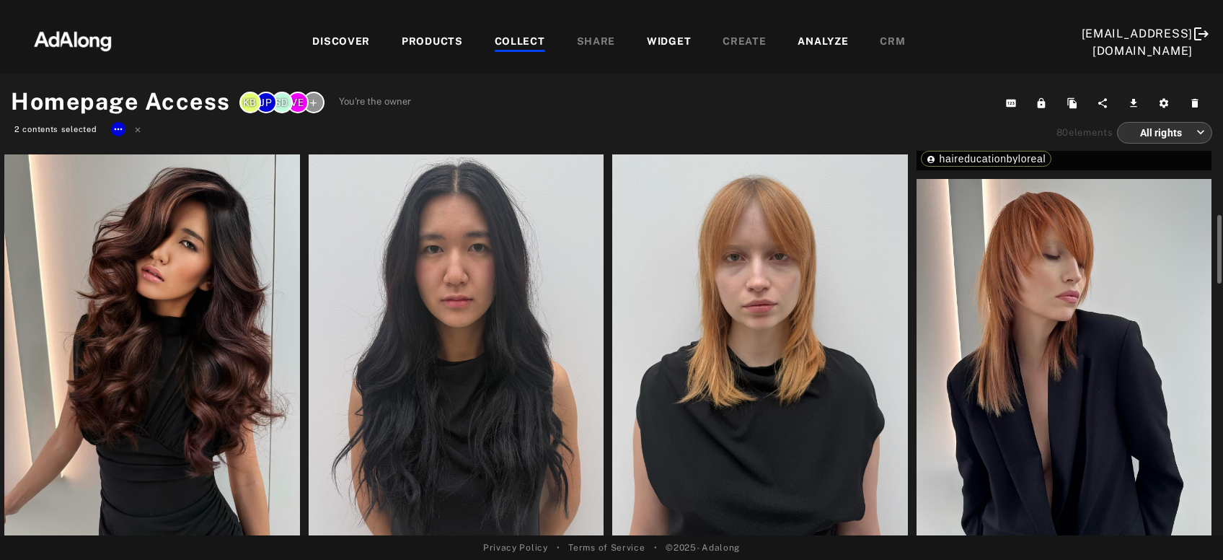
click at [208, 416] on div at bounding box center [152, 351] width 296 height 394
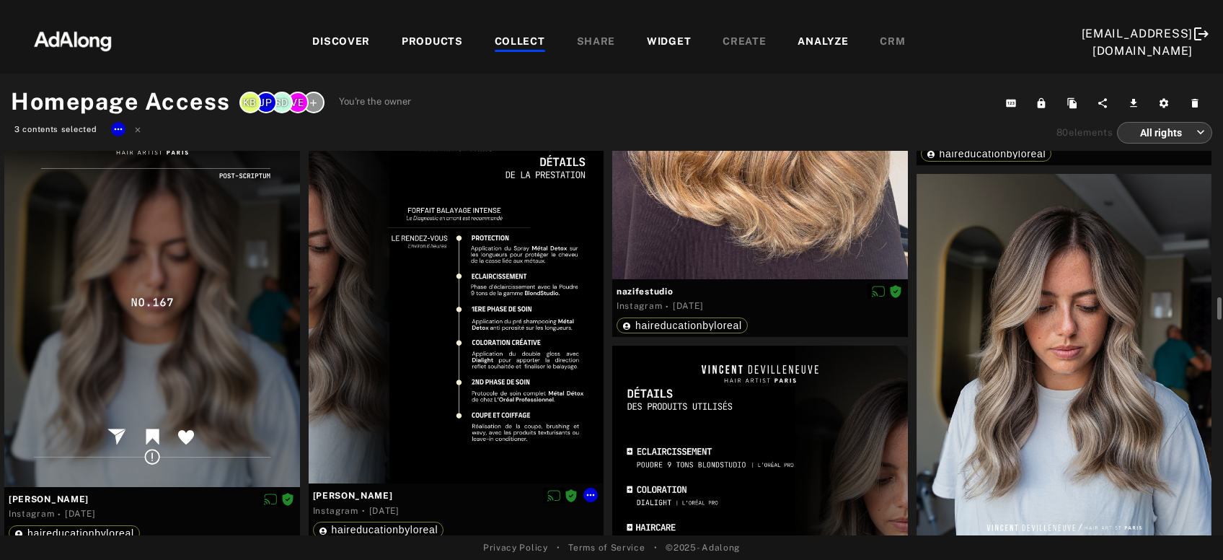
scroll to position [2906, 0]
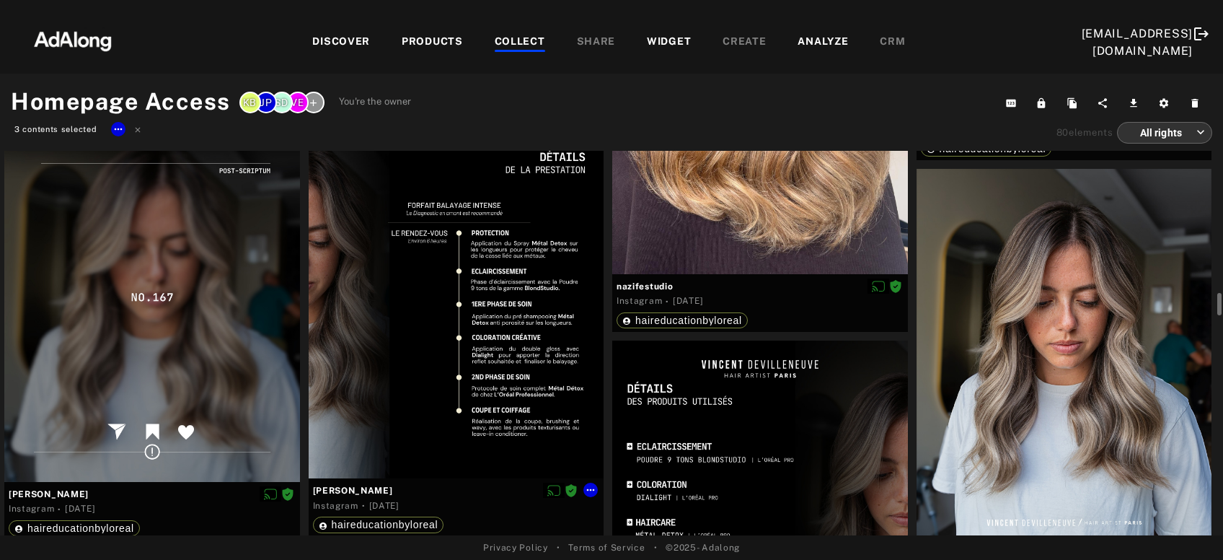
click at [489, 296] on div at bounding box center [457, 293] width 296 height 369
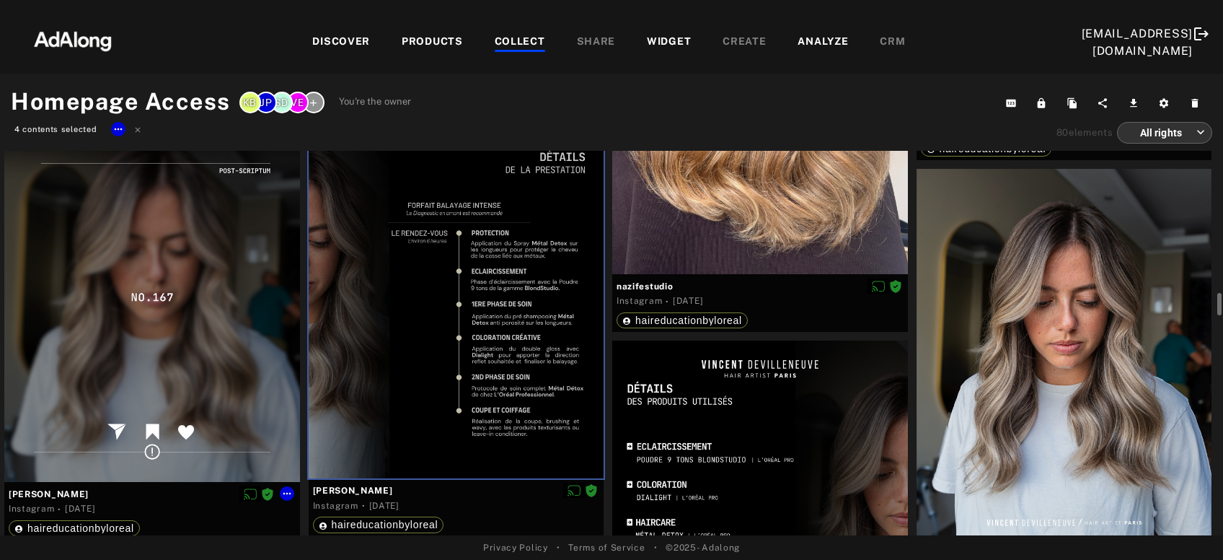
click at [203, 331] on div at bounding box center [152, 296] width 296 height 369
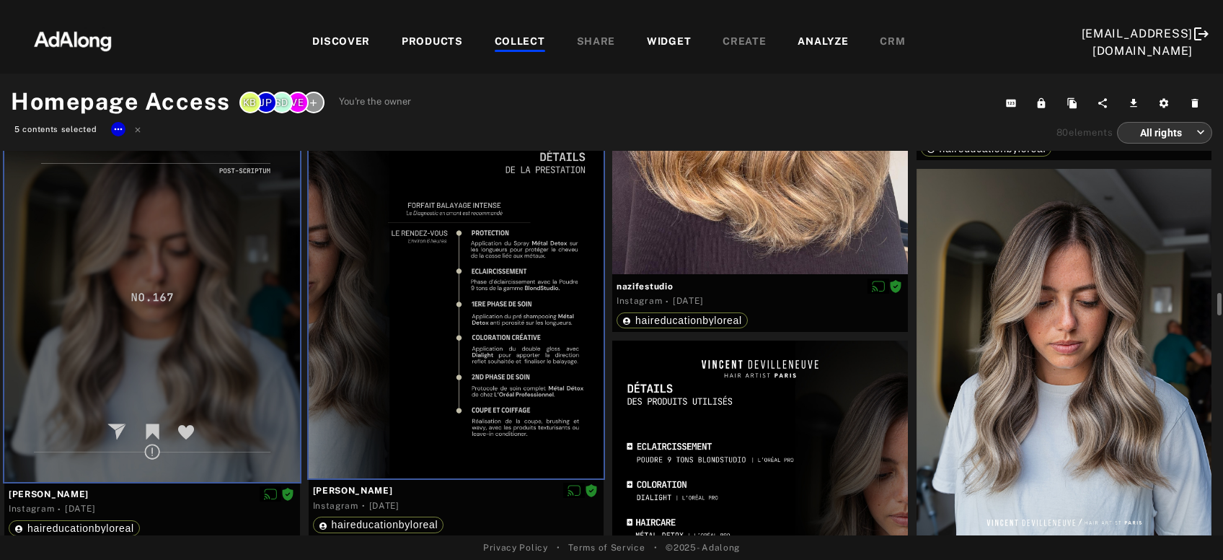
click at [744, 445] on div at bounding box center [760, 524] width 296 height 369
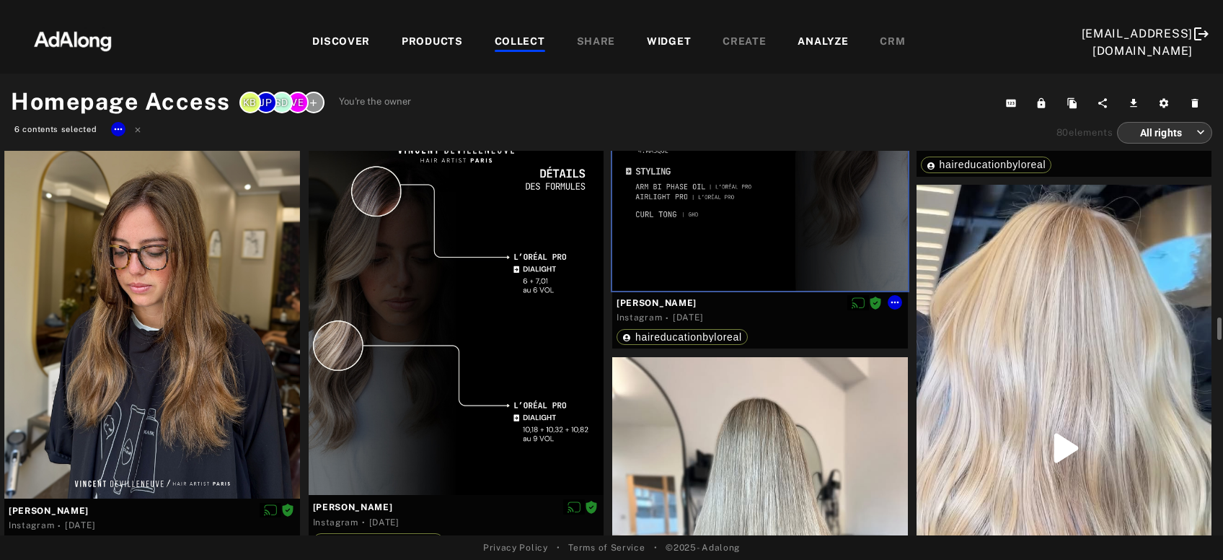
scroll to position [3328, 0]
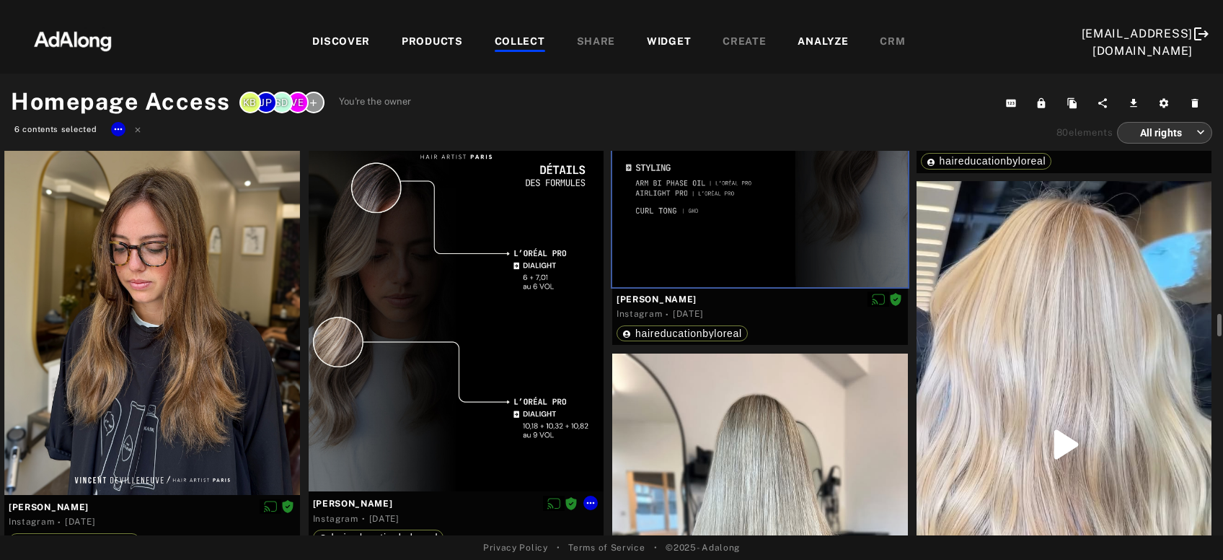
click at [435, 386] on div at bounding box center [457, 306] width 296 height 369
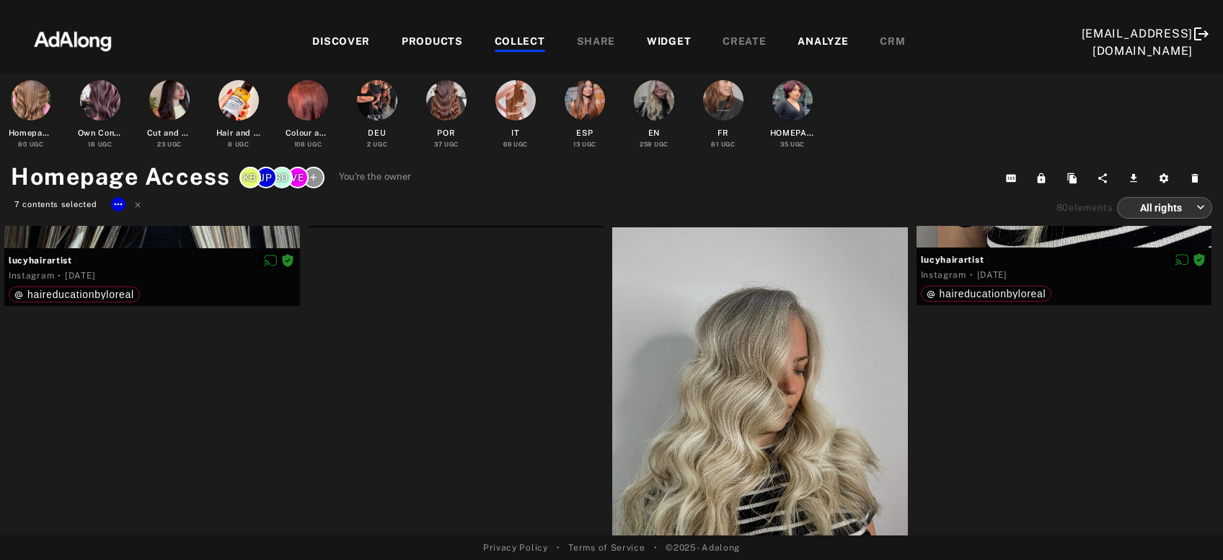
scroll to position [8942, 0]
click at [114, 203] on icon at bounding box center [118, 204] width 12 height 12
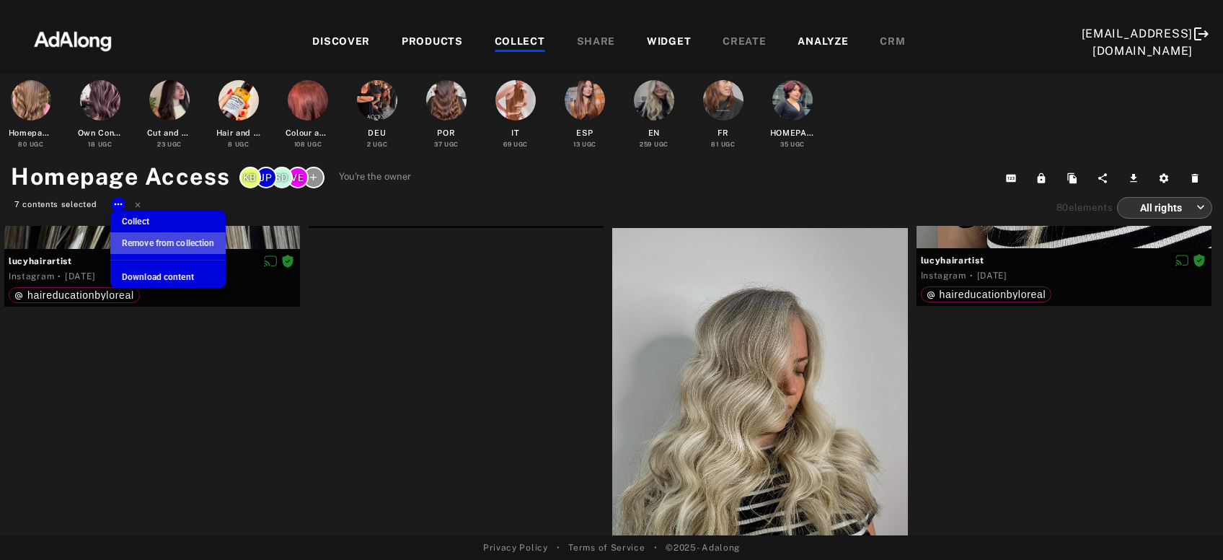
click at [140, 244] on span "Remove from collection" at bounding box center [168, 243] width 92 height 10
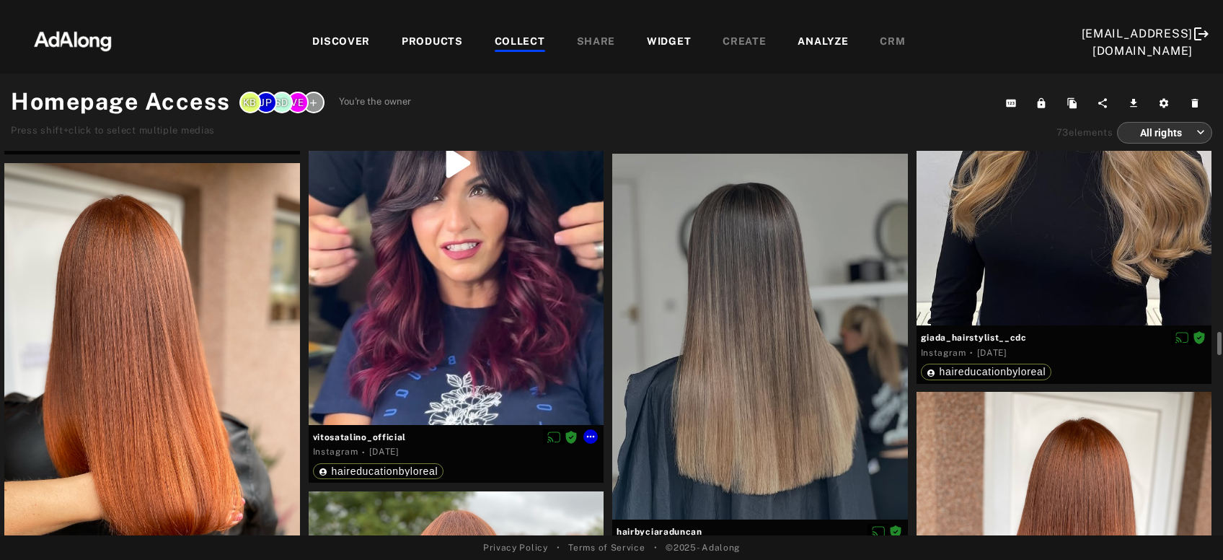
scroll to position [3576, 0]
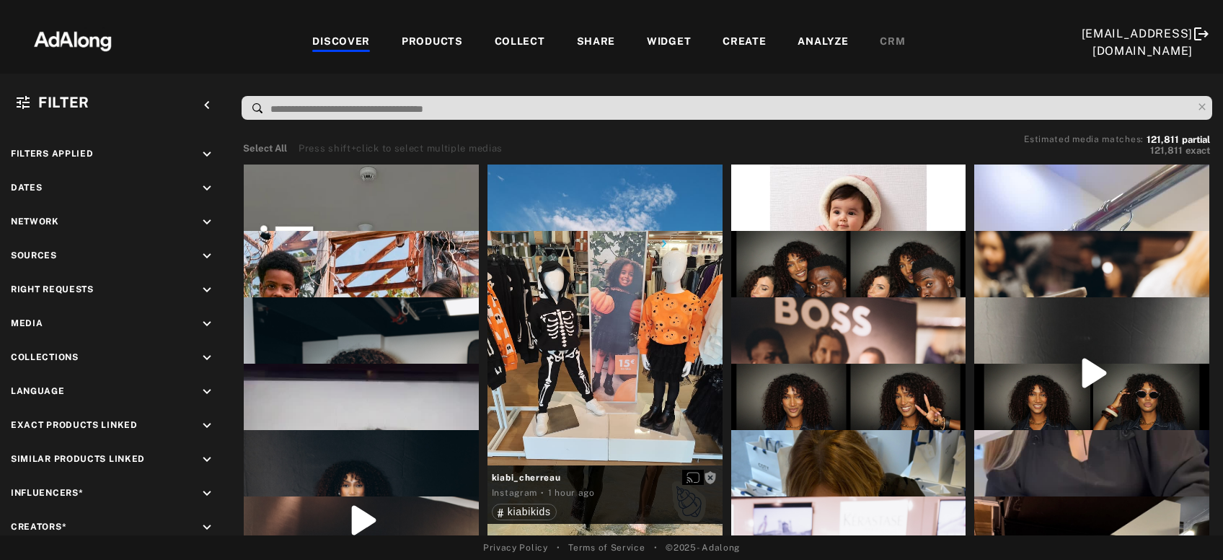
click at [530, 37] on div "COLLECT" at bounding box center [520, 42] width 50 height 17
